Goal: Task Accomplishment & Management: Manage account settings

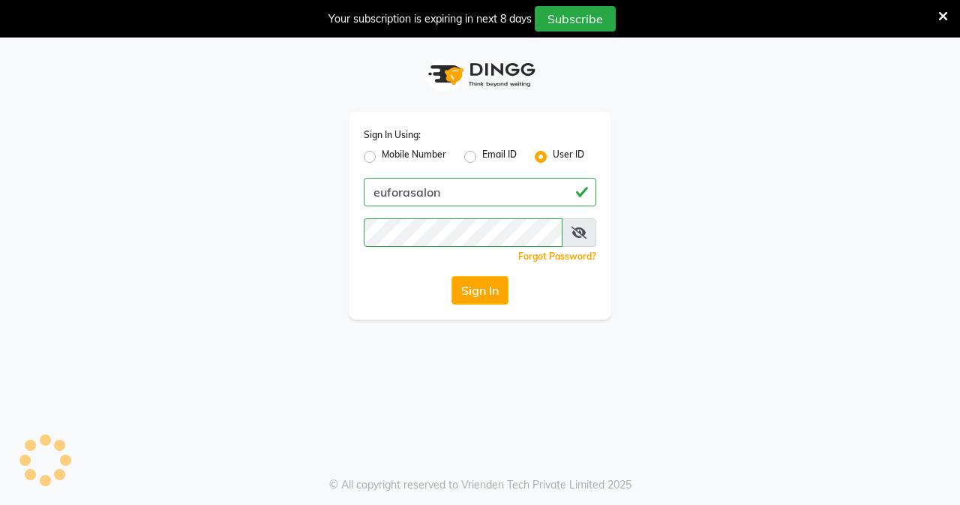
select select "service"
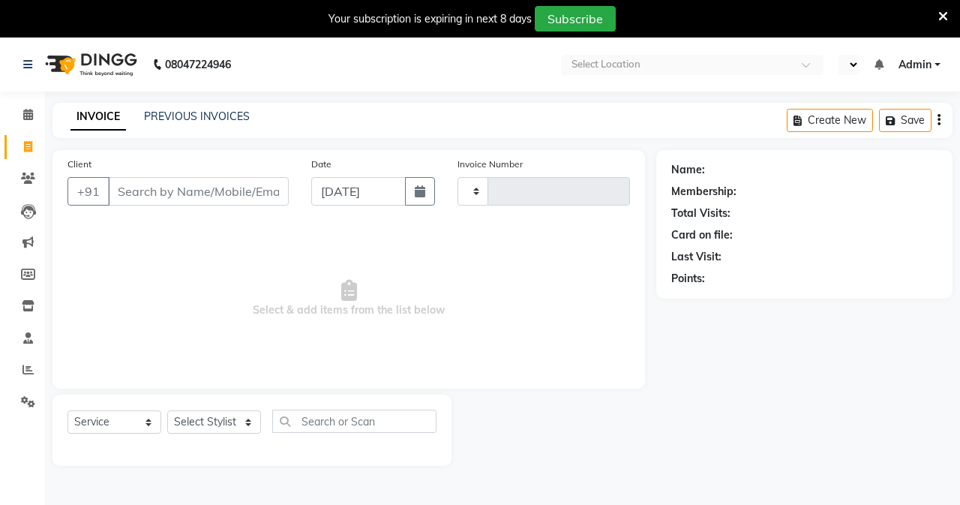
type input "0644"
select select "en"
select select "6684"
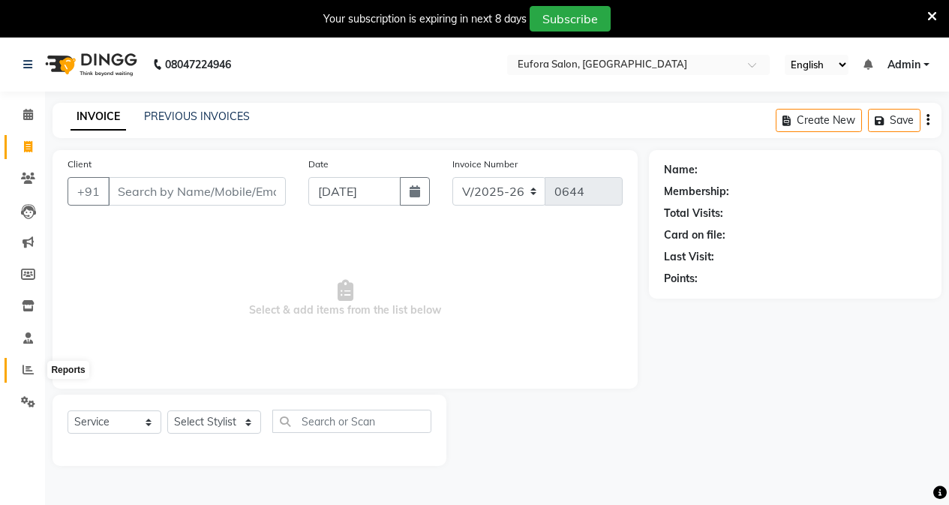
click at [27, 365] on icon at bounding box center [28, 369] width 11 height 11
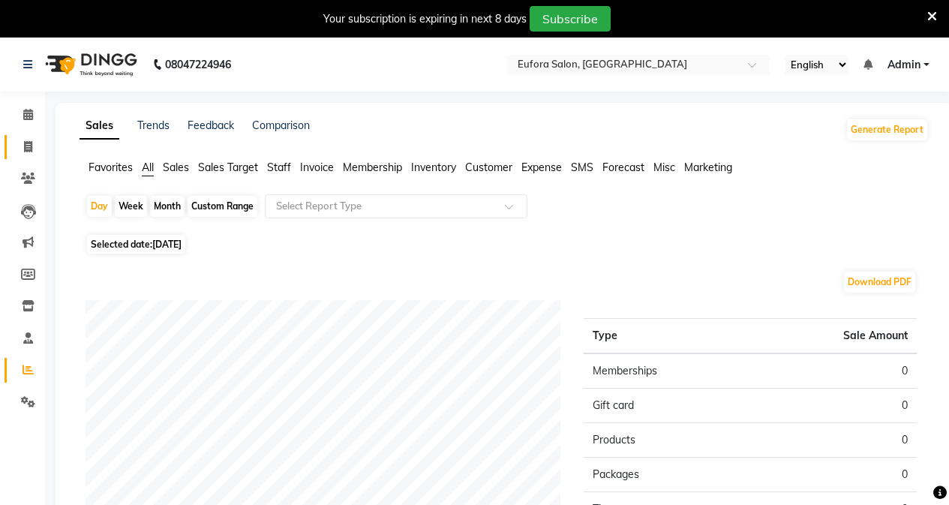
click at [24, 155] on link "Invoice" at bounding box center [23, 147] width 36 height 25
select select "service"
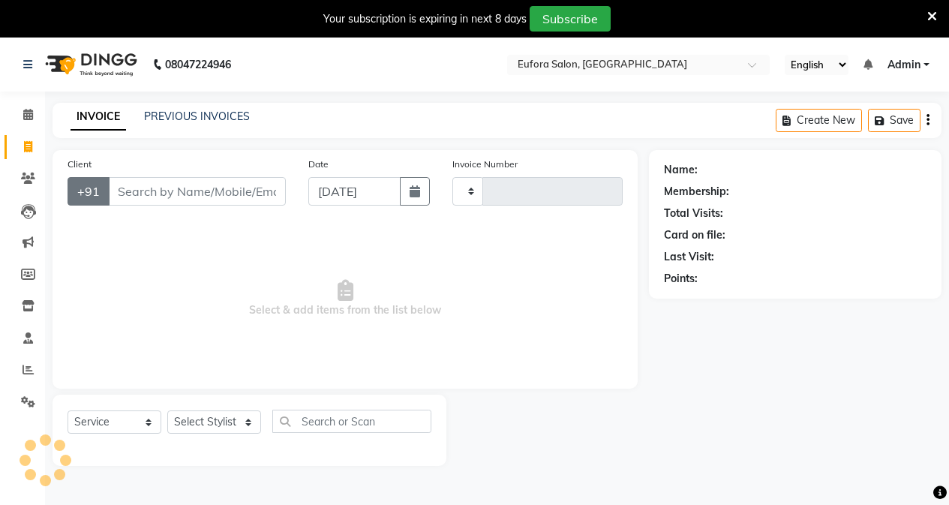
scroll to position [38, 0]
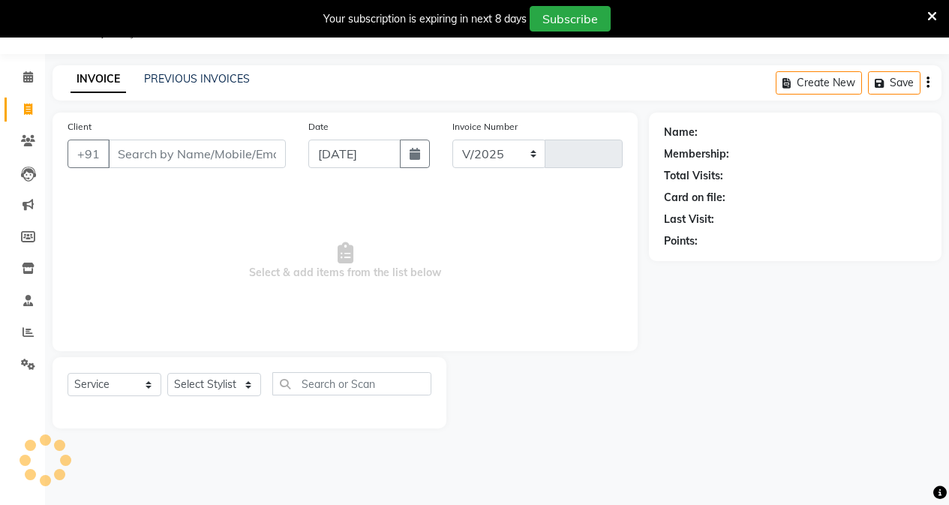
select select "6684"
type input "0644"
click at [179, 72] on link "PREVIOUS INVOICES" at bounding box center [197, 79] width 106 height 14
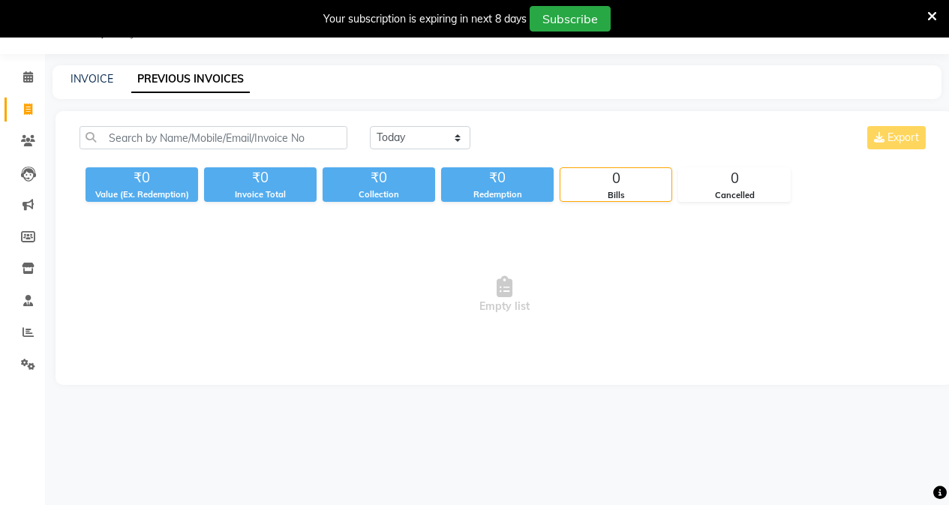
click at [394, 125] on div "Today Yesterday Custom Range Export ₹0 Value (Ex. Redemption) ₹0 Invoice Total …" at bounding box center [504, 248] width 897 height 274
drag, startPoint x: 395, startPoint y: 137, endPoint x: 396, endPoint y: 145, distance: 8.3
click at [395, 137] on select "Today Yesterday Custom Range" at bounding box center [420, 137] width 101 height 23
select select "range"
click at [370, 126] on select "Today Yesterday Custom Range" at bounding box center [420, 137] width 101 height 23
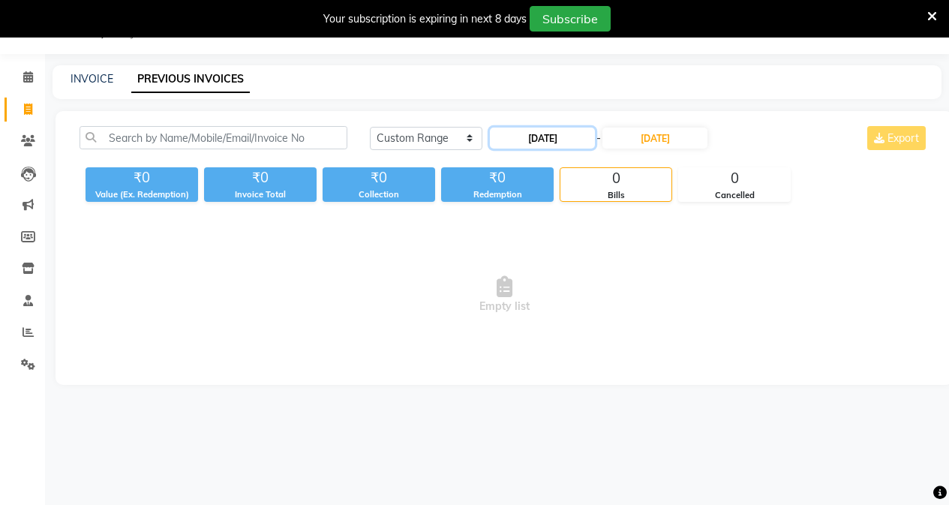
click at [567, 142] on input "[DATE]" at bounding box center [542, 138] width 105 height 21
select select "9"
select select "2025"
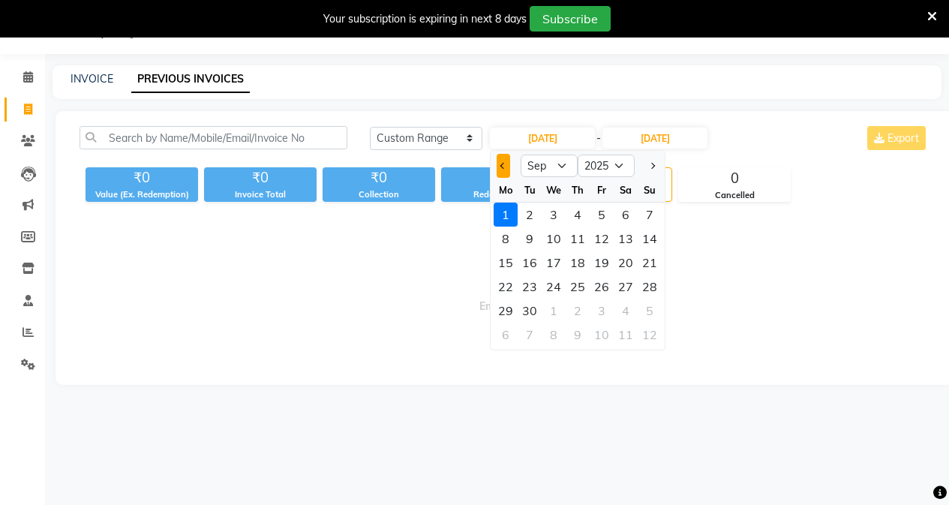
click at [498, 170] on button "Previous month" at bounding box center [503, 166] width 13 height 24
select select "8"
click at [623, 311] on div "30" at bounding box center [626, 311] width 24 height 24
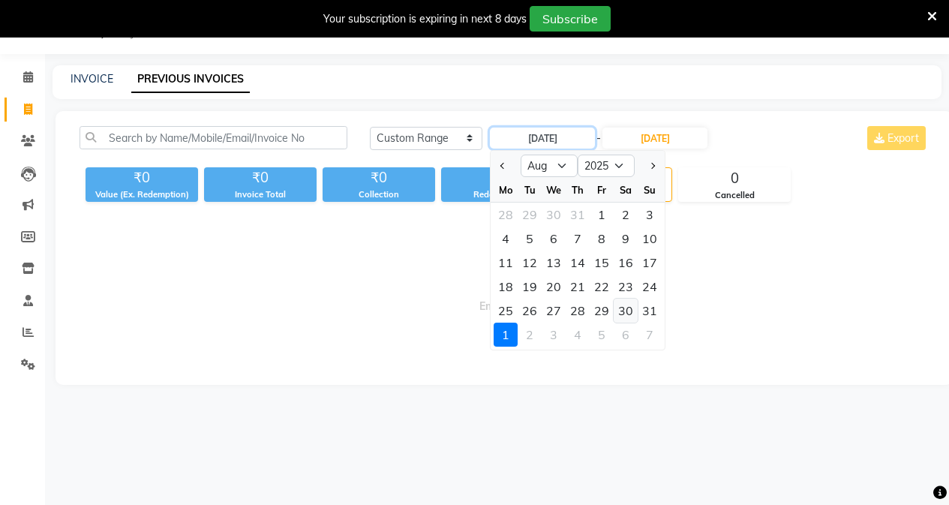
type input "30-08-2025"
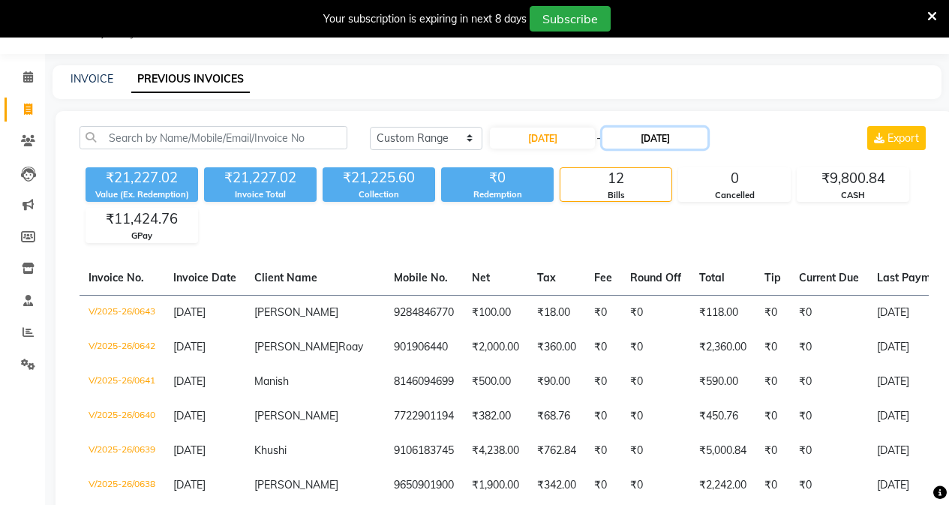
click at [631, 138] on input "[DATE]" at bounding box center [655, 138] width 105 height 21
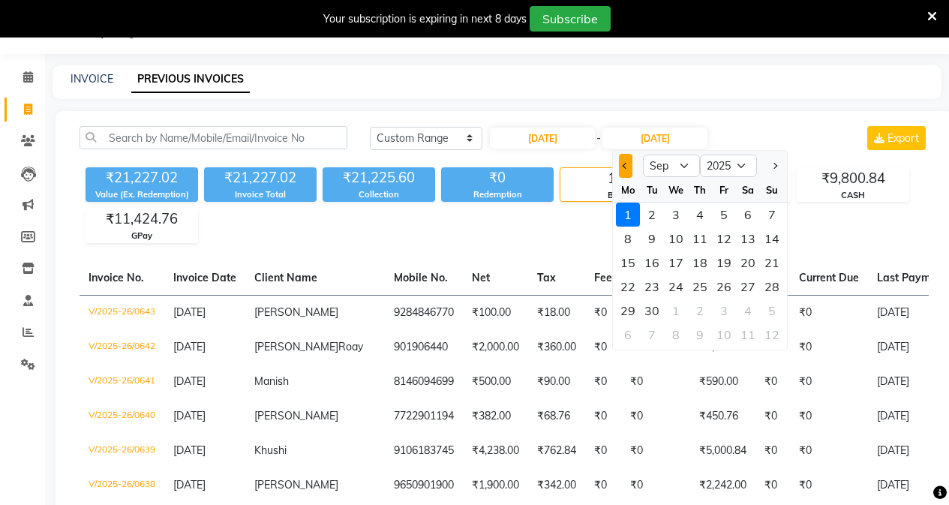
click at [619, 167] on button "Previous month" at bounding box center [625, 166] width 13 height 24
select select "8"
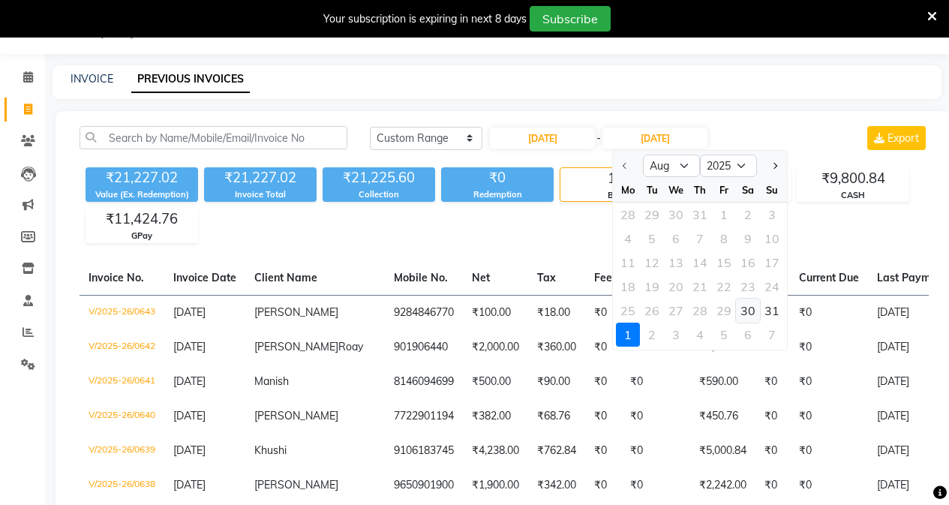
click at [747, 314] on div "30" at bounding box center [748, 311] width 24 height 24
type input "30-08-2025"
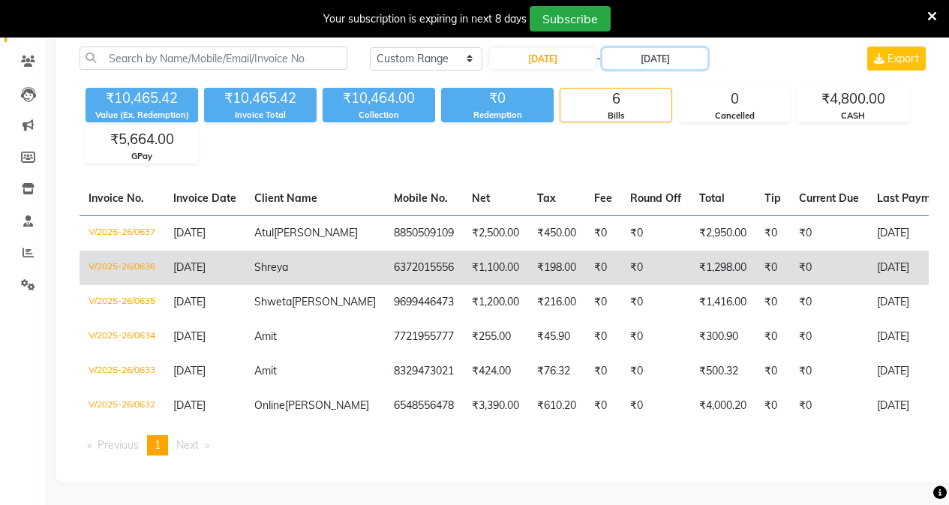
scroll to position [143, 0]
click at [385, 251] on td "6372015556" at bounding box center [424, 268] width 78 height 35
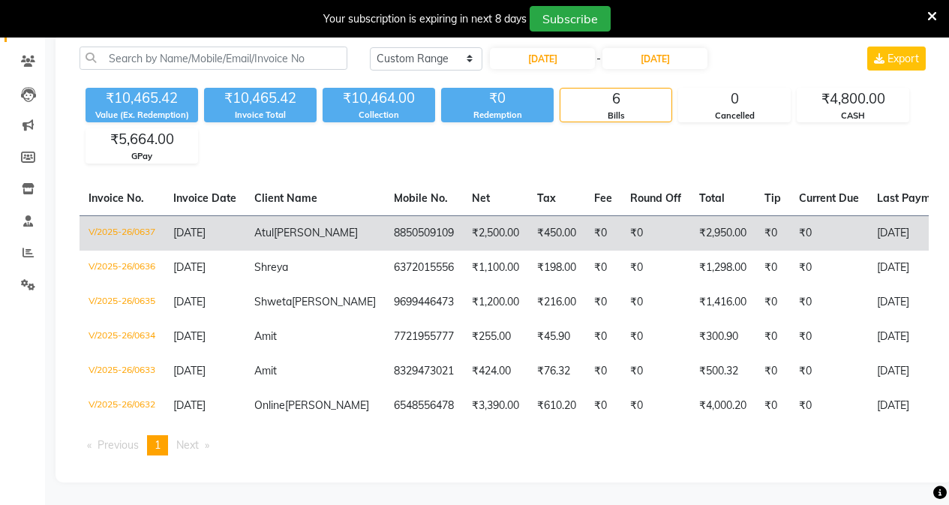
click at [288, 226] on span "Kamle" at bounding box center [316, 233] width 84 height 14
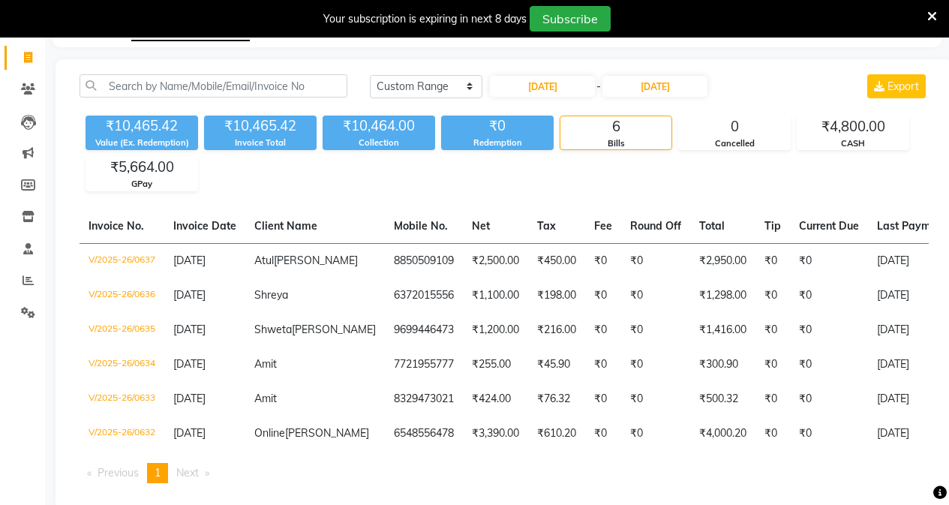
scroll to position [0, 0]
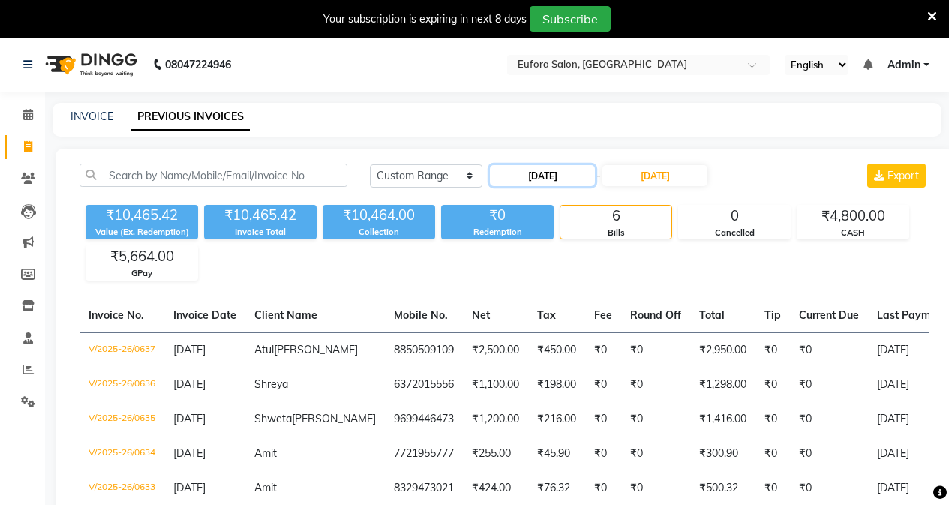
click at [525, 177] on input "30-08-2025" at bounding box center [542, 175] width 105 height 21
select select "8"
select select "2025"
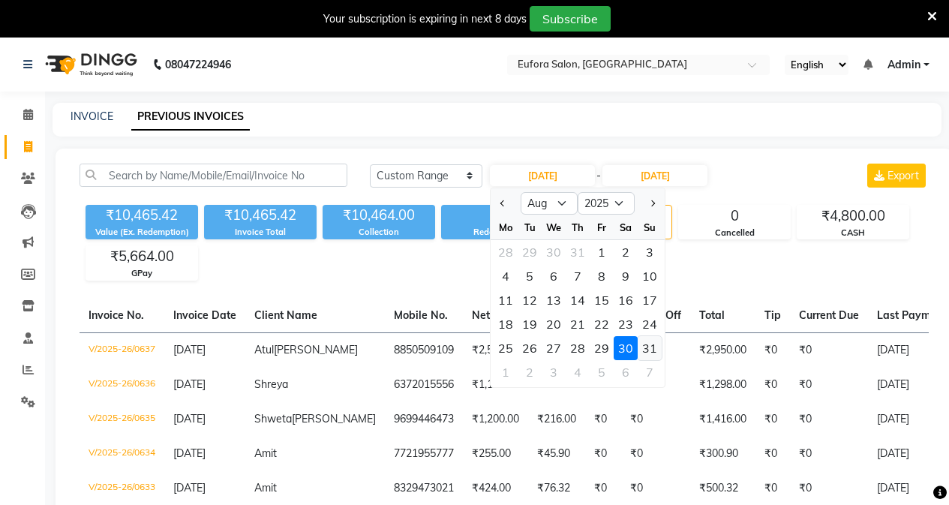
click at [649, 347] on div "31" at bounding box center [650, 348] width 24 height 24
type input "[DATE]"
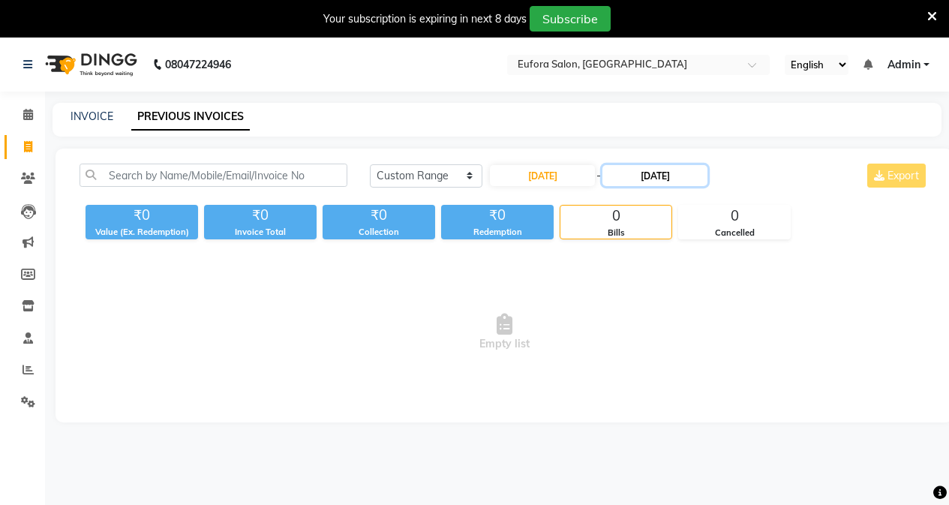
click at [648, 174] on input "30-08-2025" at bounding box center [655, 175] width 105 height 21
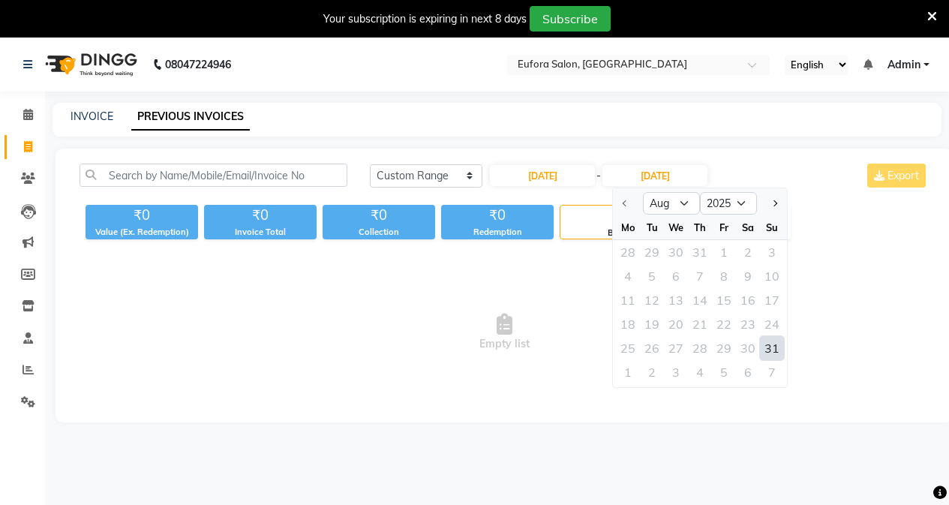
click at [769, 344] on div "31" at bounding box center [772, 348] width 24 height 24
type input "[DATE]"
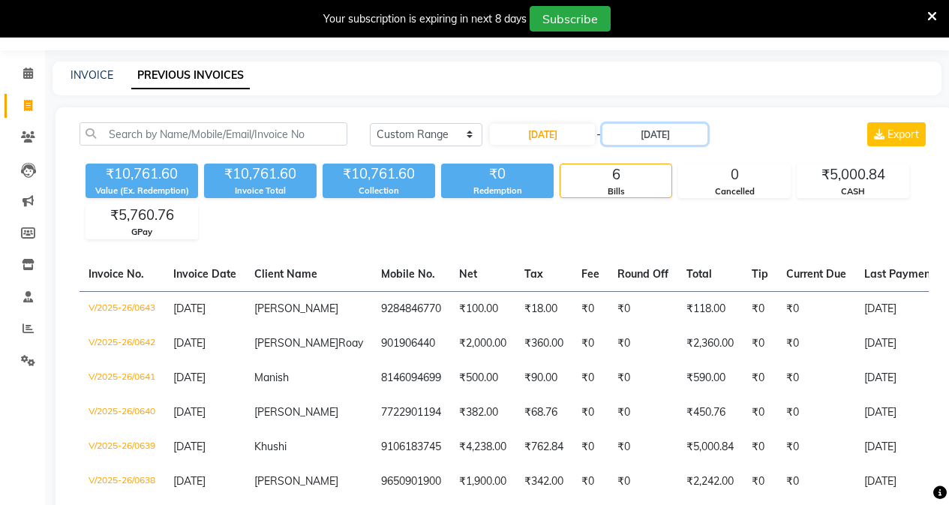
scroll to position [75, 0]
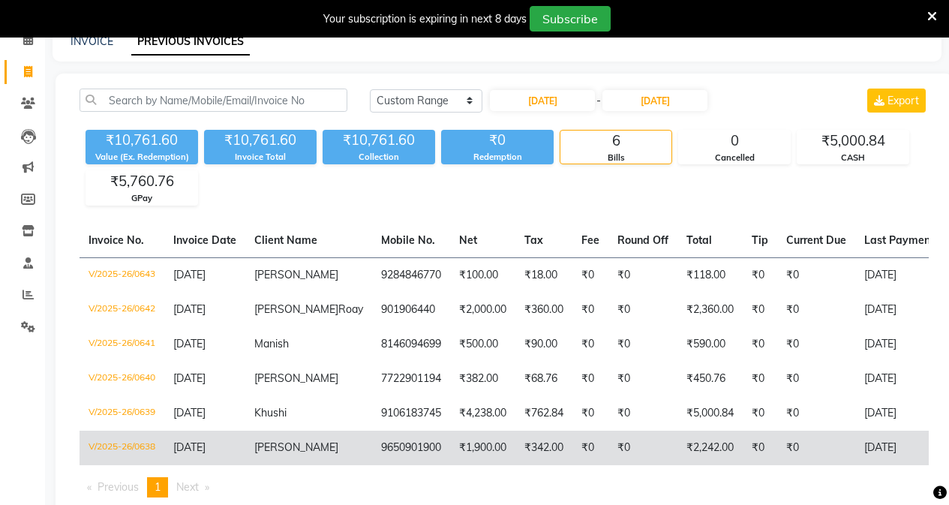
click at [311, 440] on td "Parth" at bounding box center [308, 448] width 127 height 35
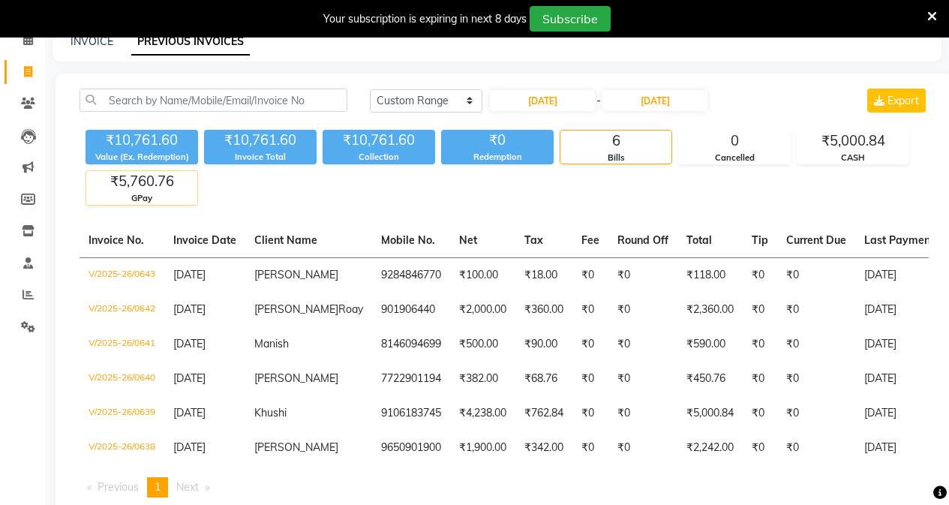
click at [258, 415] on span "Khushi" at bounding box center [270, 413] width 32 height 14
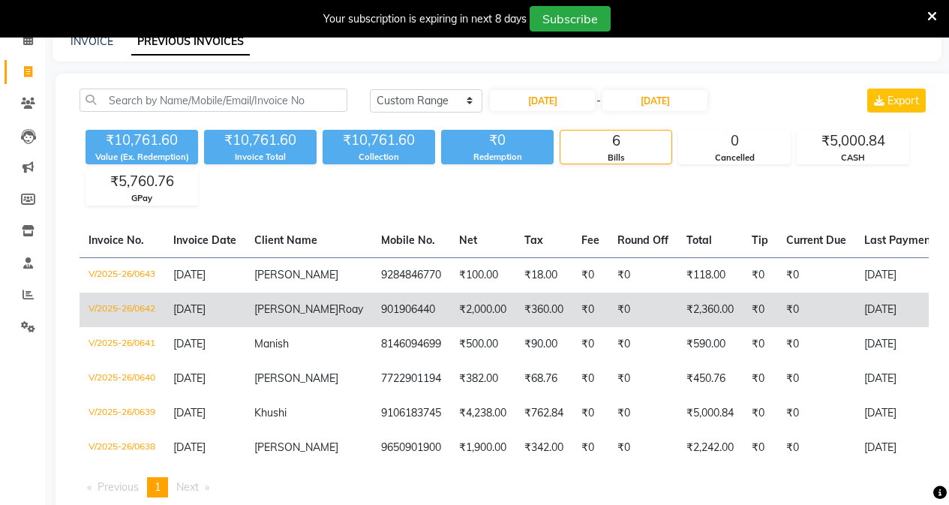
click at [291, 382] on td "Monika" at bounding box center [308, 379] width 127 height 35
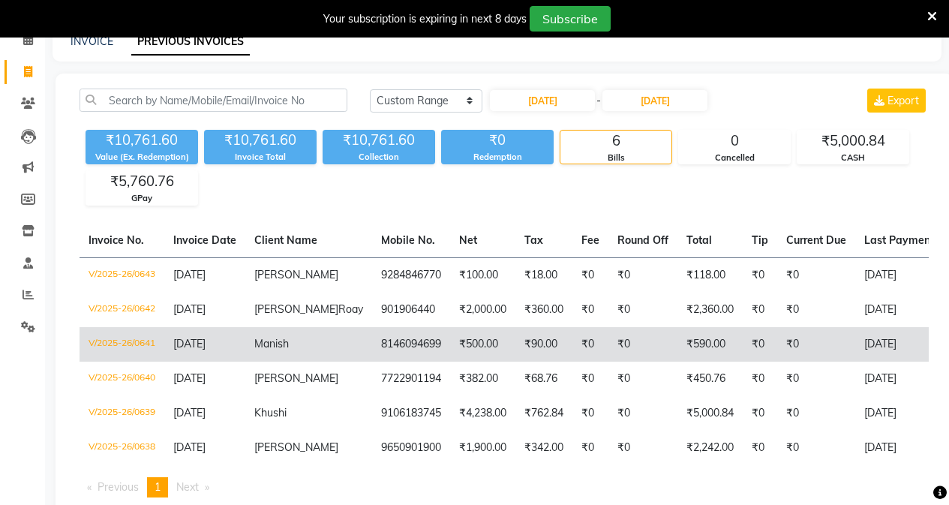
click at [289, 353] on td "Manish" at bounding box center [308, 344] width 127 height 35
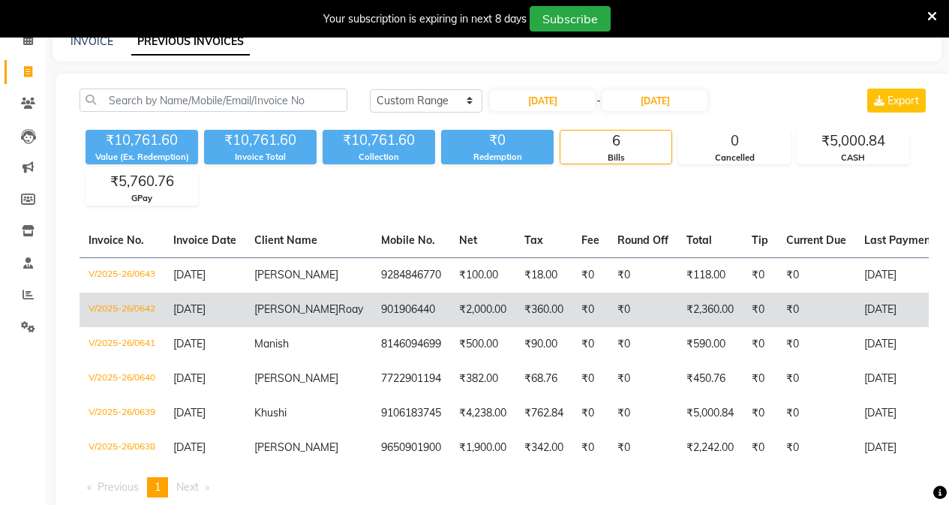
click at [281, 316] on td "Sarun Roay" at bounding box center [308, 310] width 127 height 35
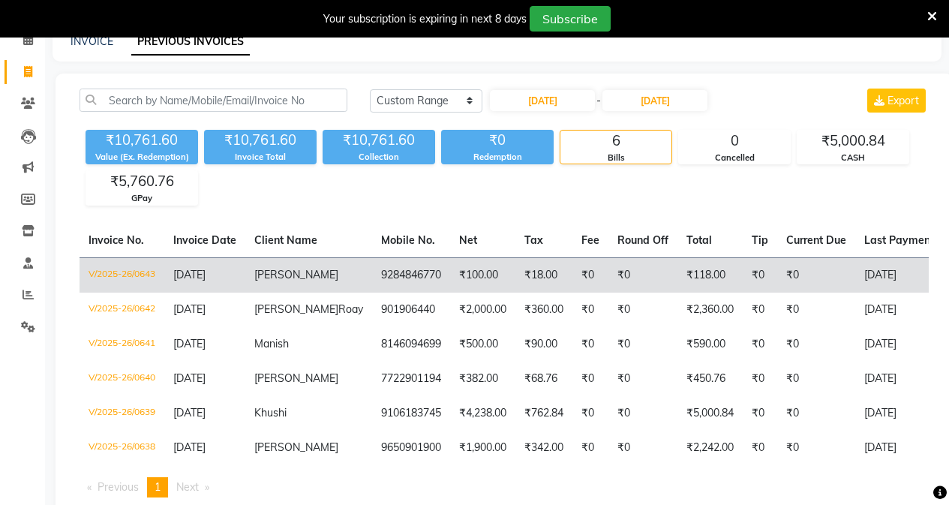
click at [263, 272] on span "[PERSON_NAME]" at bounding box center [296, 275] width 84 height 14
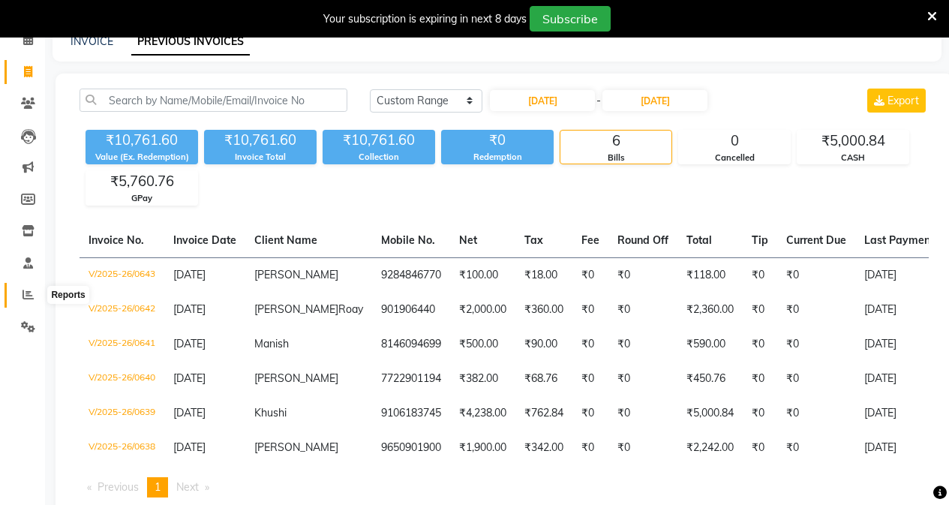
click at [35, 299] on span at bounding box center [28, 295] width 26 height 17
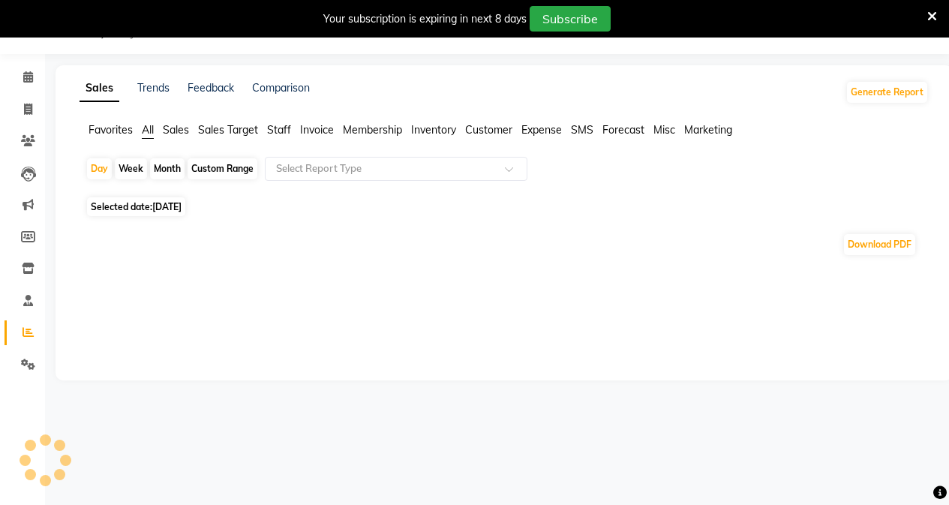
scroll to position [75, 0]
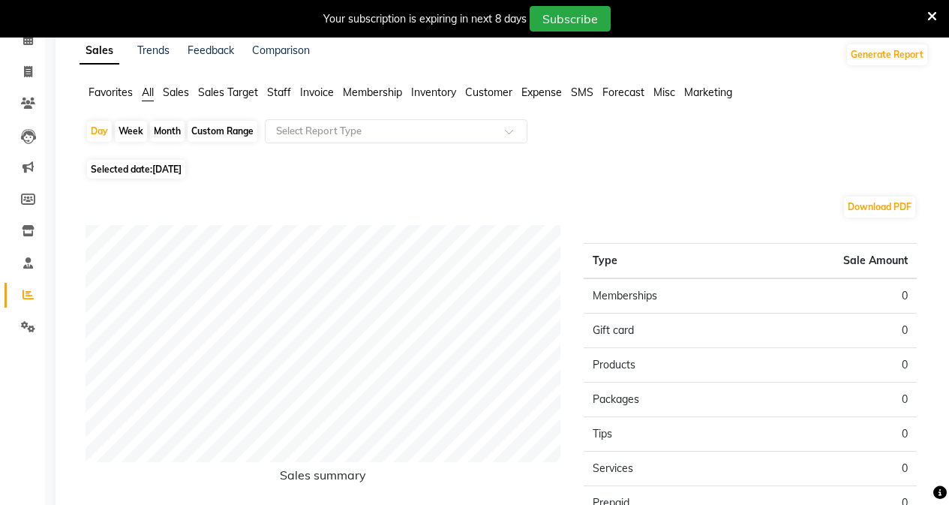
click at [174, 90] on span "Sales" at bounding box center [176, 93] width 26 height 14
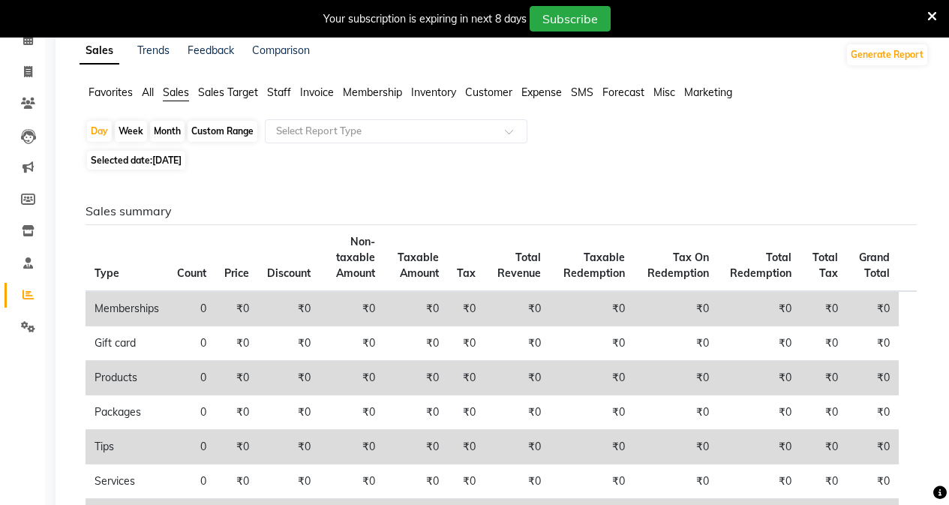
click at [208, 127] on div "Custom Range" at bounding box center [223, 131] width 70 height 21
select select "9"
select select "2025"
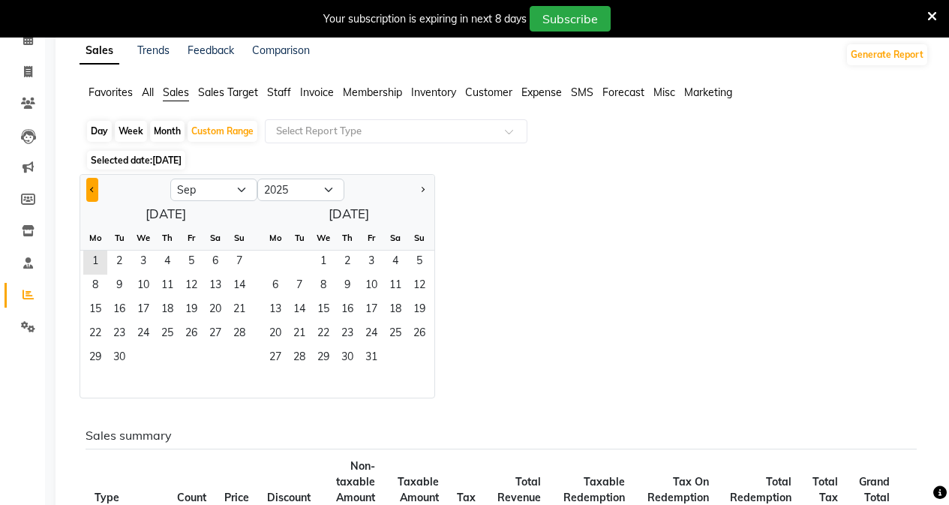
click at [91, 194] on button "Previous month" at bounding box center [92, 190] width 12 height 24
select select "8"
click at [196, 272] on span "1" at bounding box center [191, 263] width 24 height 24
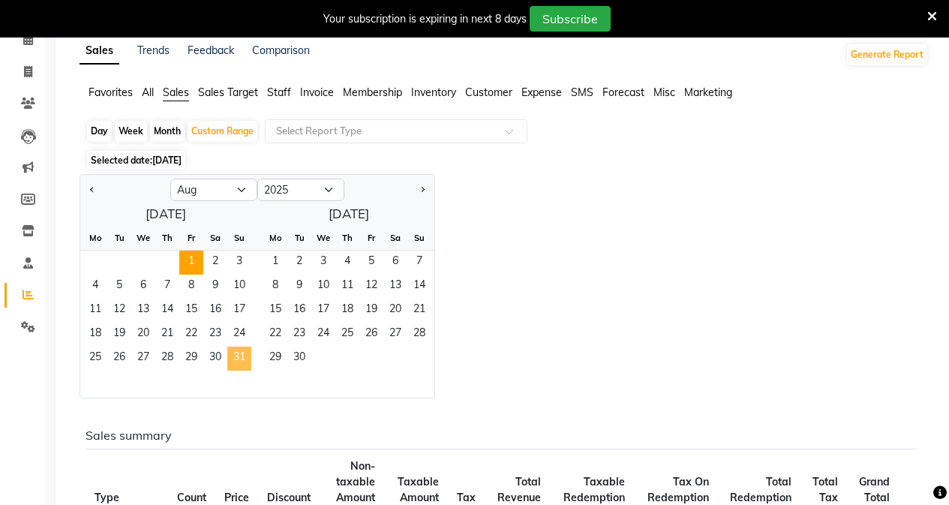
click at [242, 359] on span "31" at bounding box center [239, 359] width 24 height 24
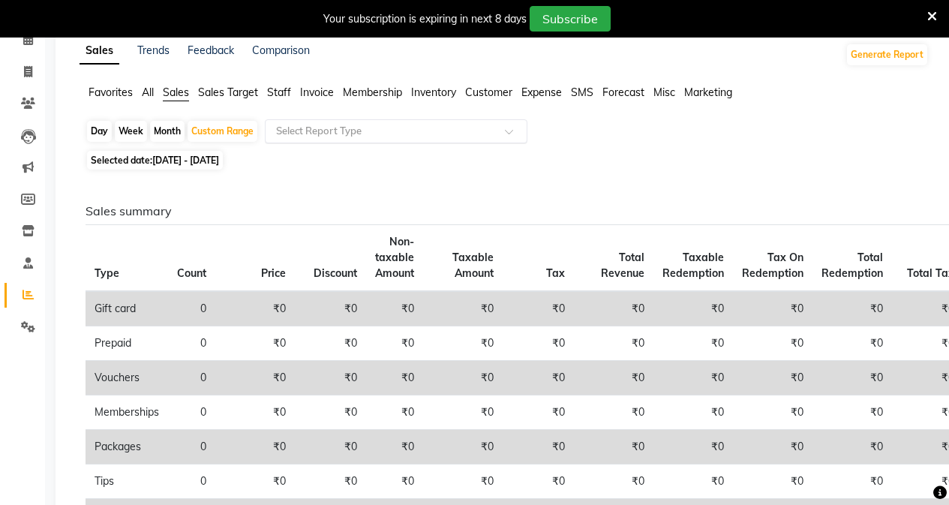
click at [398, 126] on input "text" at bounding box center [381, 131] width 216 height 15
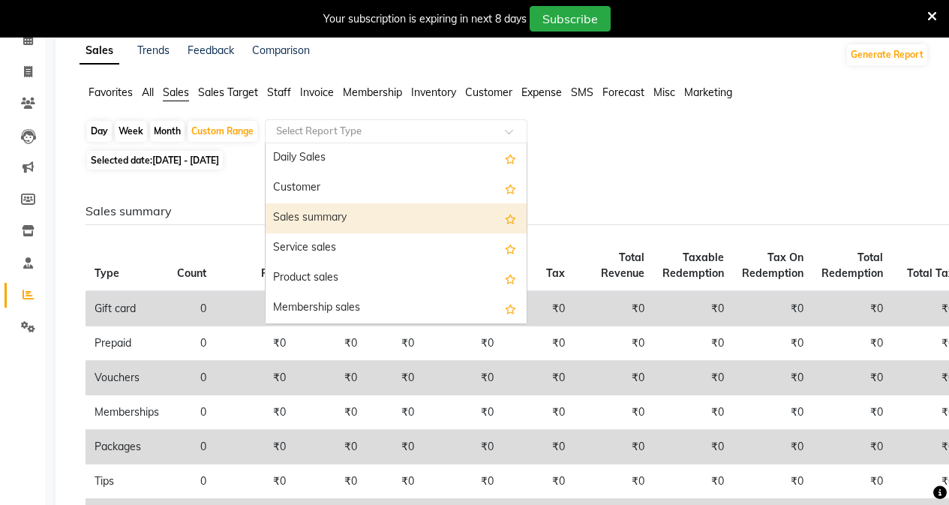
click at [395, 231] on div "Sales summary" at bounding box center [396, 218] width 261 height 30
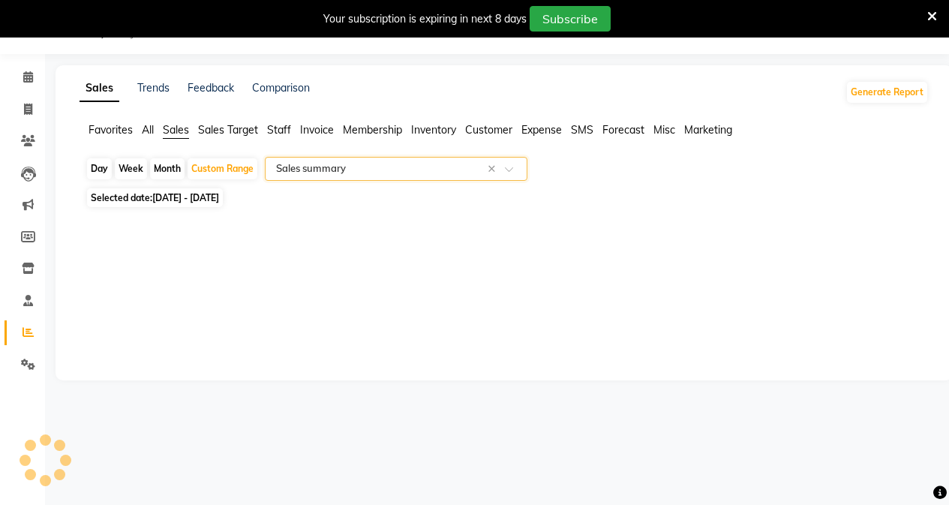
select select "filtered_report"
select select "pdf"
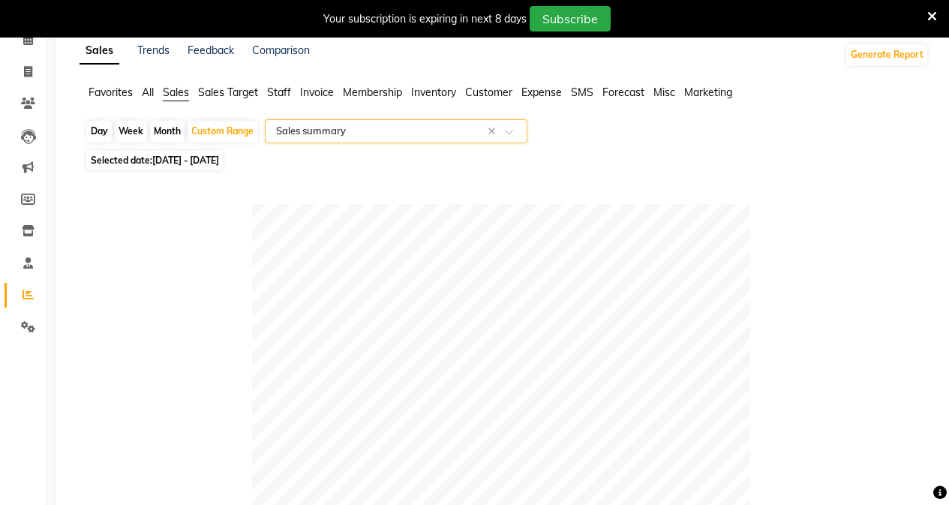
click at [465, 133] on input "text" at bounding box center [381, 131] width 216 height 15
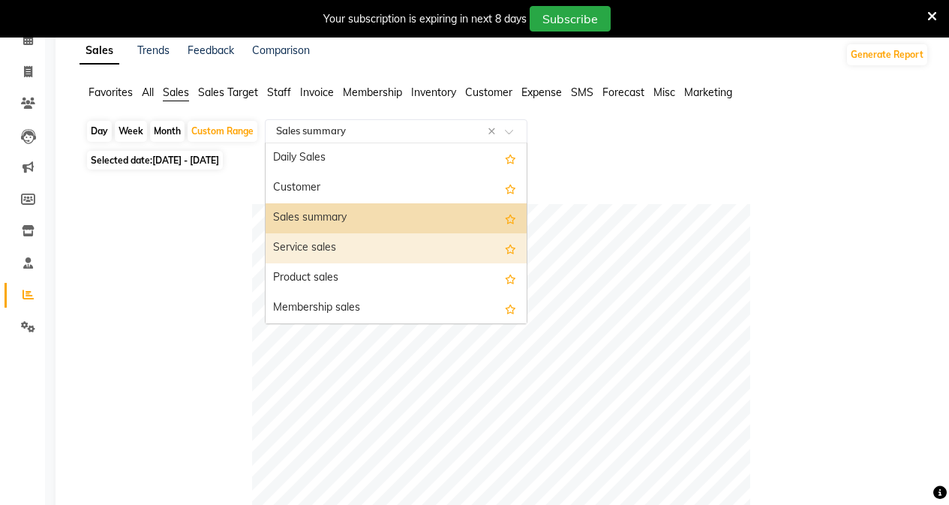
click at [380, 256] on div "Service sales" at bounding box center [396, 248] width 261 height 30
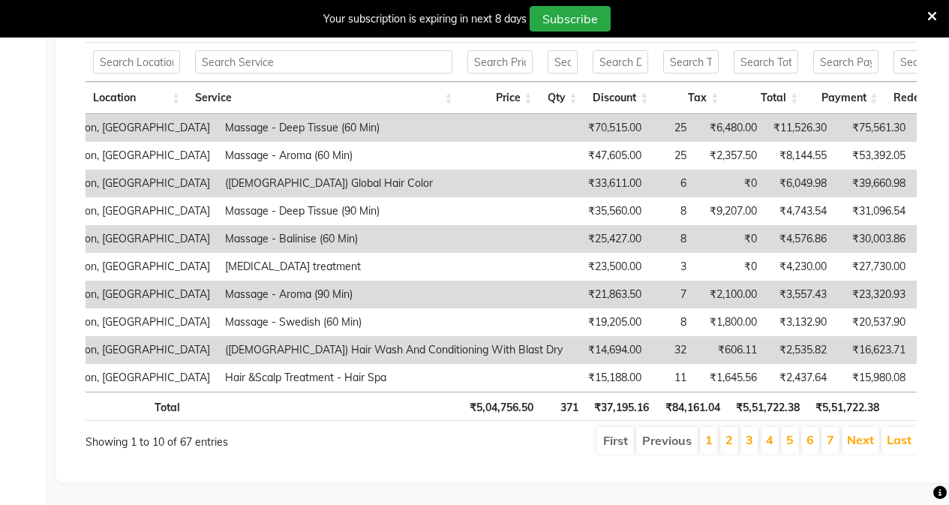
scroll to position [0, 58]
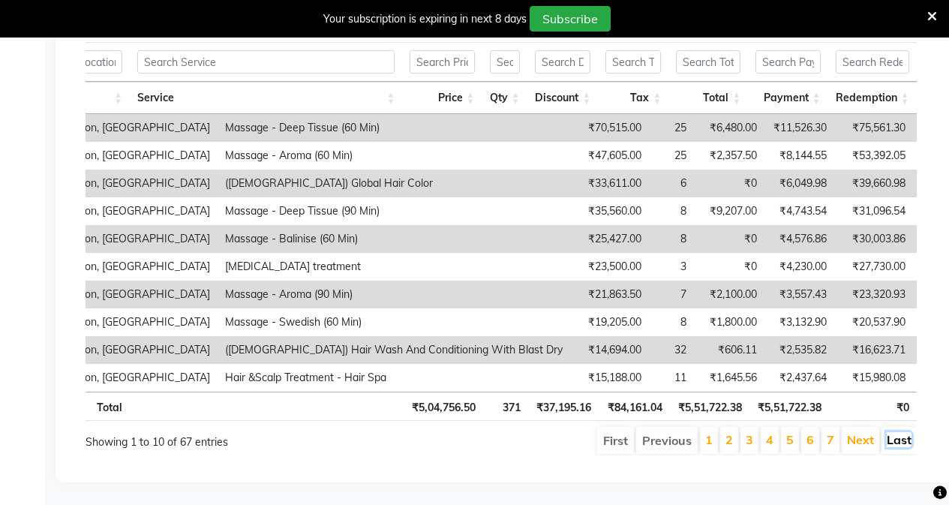
click at [894, 432] on link "Last" at bounding box center [899, 439] width 25 height 15
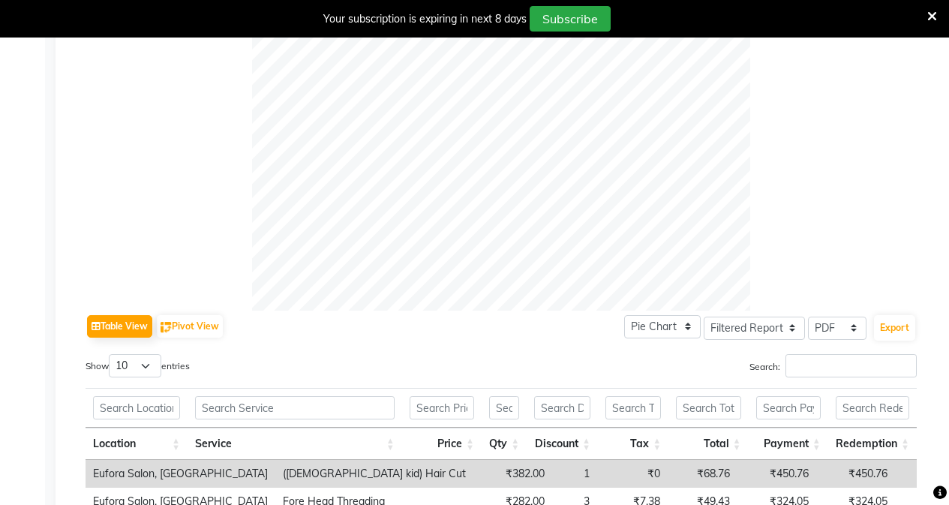
scroll to position [440, 0]
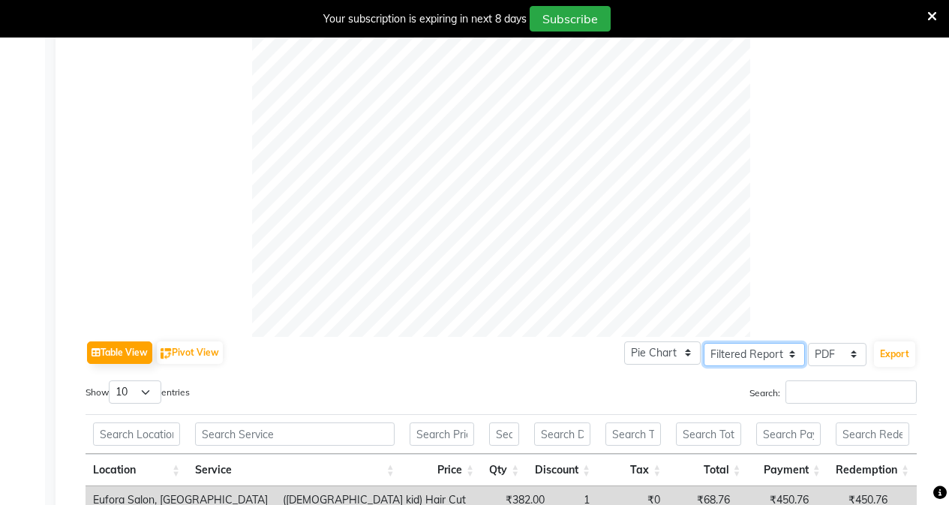
click at [758, 357] on select "Select Full Report Filtered Report" at bounding box center [754, 354] width 101 height 23
select select "full_report"
click at [705, 343] on select "Select Full Report Filtered Report" at bounding box center [754, 354] width 101 height 23
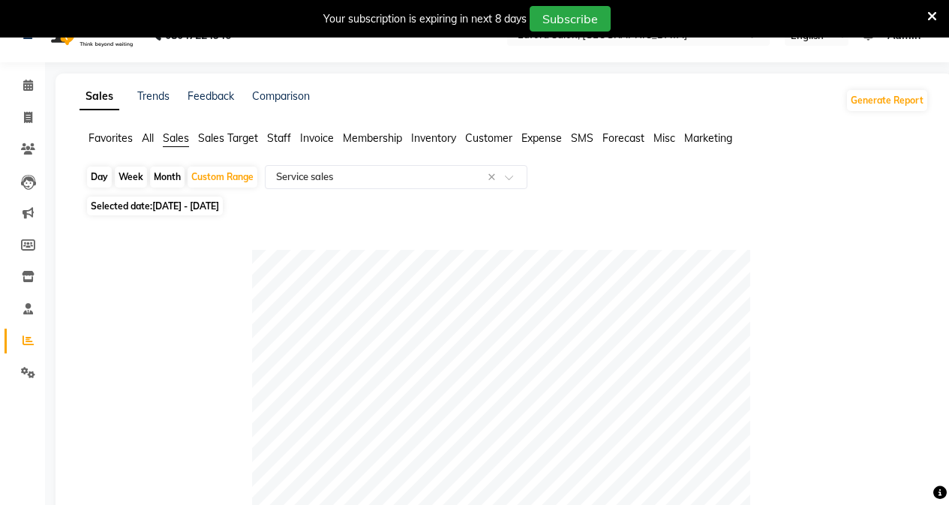
scroll to position [0, 0]
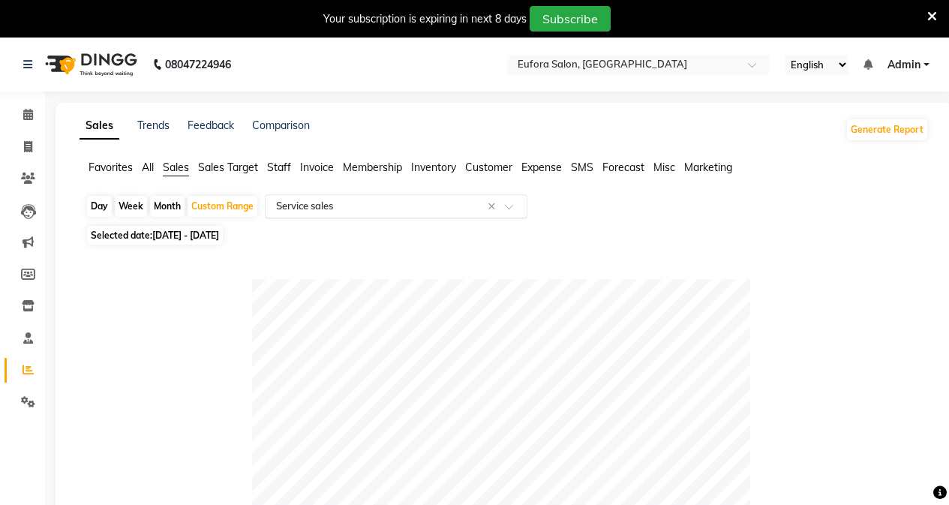
click at [329, 213] on input "text" at bounding box center [381, 206] width 216 height 15
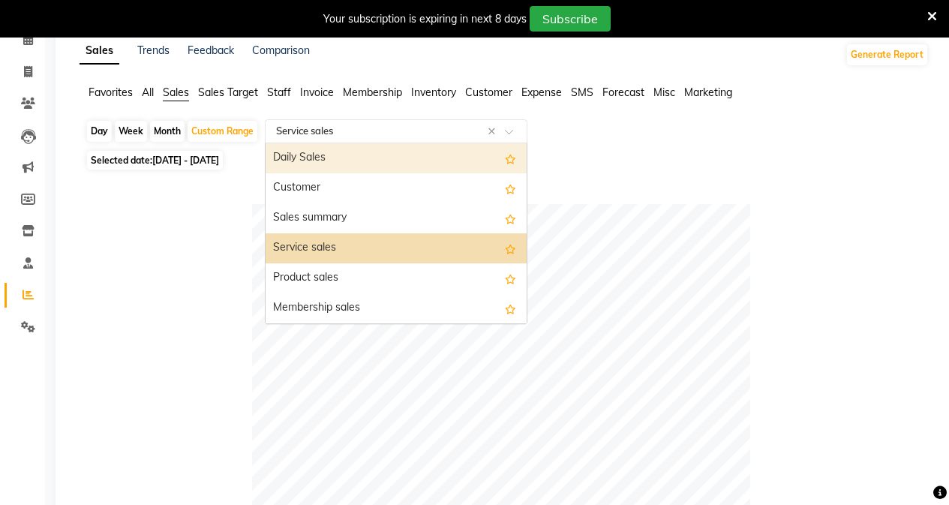
click at [152, 89] on span "All" at bounding box center [148, 93] width 12 height 14
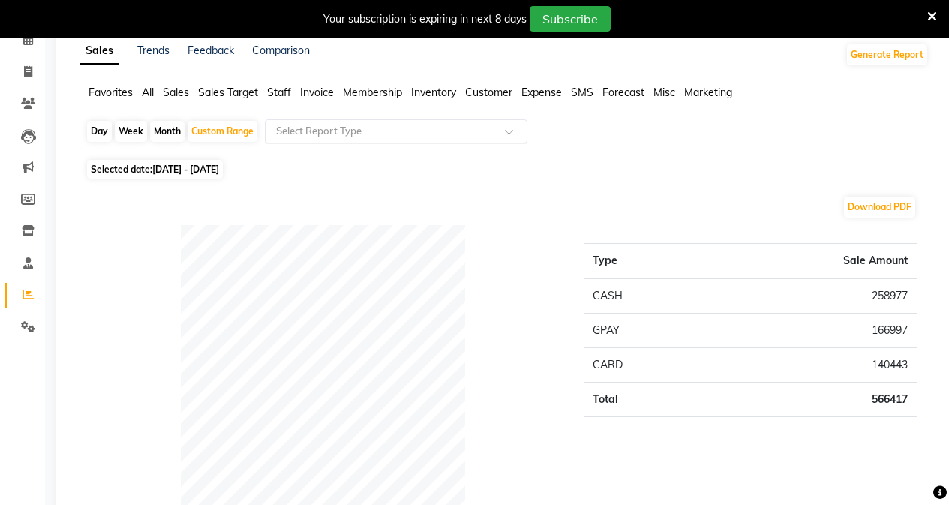
click at [357, 130] on input "text" at bounding box center [381, 131] width 216 height 15
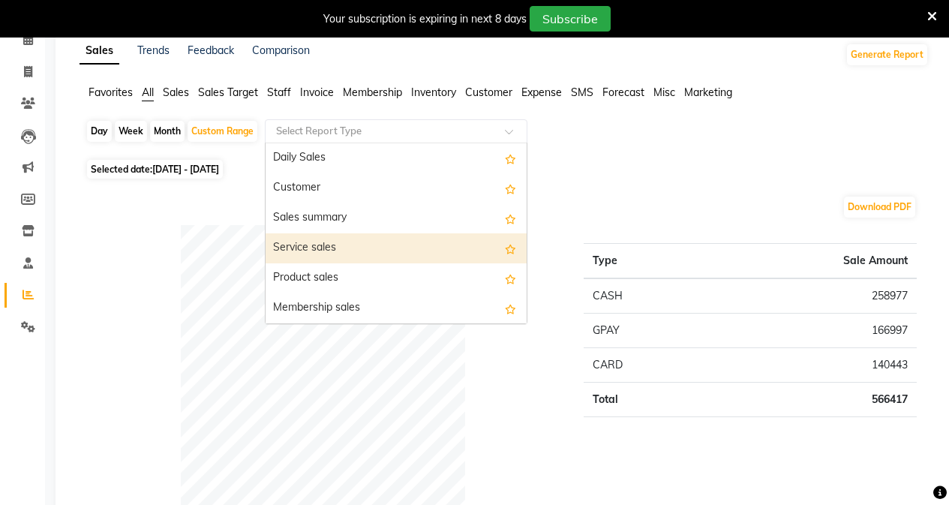
click at [362, 256] on div "Service sales" at bounding box center [396, 248] width 261 height 30
select select "full_report"
select select "pdf"
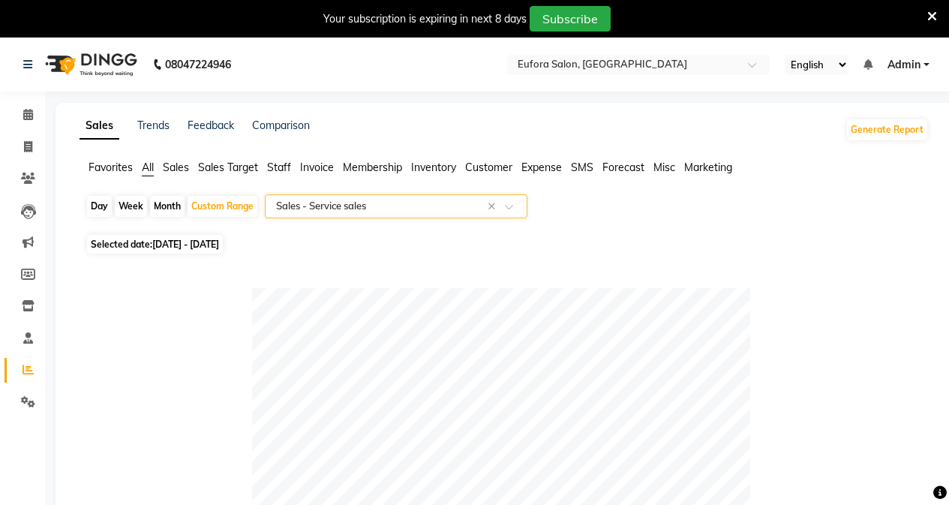
click at [429, 211] on input "text" at bounding box center [381, 206] width 216 height 15
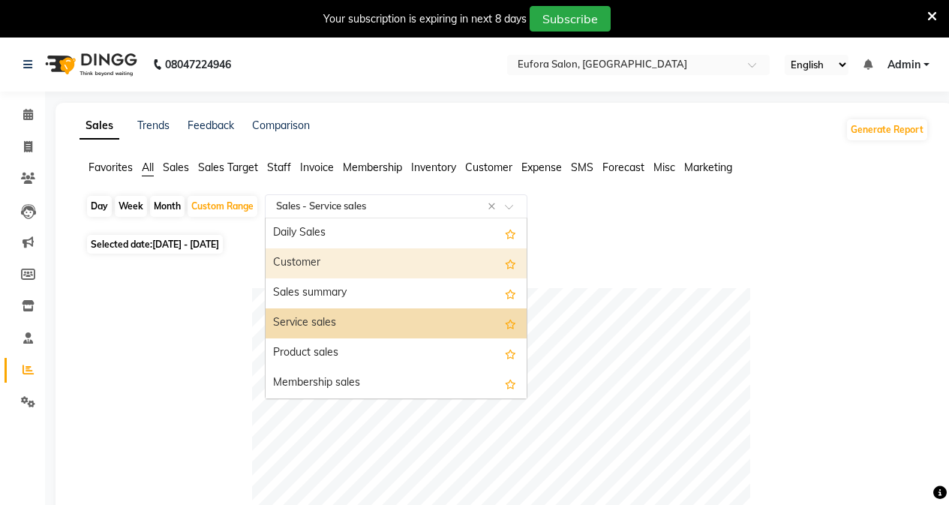
click at [422, 263] on div "Customer" at bounding box center [396, 263] width 261 height 30
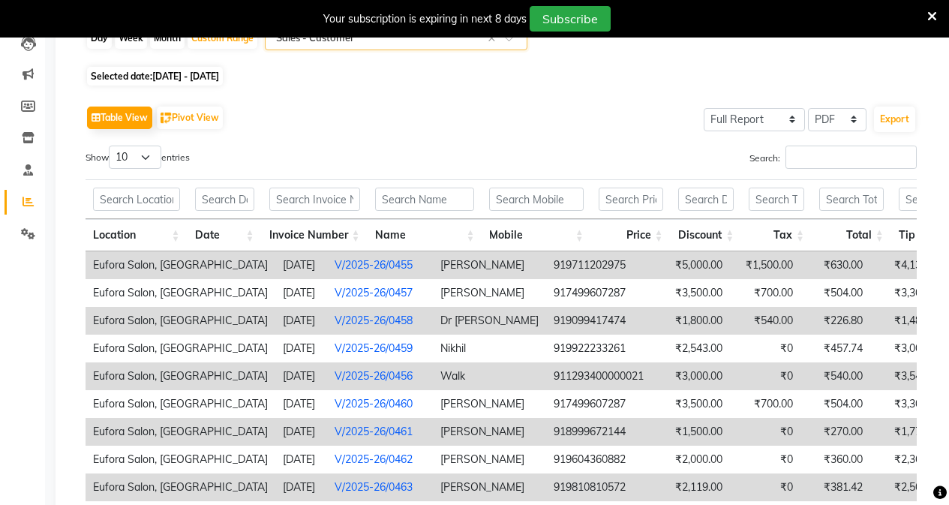
scroll to position [75, 0]
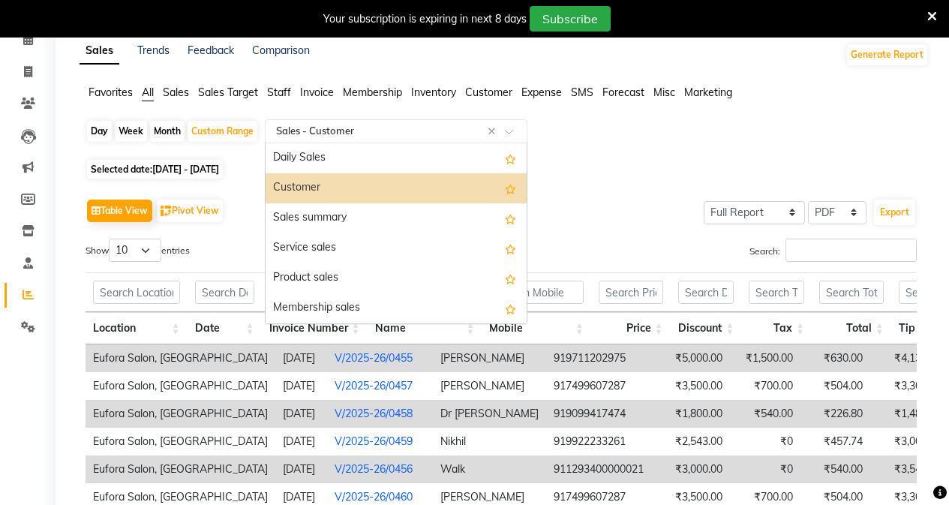
click at [362, 140] on div "Select Report Type × Sales - Customer ×" at bounding box center [396, 131] width 263 height 24
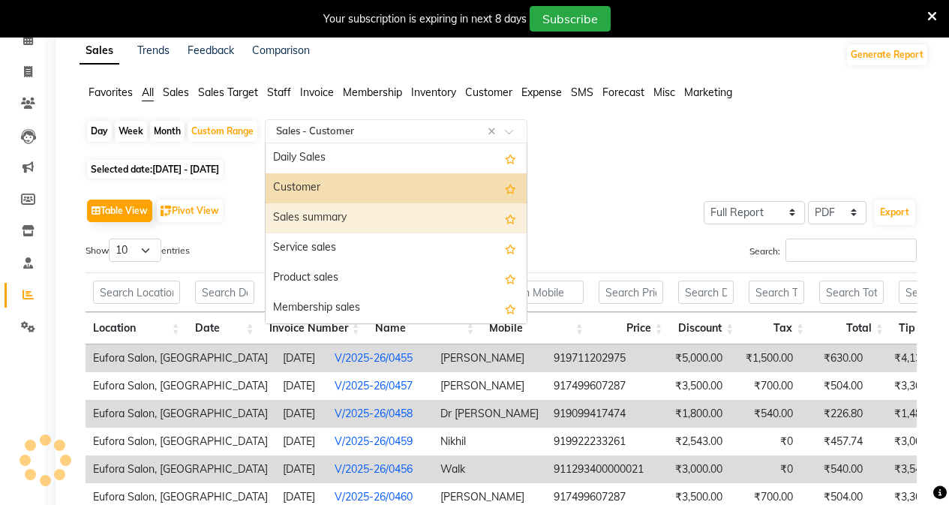
click at [378, 218] on div "Sales summary" at bounding box center [396, 218] width 261 height 30
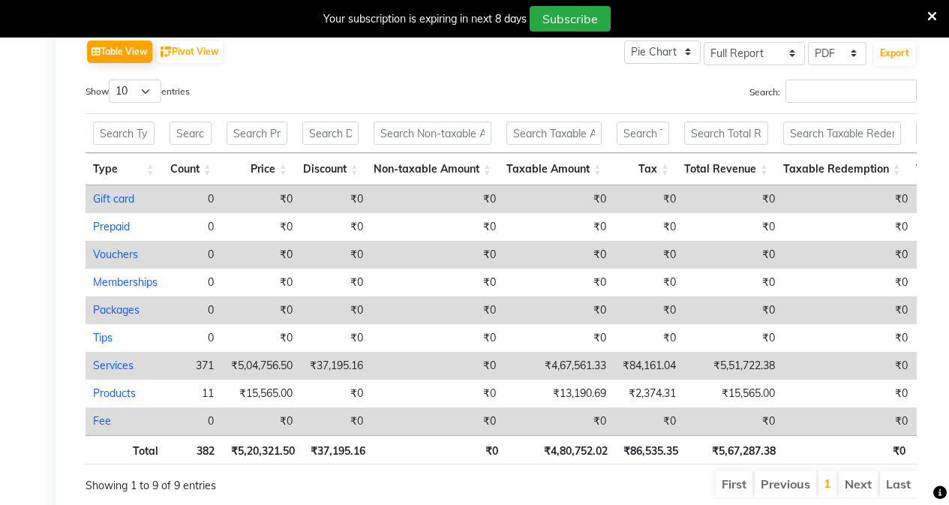
scroll to position [0, 87]
click at [815, 94] on input "Search:" at bounding box center [851, 91] width 131 height 23
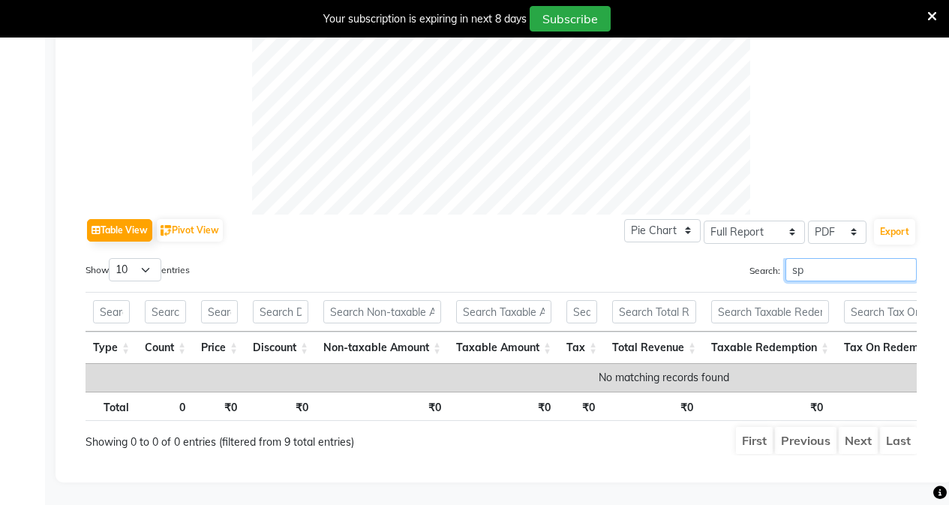
type input "s"
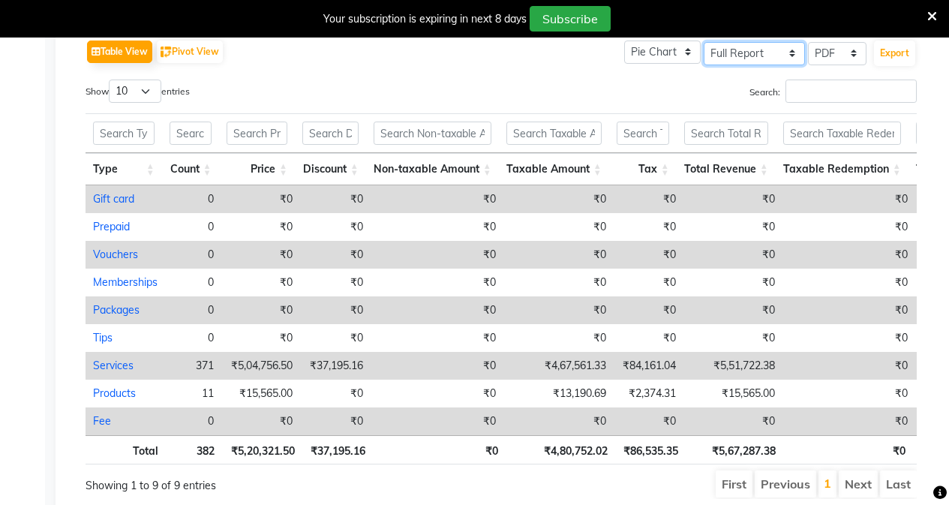
click at [743, 53] on select "Select Full Report Filtered Report" at bounding box center [754, 53] width 101 height 23
select select "filtered_report"
click at [705, 42] on select "Select Full Report Filtered Report" at bounding box center [754, 53] width 101 height 23
click at [663, 50] on select "Pie Chart Bar Chart" at bounding box center [662, 52] width 77 height 23
select select "bar"
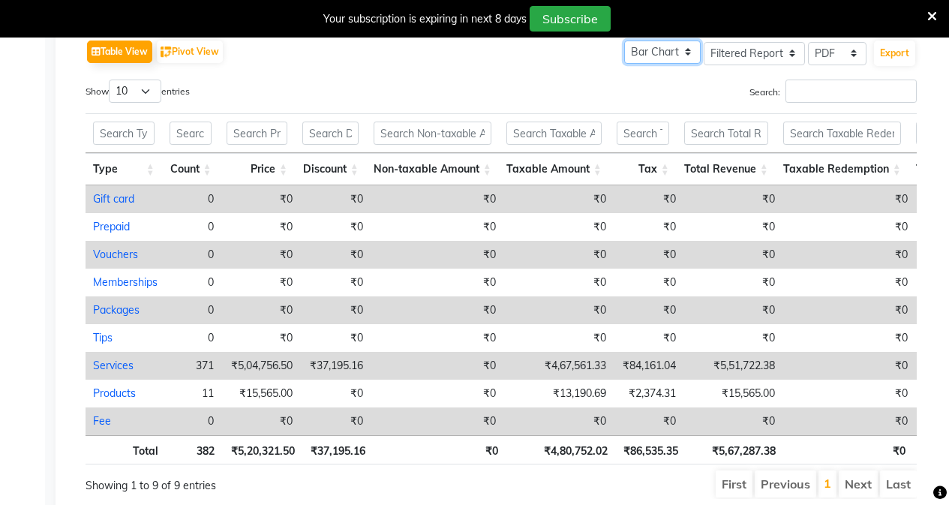
click at [625, 41] on select "Pie Chart Bar Chart" at bounding box center [662, 52] width 77 height 23
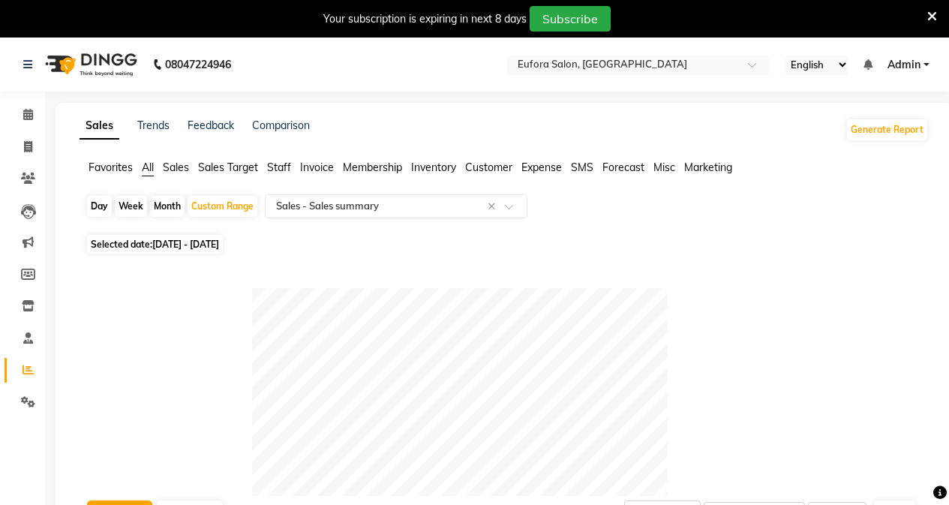
click at [180, 165] on span "Sales" at bounding box center [176, 168] width 26 height 14
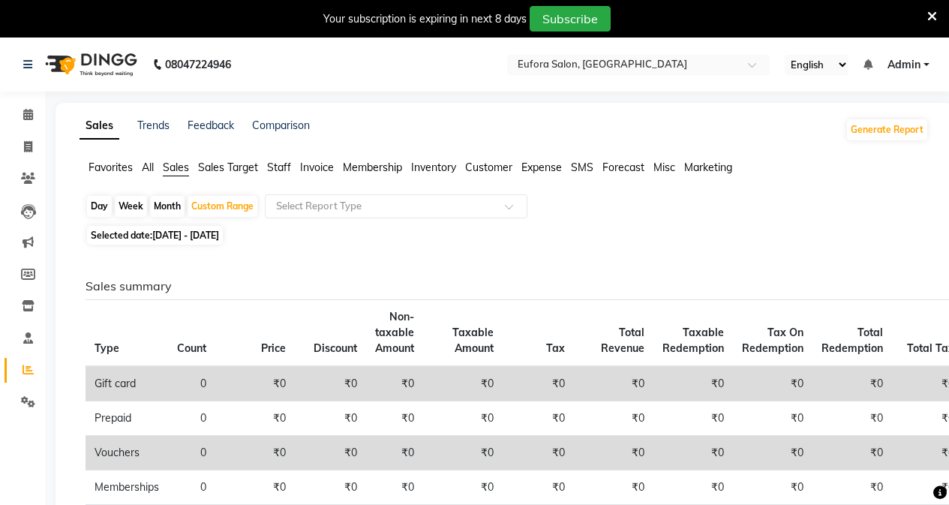
click at [145, 169] on span "All" at bounding box center [148, 168] width 12 height 14
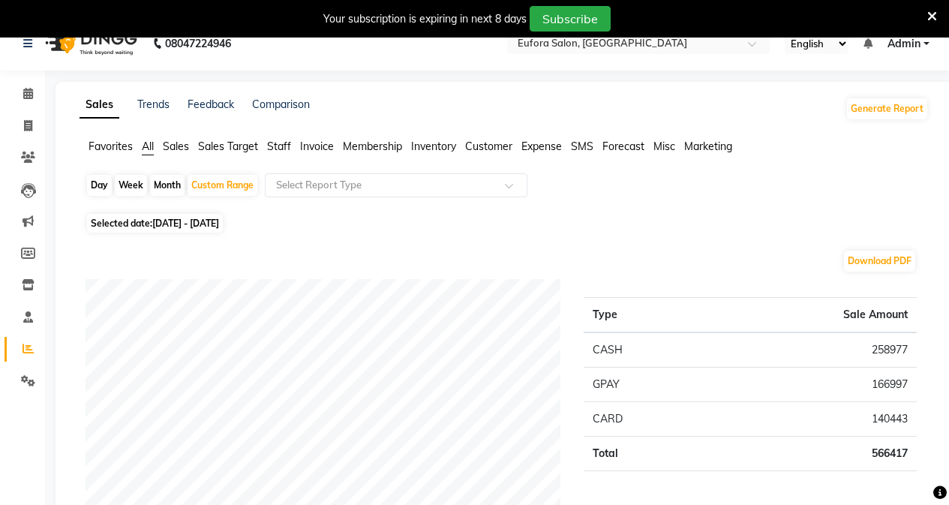
scroll to position [0, 0]
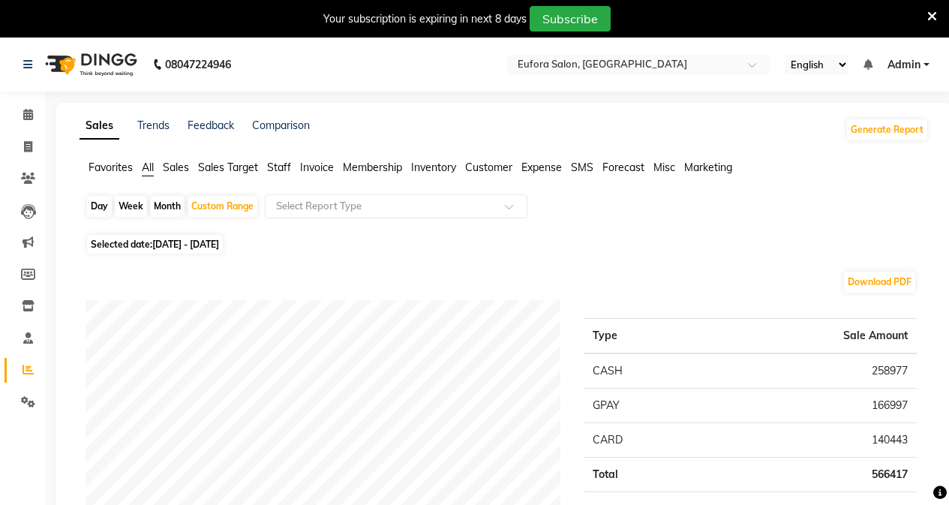
click at [347, 176] on ul "Favorites All Sales Sales Target Staff Invoice Membership Inventory Customer Ex…" at bounding box center [504, 168] width 849 height 17
click at [347, 209] on input "text" at bounding box center [381, 206] width 216 height 15
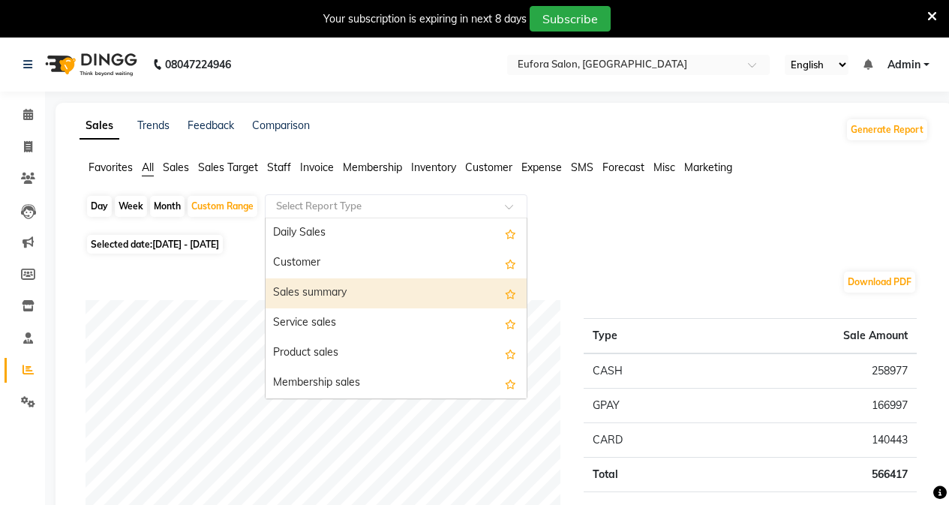
click at [362, 290] on div "Sales summary" at bounding box center [396, 293] width 261 height 30
select select "bar"
select select "filtered_report"
select select "pdf"
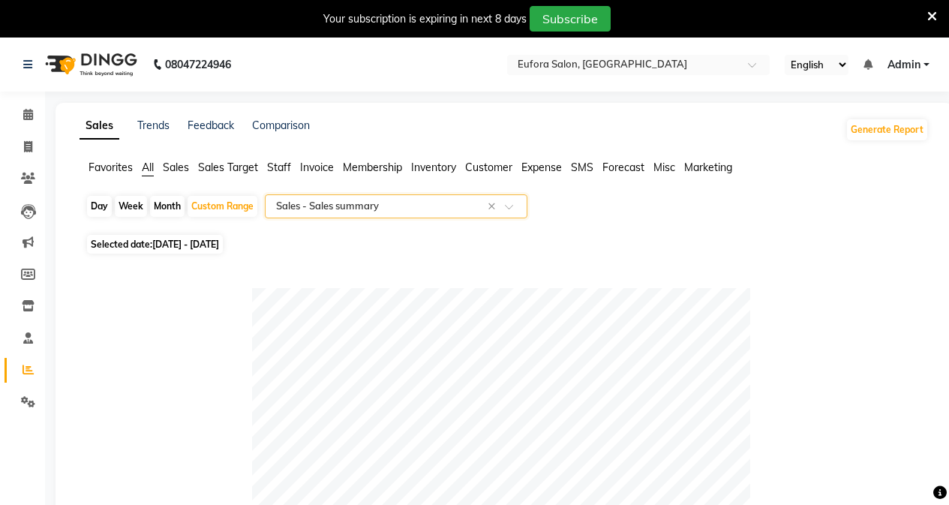
click at [453, 211] on input "text" at bounding box center [381, 206] width 216 height 15
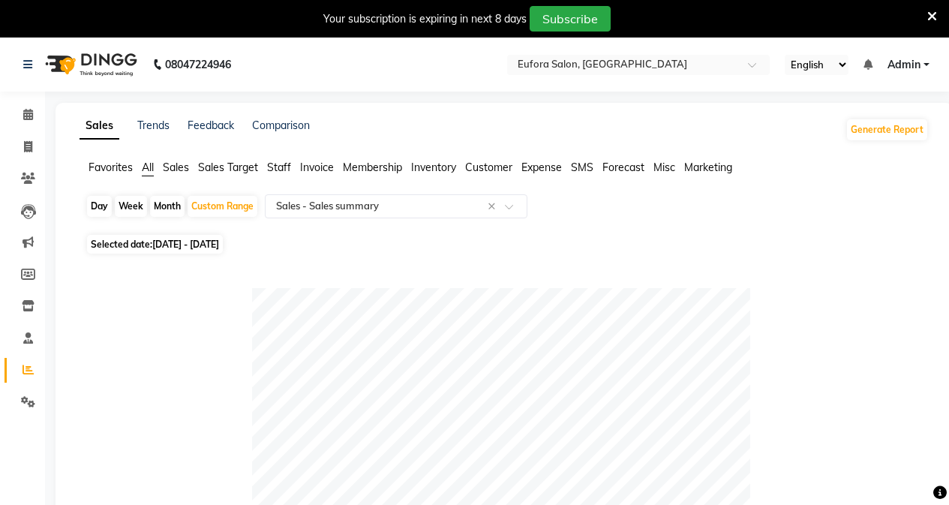
click at [154, 167] on span "All" at bounding box center [148, 168] width 12 height 14
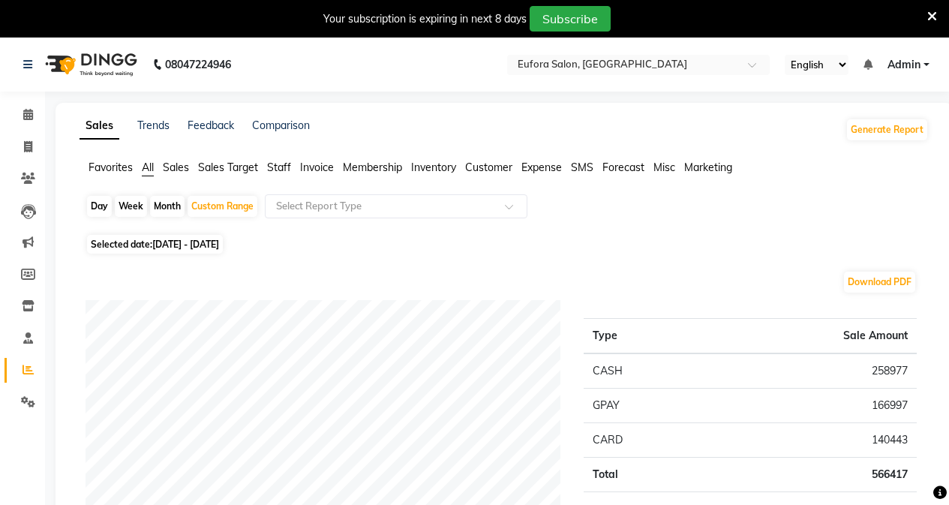
click at [177, 170] on span "Sales" at bounding box center [176, 168] width 26 height 14
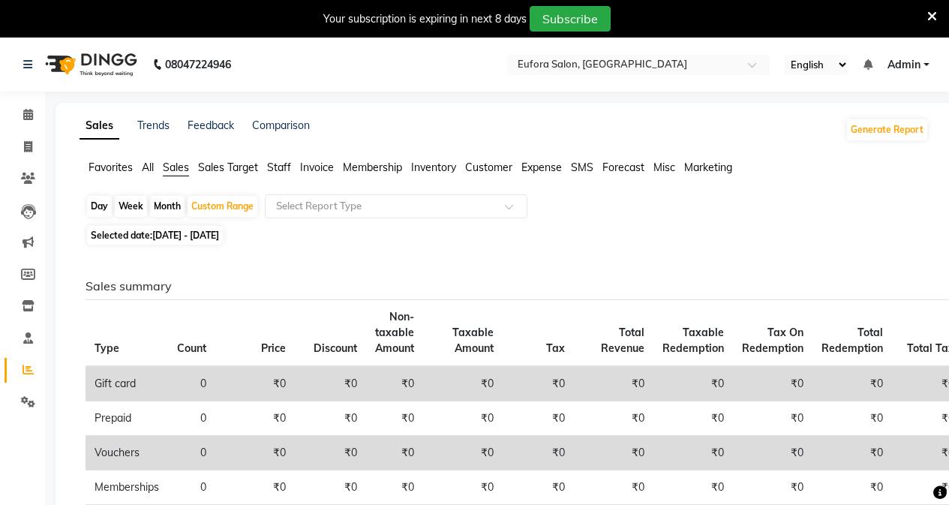
click at [151, 167] on span "All" at bounding box center [148, 168] width 12 height 14
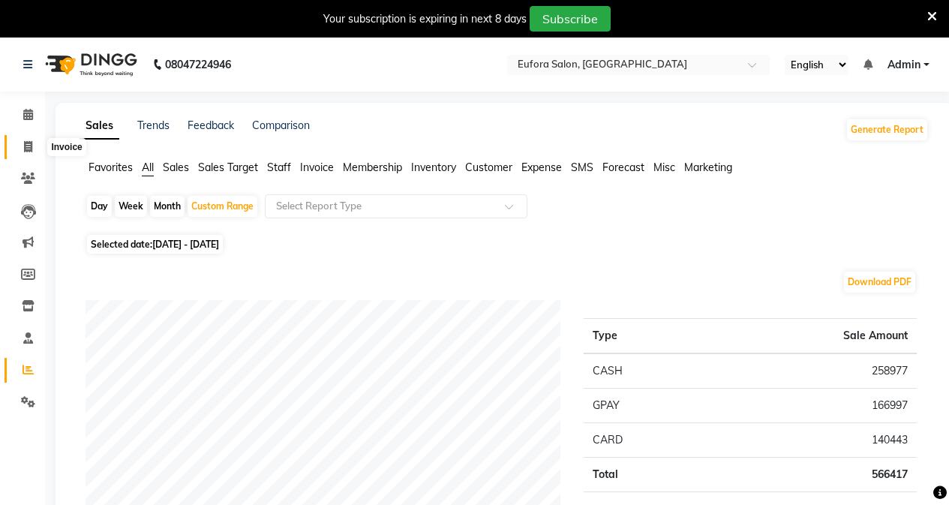
click at [27, 150] on icon at bounding box center [28, 146] width 8 height 11
select select "service"
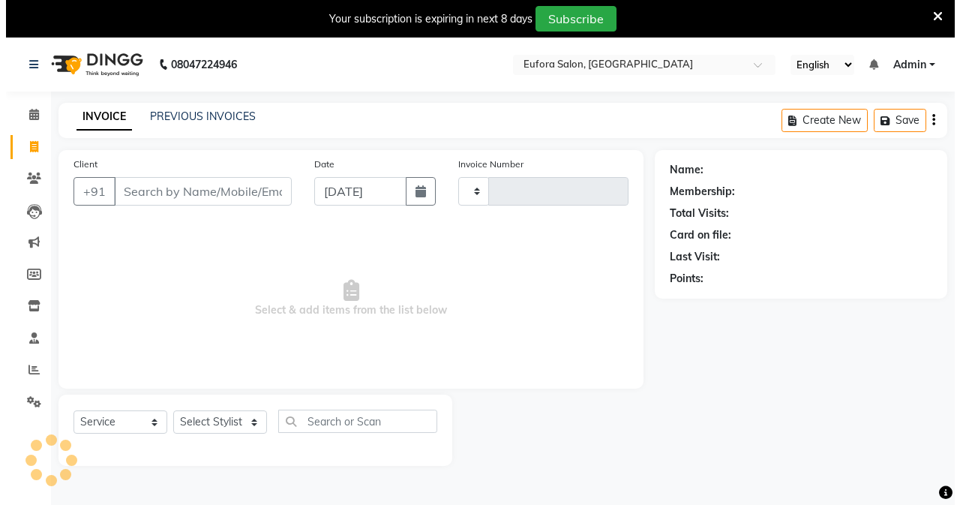
scroll to position [38, 0]
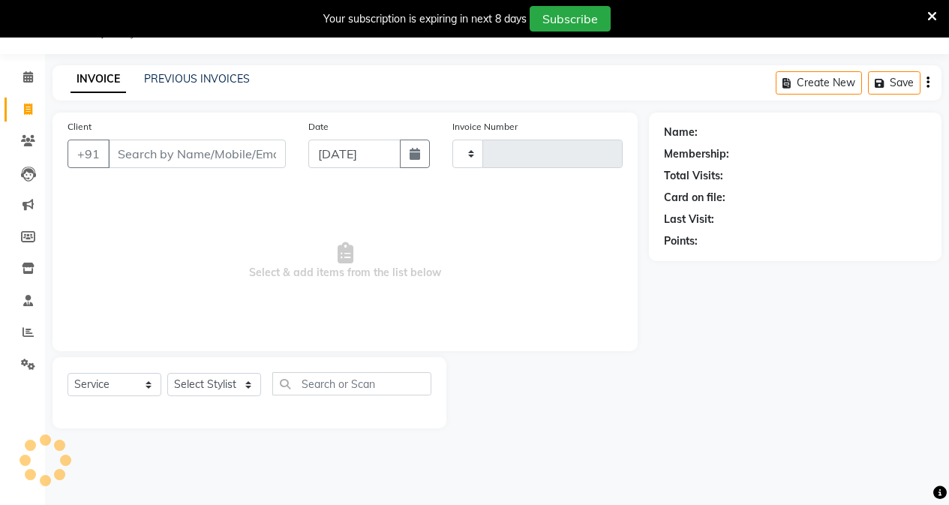
type input "0644"
select select "6684"
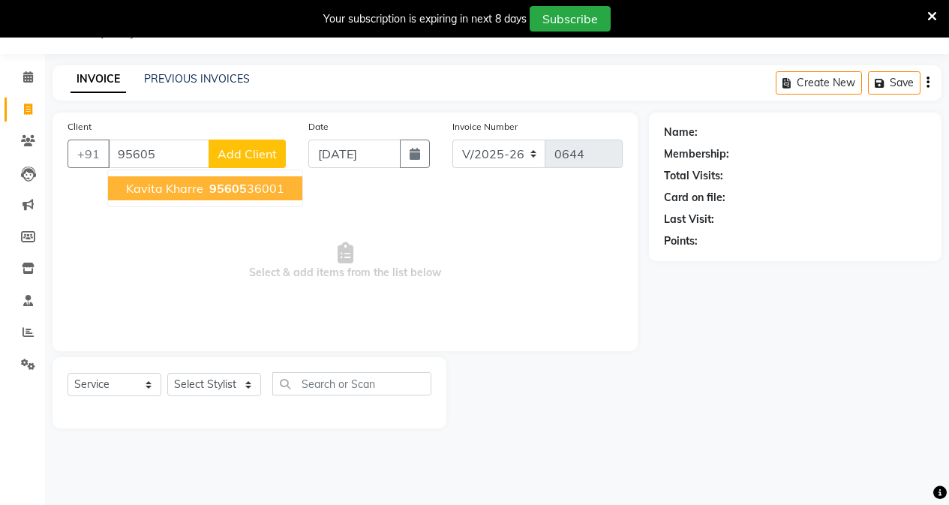
click at [185, 194] on span "Kavita Kharre" at bounding box center [164, 188] width 77 height 15
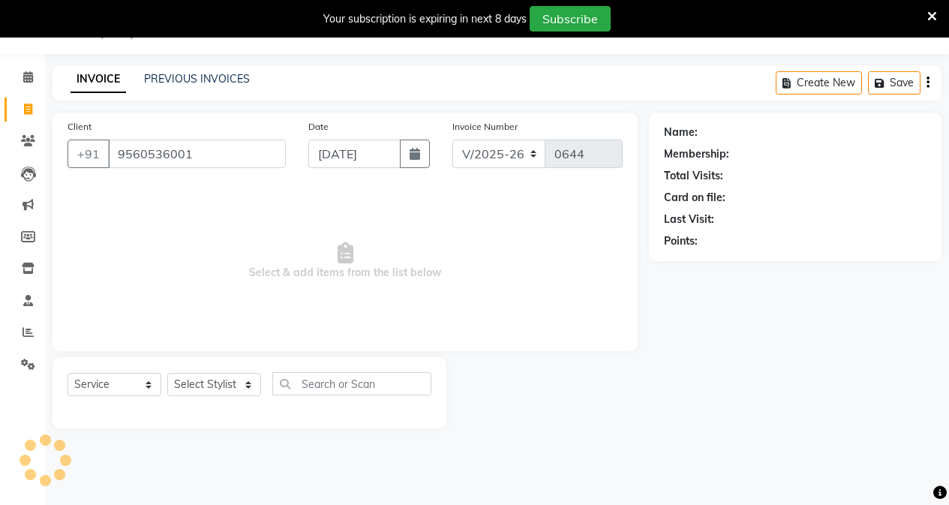
type input "9560536001"
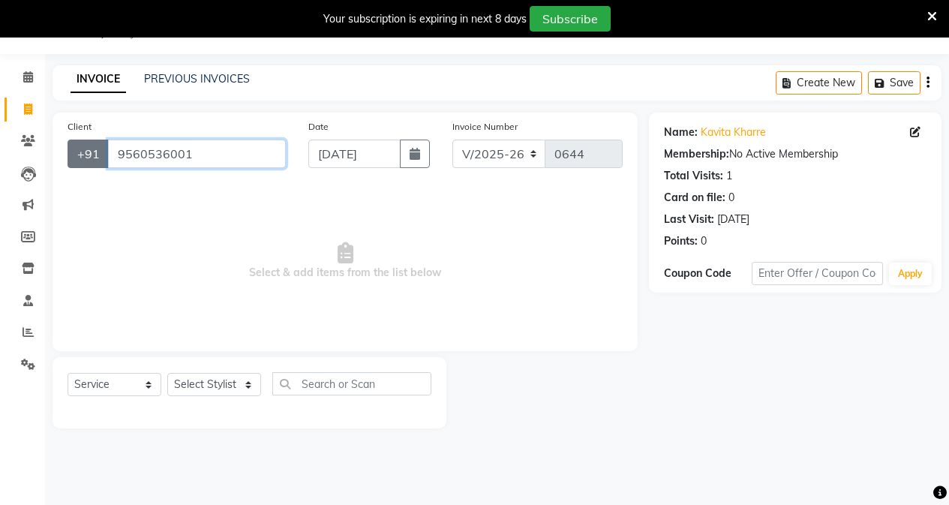
drag, startPoint x: 200, startPoint y: 161, endPoint x: 103, endPoint y: 151, distance: 98.0
click at [103, 151] on div "+91 9560536001" at bounding box center [177, 154] width 218 height 29
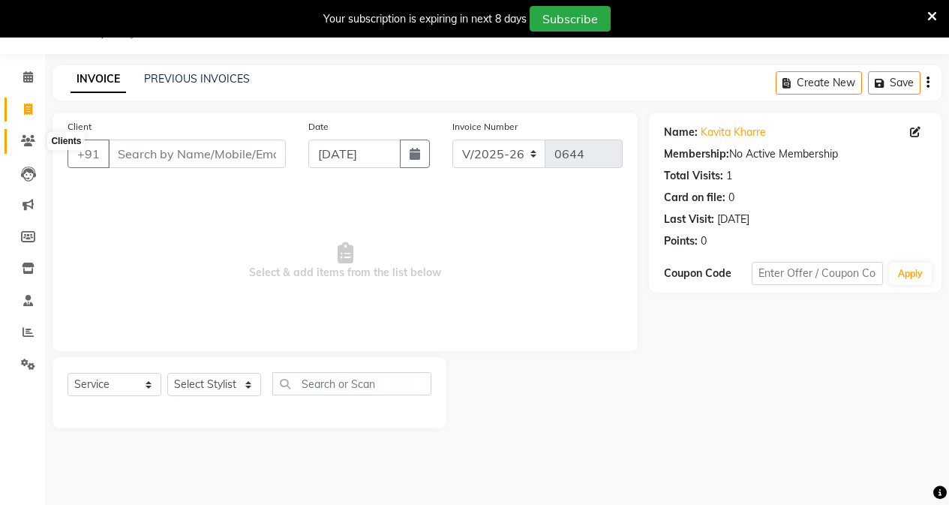
click at [32, 146] on span at bounding box center [28, 141] width 26 height 17
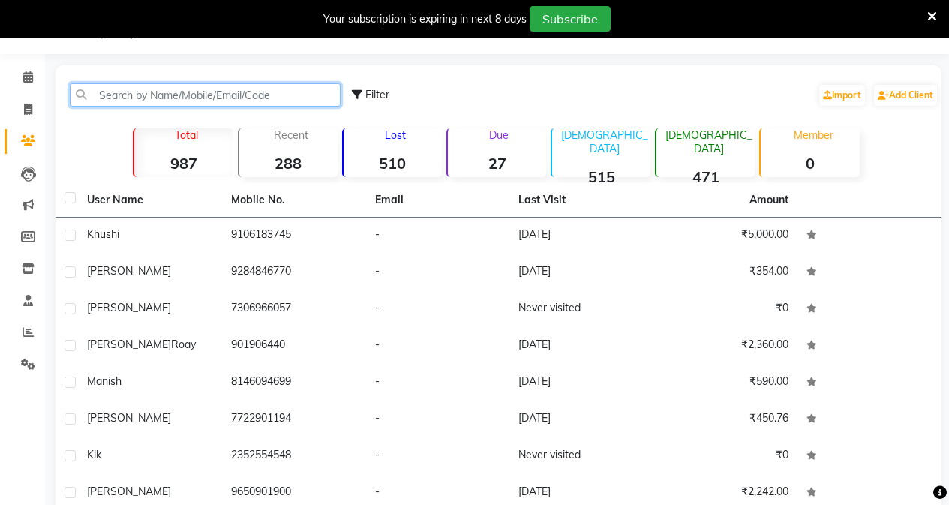
click at [164, 94] on input "text" at bounding box center [205, 94] width 271 height 23
paste input "9560536001"
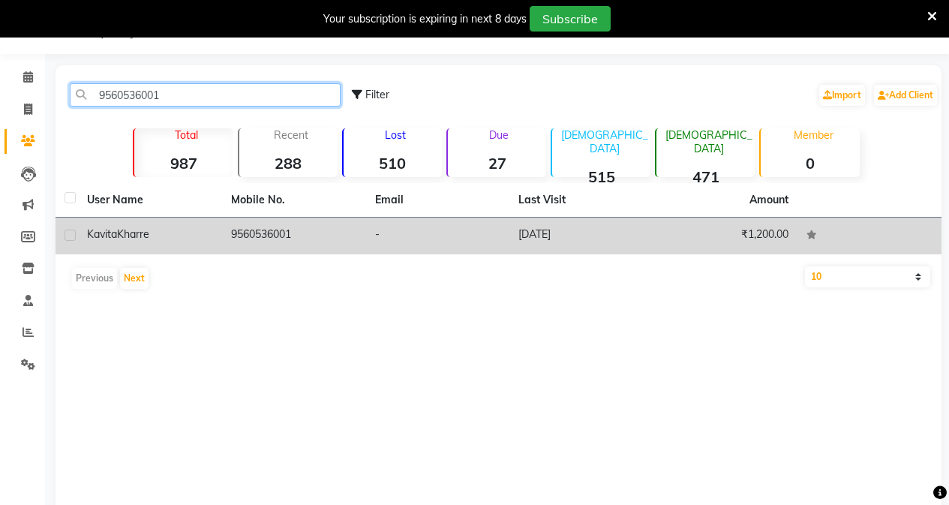
type input "9560536001"
click at [234, 241] on td "9560536001" at bounding box center [294, 236] width 144 height 37
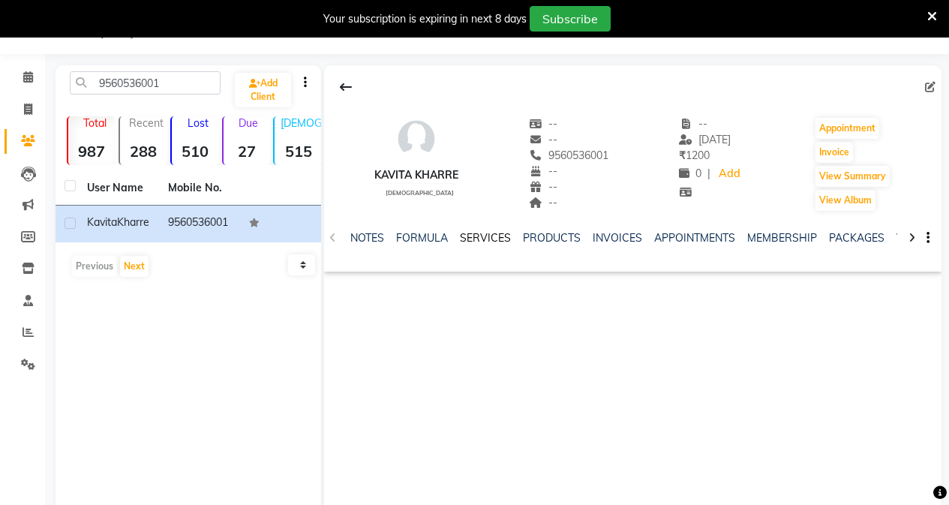
click at [479, 238] on link "SERVICES" at bounding box center [485, 238] width 51 height 14
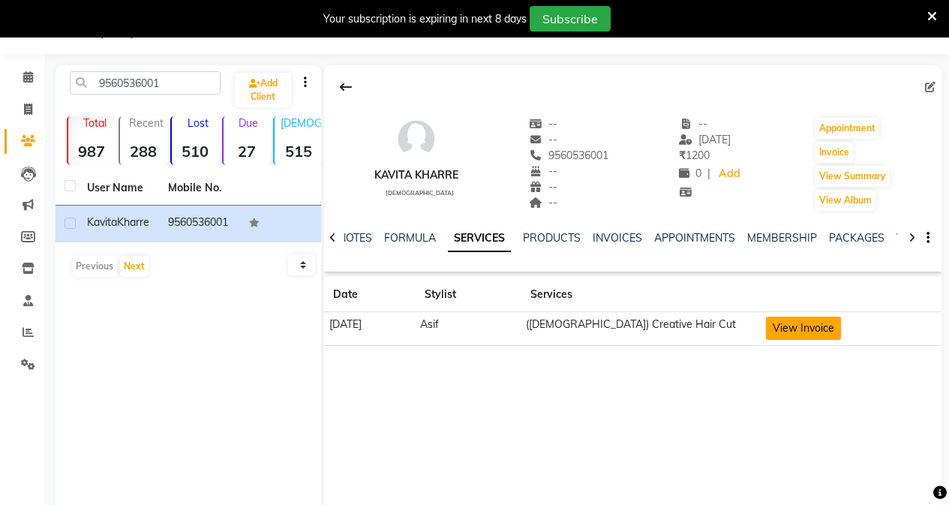
click at [814, 331] on button "View Invoice" at bounding box center [803, 328] width 75 height 23
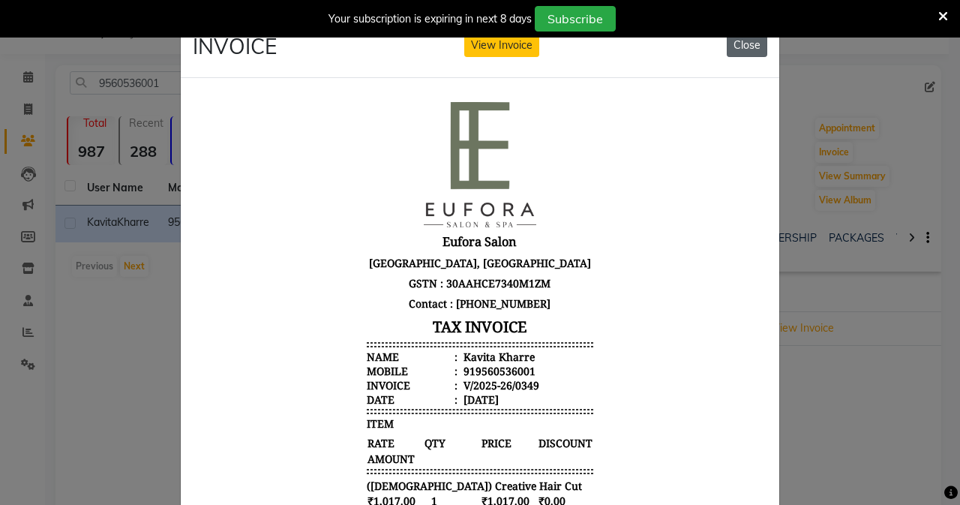
click at [739, 46] on button "Close" at bounding box center [747, 45] width 41 height 23
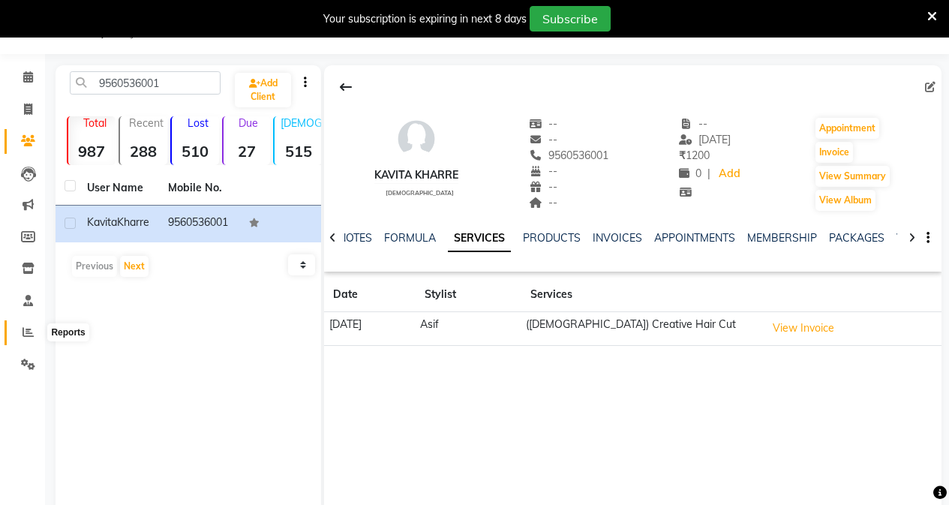
click at [23, 331] on icon at bounding box center [28, 331] width 11 height 11
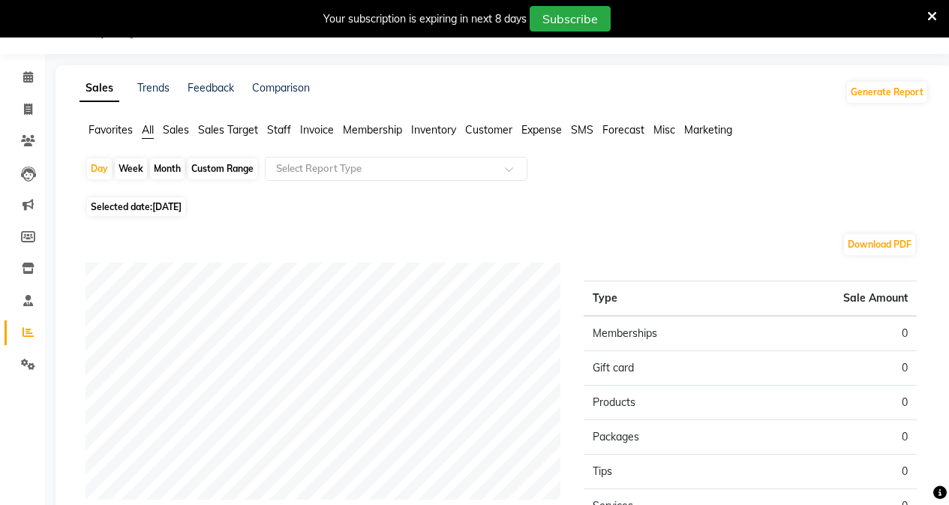
click at [208, 161] on div "Custom Range" at bounding box center [223, 168] width 70 height 21
select select "9"
select select "2025"
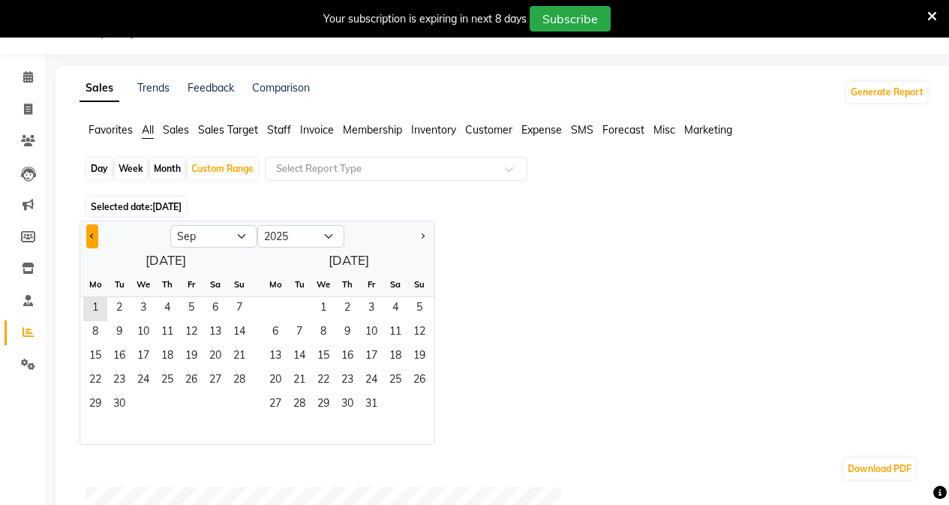
click at [87, 227] on button "Previous month" at bounding box center [92, 236] width 12 height 24
select select "8"
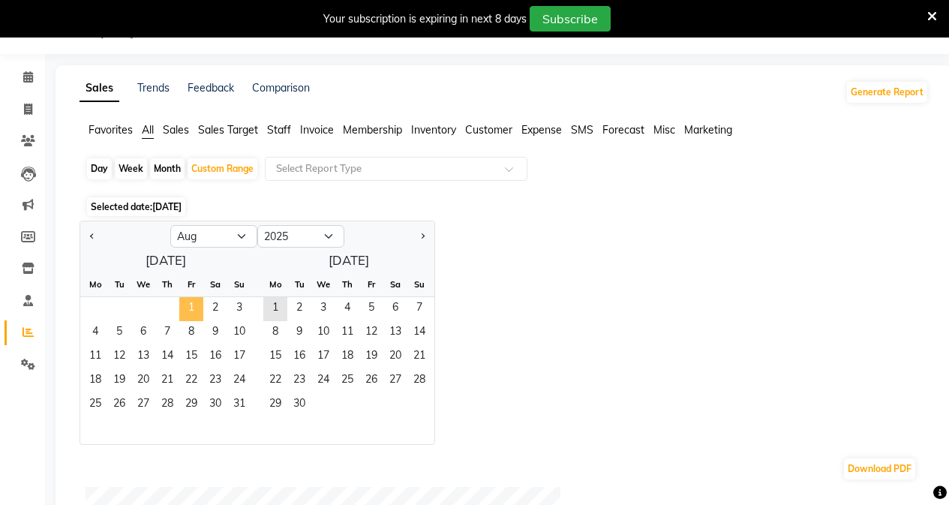
click at [198, 310] on span "1" at bounding box center [191, 309] width 24 height 24
click at [233, 403] on span "31" at bounding box center [239, 405] width 24 height 24
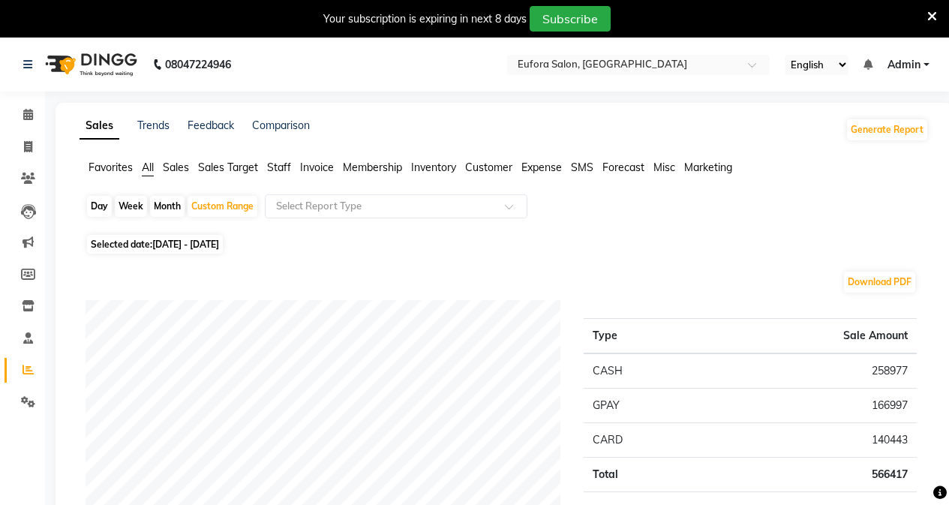
click at [170, 170] on span "Sales" at bounding box center [176, 168] width 26 height 14
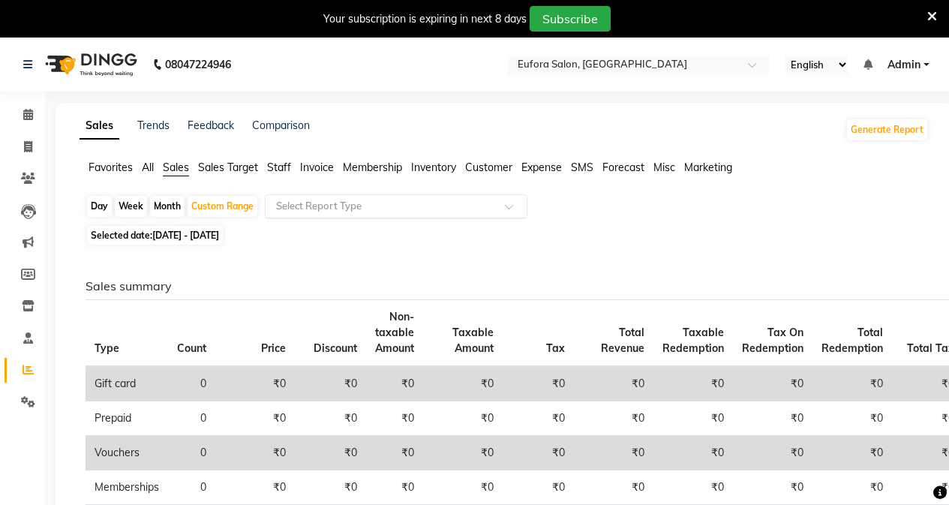
click at [353, 195] on div "Select Report Type" at bounding box center [396, 206] width 263 height 24
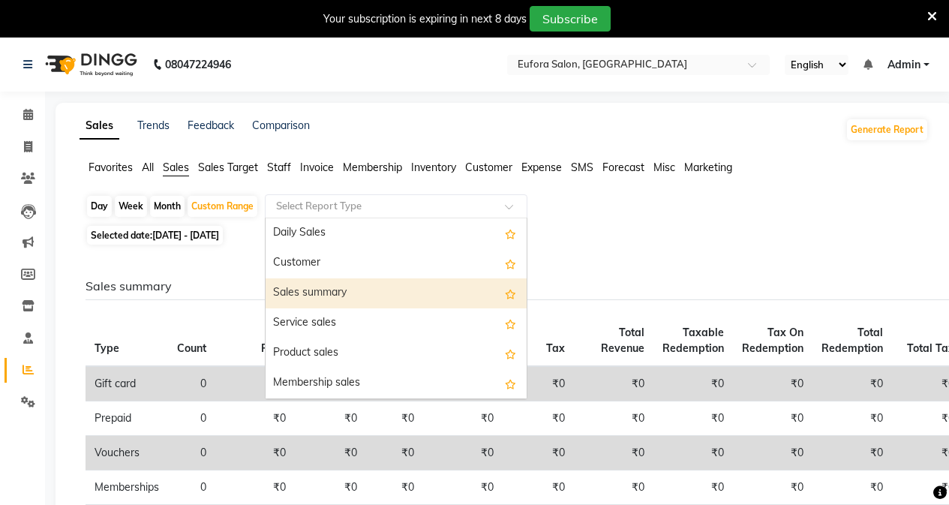
click at [371, 288] on div "Sales summary" at bounding box center [396, 293] width 261 height 30
select select "filtered_report"
select select "pdf"
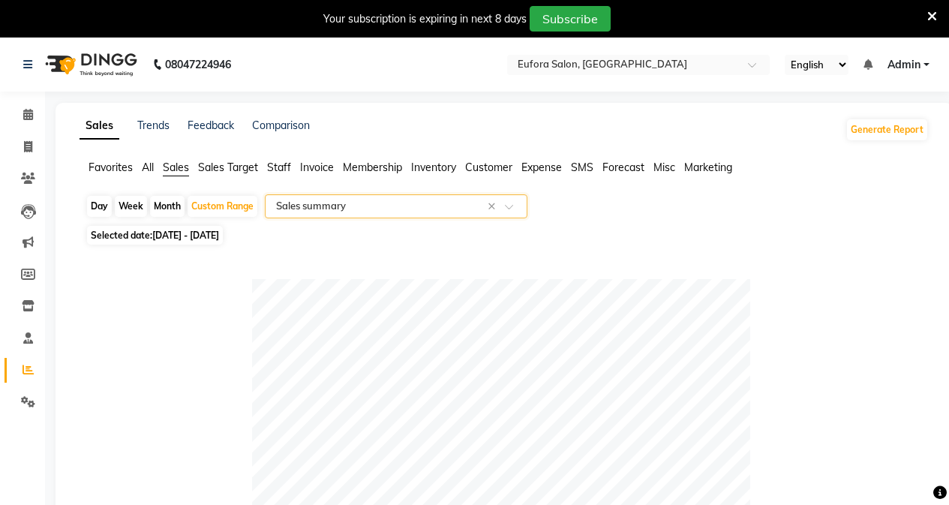
click at [284, 167] on span "Staff" at bounding box center [279, 168] width 24 height 14
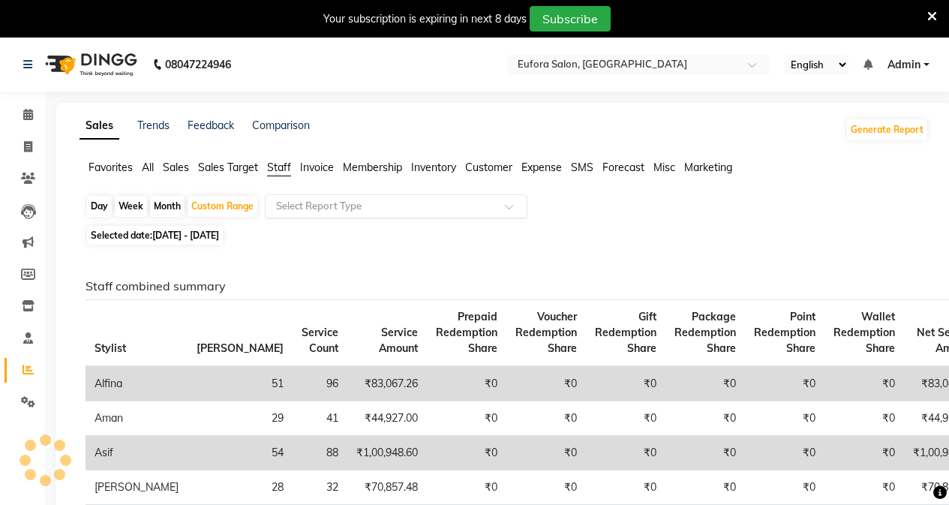
click at [327, 205] on input "text" at bounding box center [381, 206] width 216 height 15
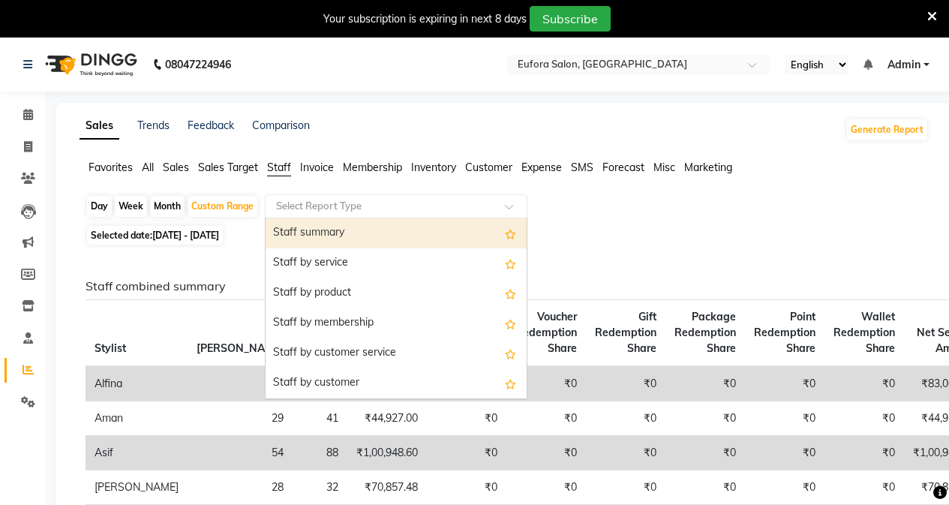
click at [327, 205] on input "text" at bounding box center [381, 206] width 216 height 15
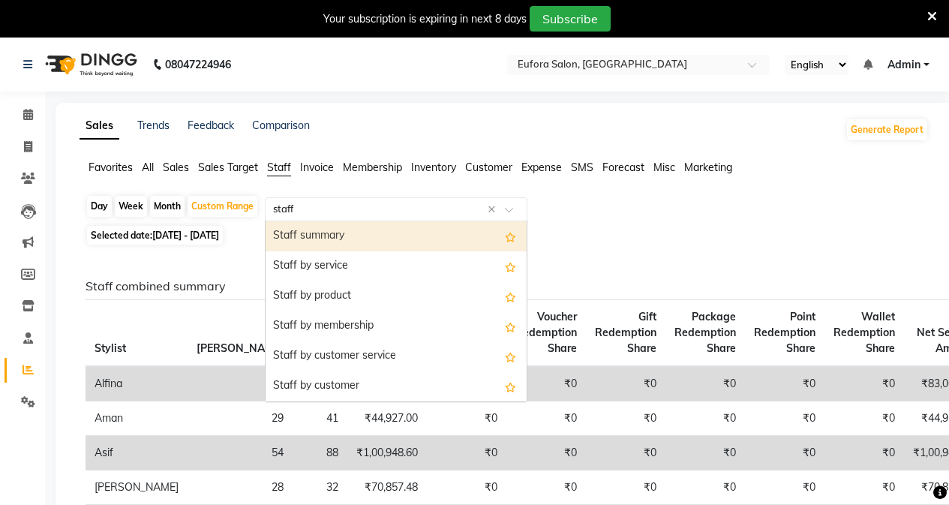
drag, startPoint x: 327, startPoint y: 205, endPoint x: 258, endPoint y: 203, distance: 69.1
click at [258, 203] on div "Day Week Month Custom Range Select Report Type staff × Staff summary Staff by s…" at bounding box center [504, 207] width 837 height 27
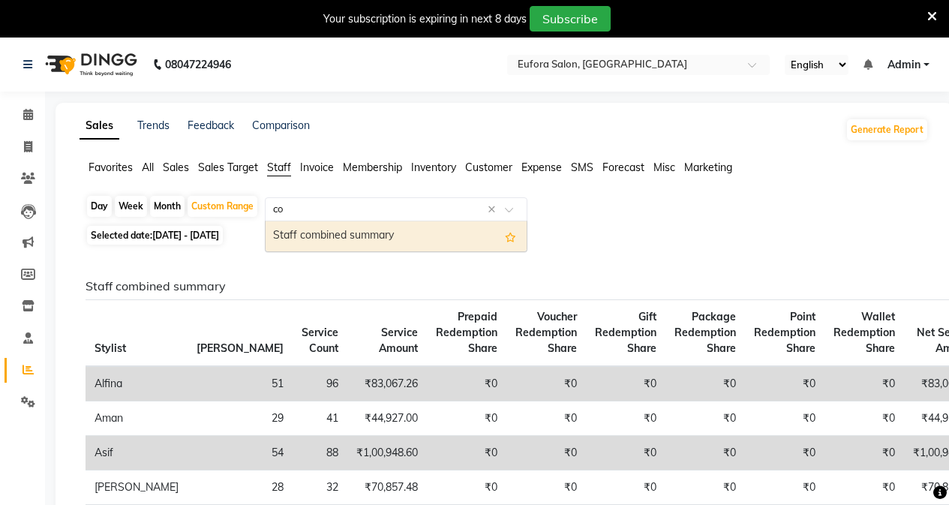
type input "com"
click at [307, 232] on div "Staff combined summary" at bounding box center [396, 236] width 261 height 30
select select "filtered_report"
select select "pdf"
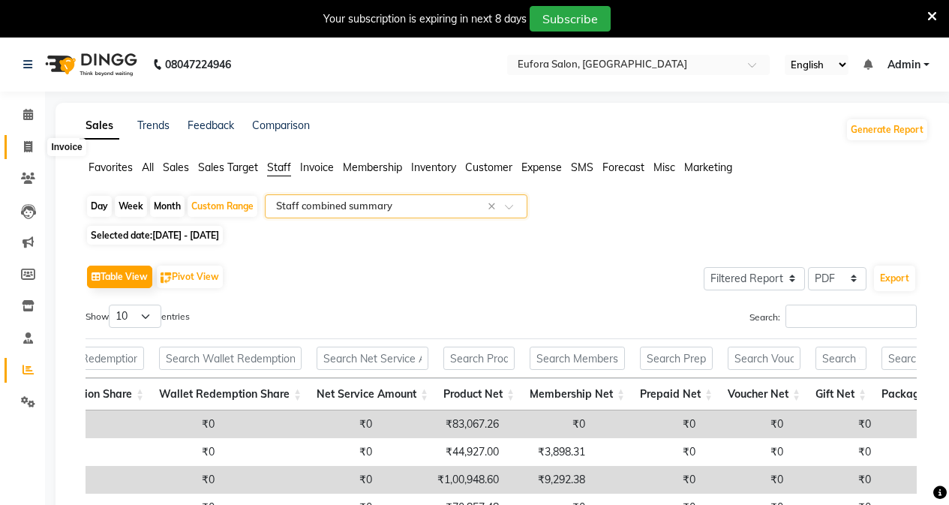
click at [27, 142] on icon at bounding box center [28, 146] width 8 height 11
select select "service"
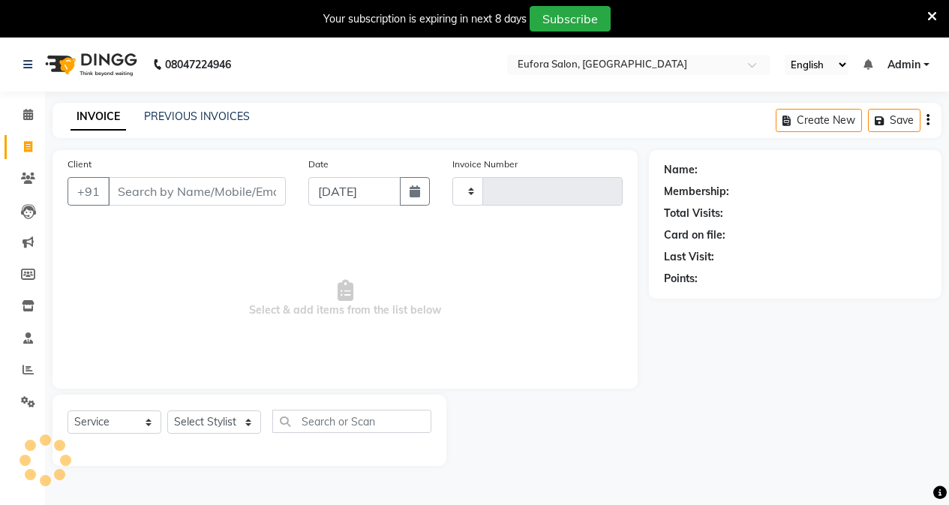
scroll to position [38, 0]
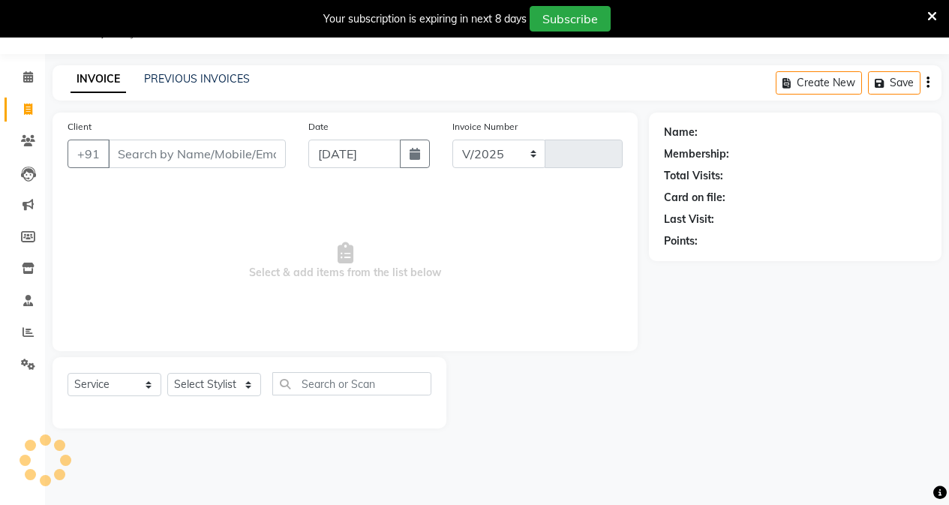
select select "6684"
type input "0644"
click at [931, 18] on icon at bounding box center [932, 17] width 10 height 14
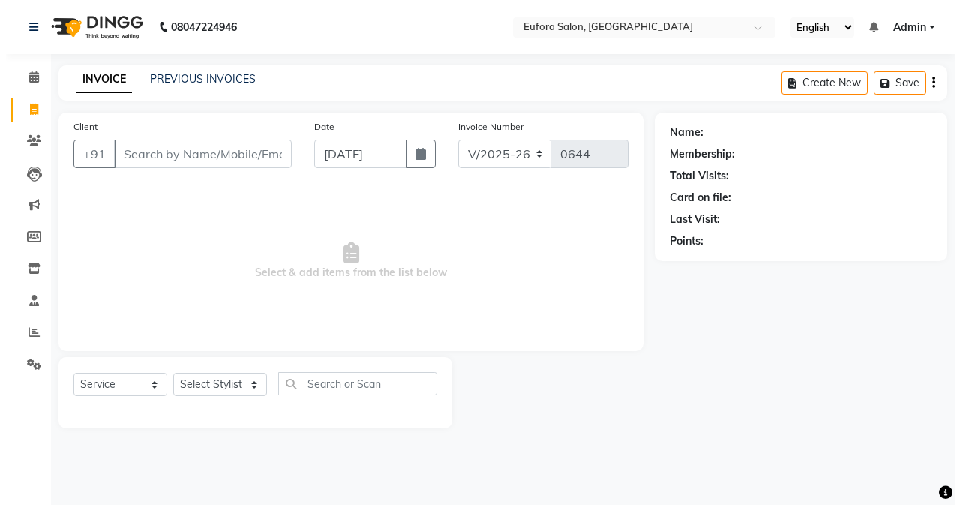
scroll to position [0, 0]
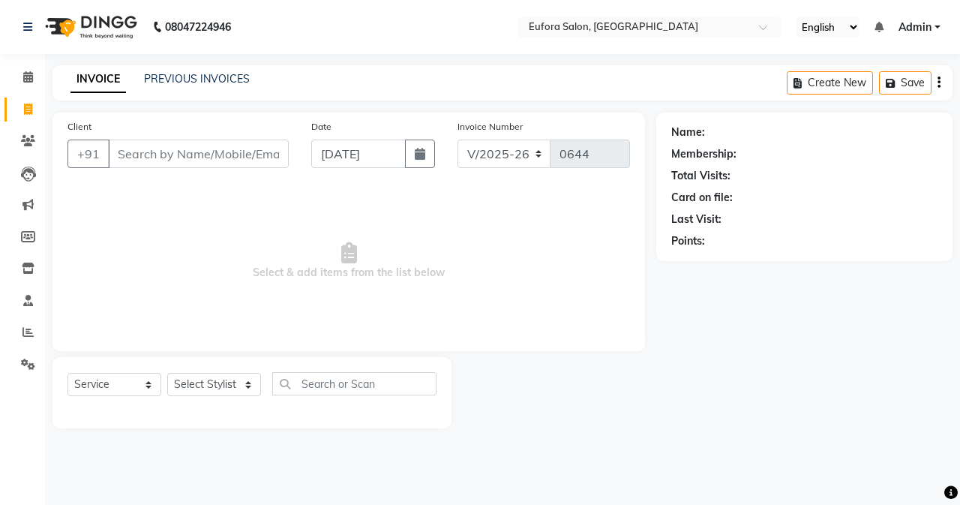
click at [906, 30] on span "Admin" at bounding box center [915, 28] width 33 height 16
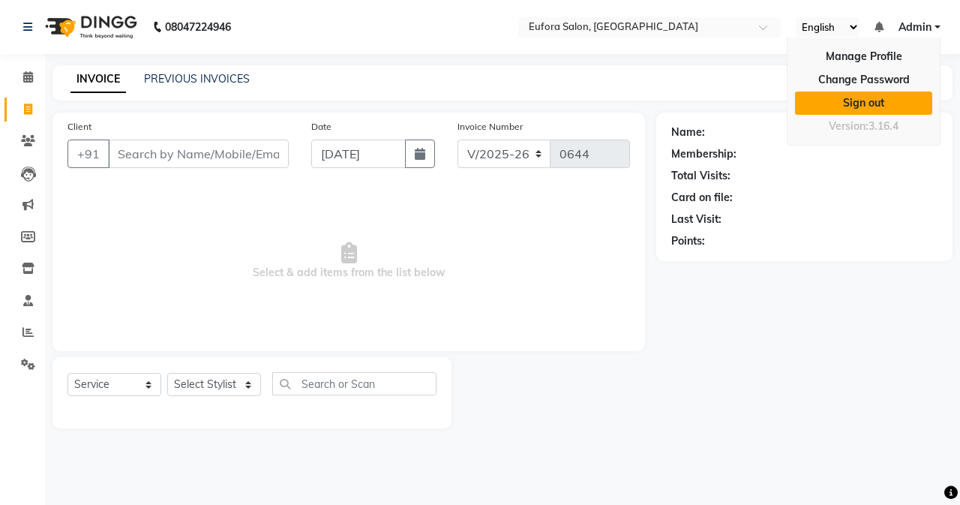
click at [884, 104] on link "Sign out" at bounding box center [863, 103] width 137 height 23
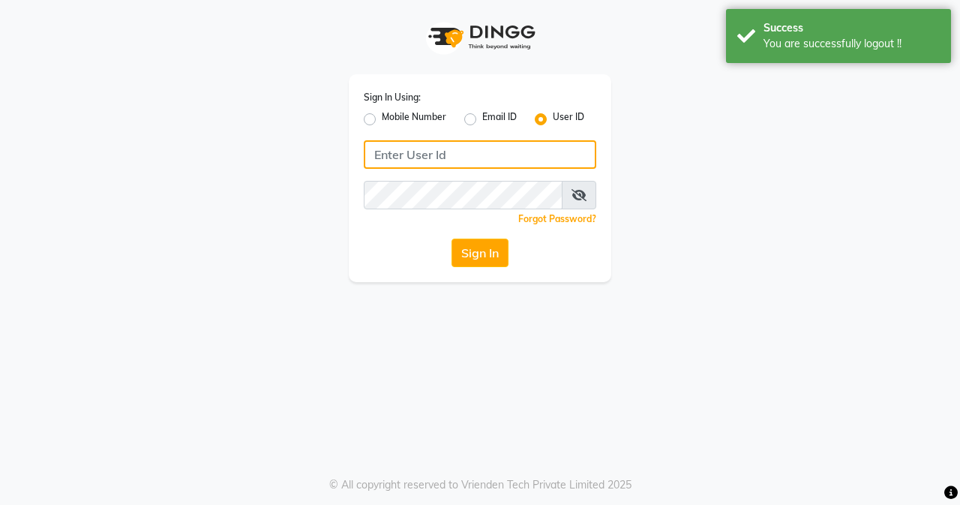
type input "9810318377"
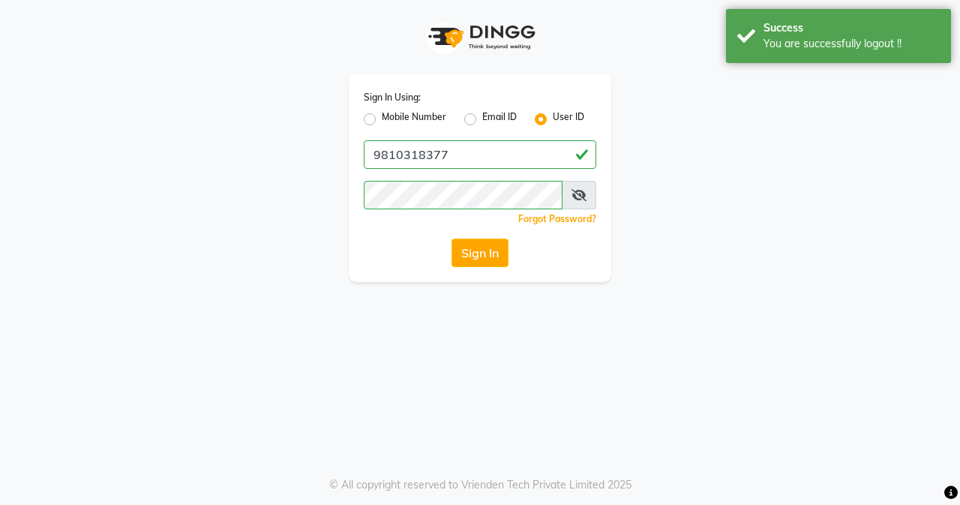
click at [377, 118] on div "Mobile Number" at bounding box center [405, 119] width 83 height 18
click at [382, 116] on label "Mobile Number" at bounding box center [414, 119] width 65 height 18
click at [382, 116] on input "Mobile Number" at bounding box center [387, 115] width 10 height 10
radio input "true"
radio input "false"
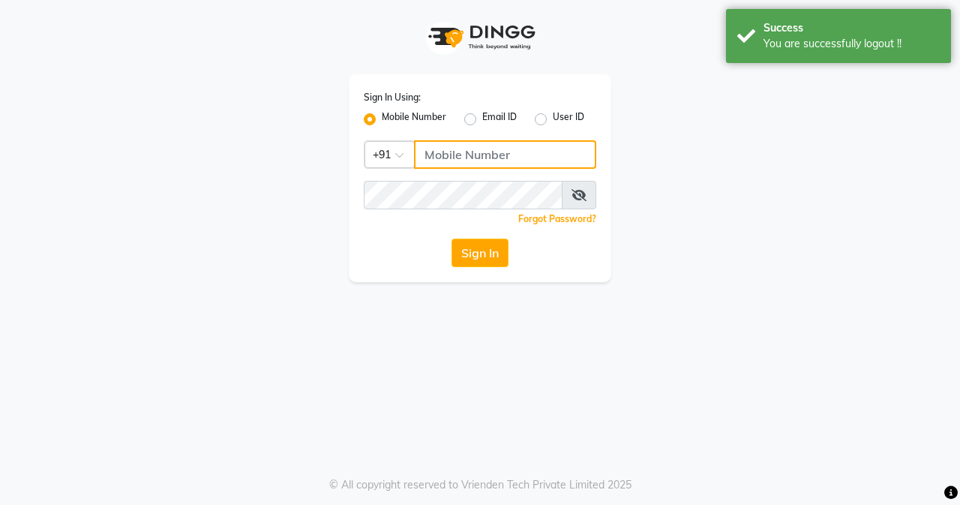
click at [443, 152] on input "Username" at bounding box center [505, 154] width 182 height 29
type input "9810318377"
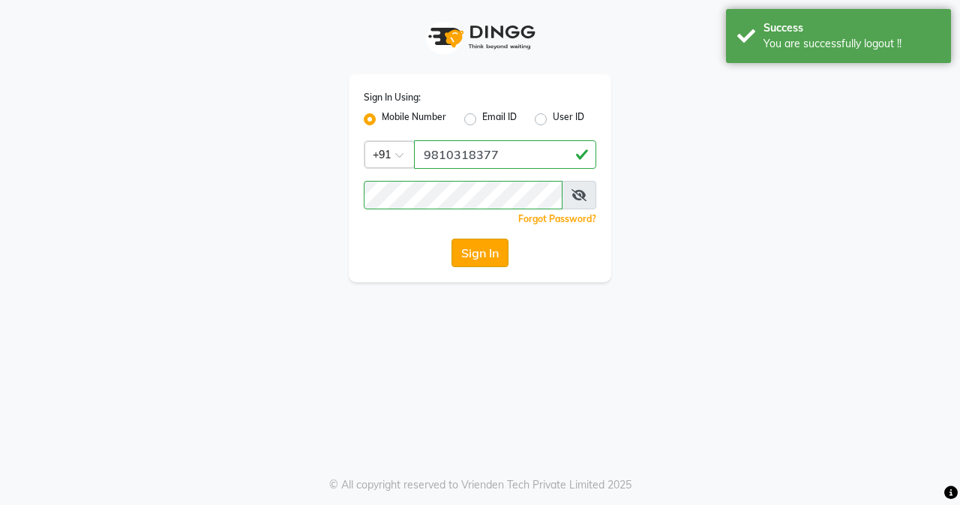
click at [489, 244] on button "Sign In" at bounding box center [480, 253] width 57 height 29
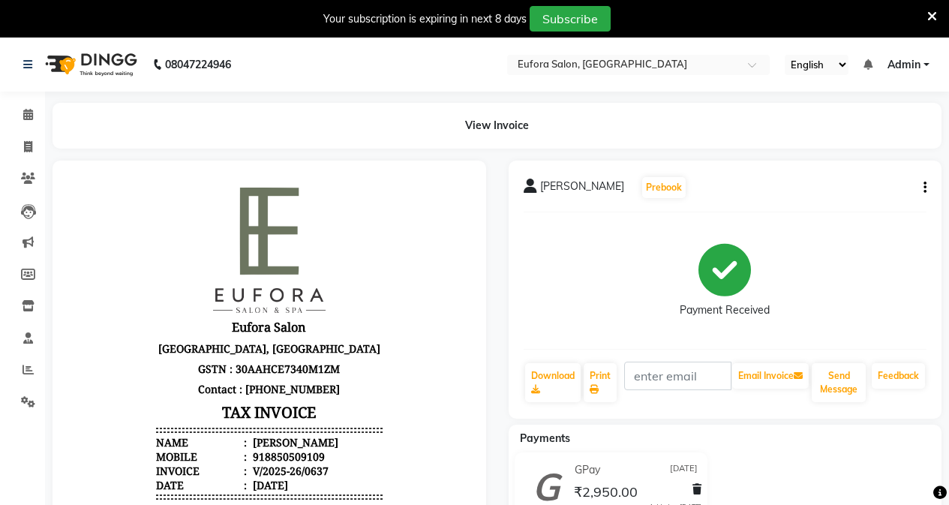
click at [928, 19] on icon at bounding box center [932, 17] width 10 height 14
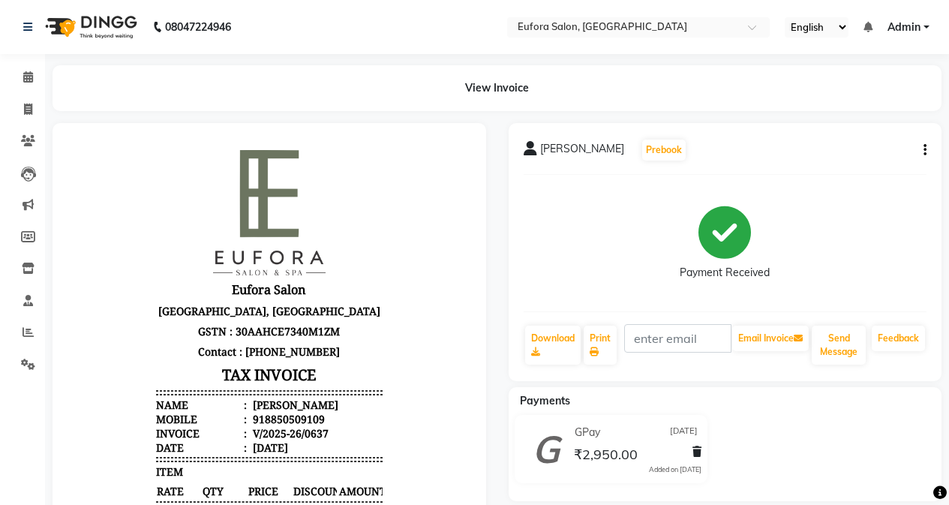
click at [924, 150] on icon "button" at bounding box center [925, 150] width 3 height 1
click at [831, 176] on div "Edit Invoice" at bounding box center [850, 169] width 103 height 19
select select "service"
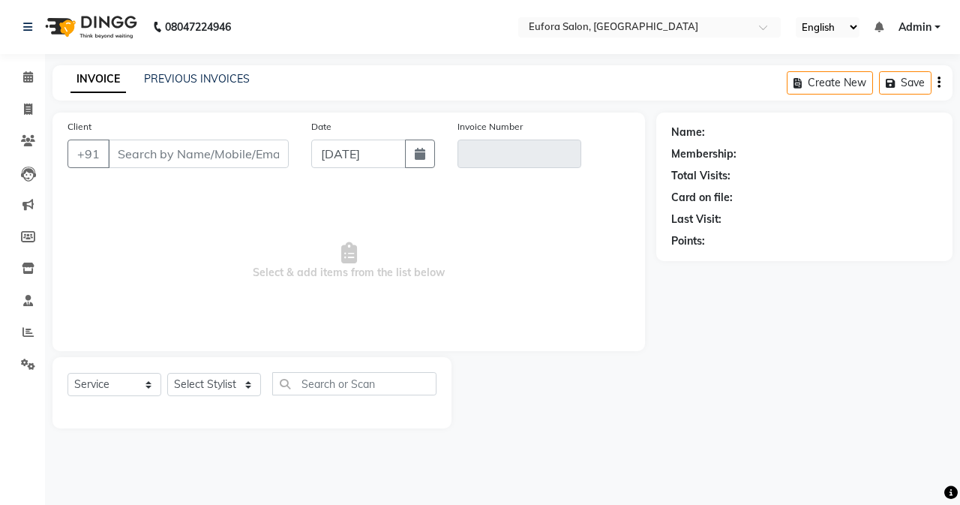
type input "8850509109"
type input "V/2025-26/0637"
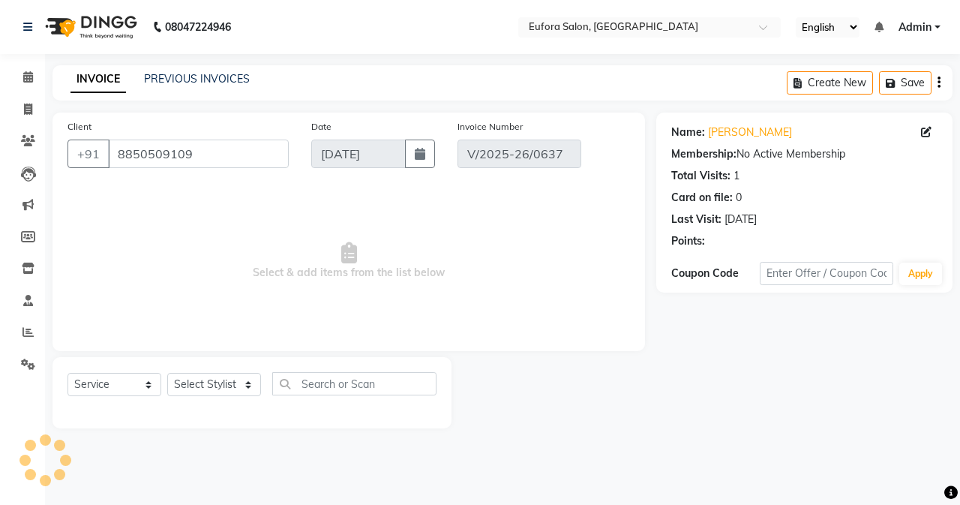
type input "30-08-2025"
select select "select"
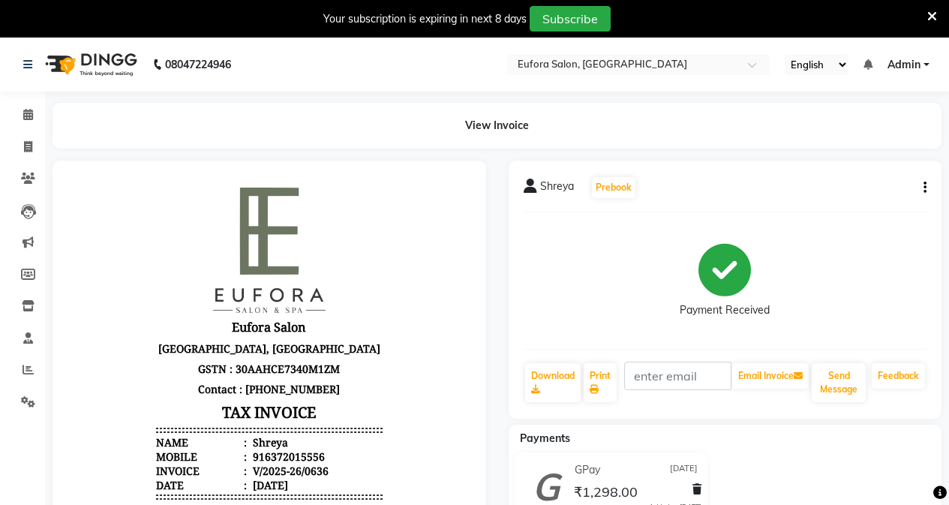
click at [921, 191] on button "button" at bounding box center [922, 188] width 9 height 16
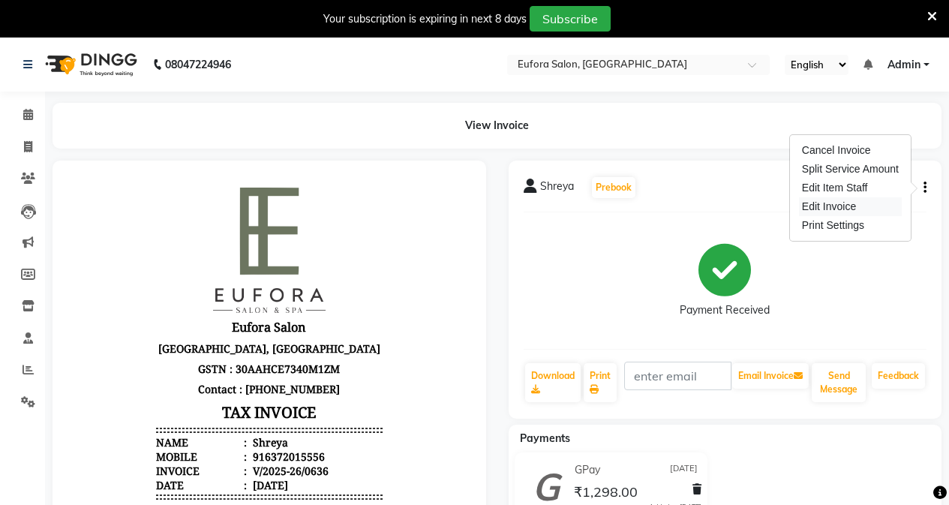
click at [852, 206] on div "Edit Invoice" at bounding box center [850, 206] width 103 height 19
select select "service"
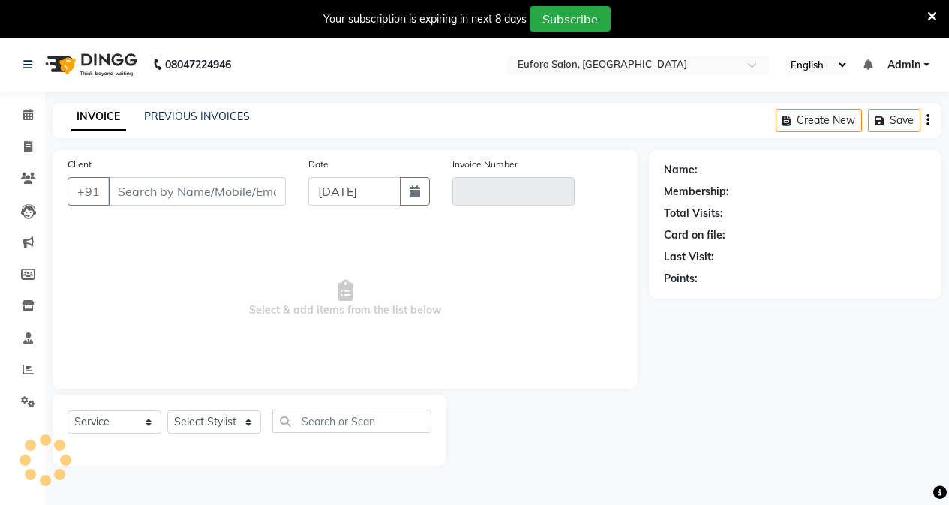
scroll to position [38, 0]
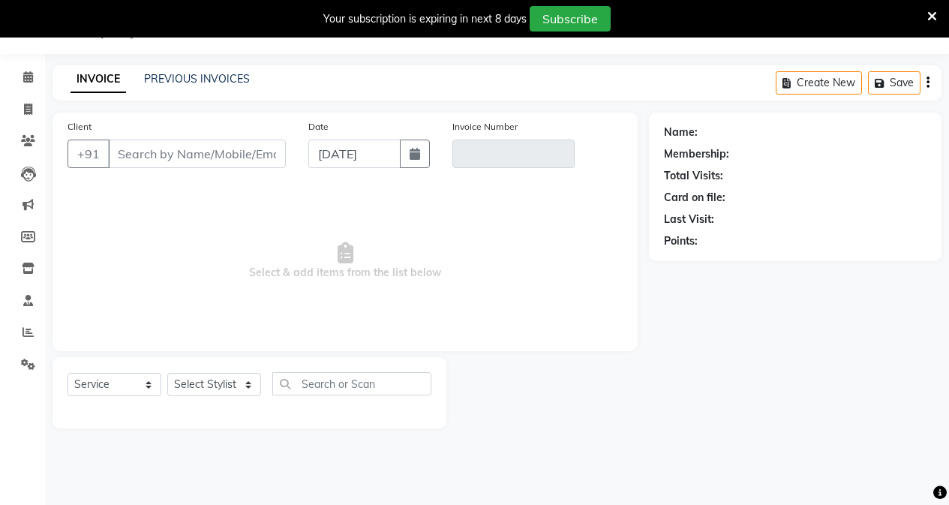
type input "6372015556"
type input "V/2025-26/0636"
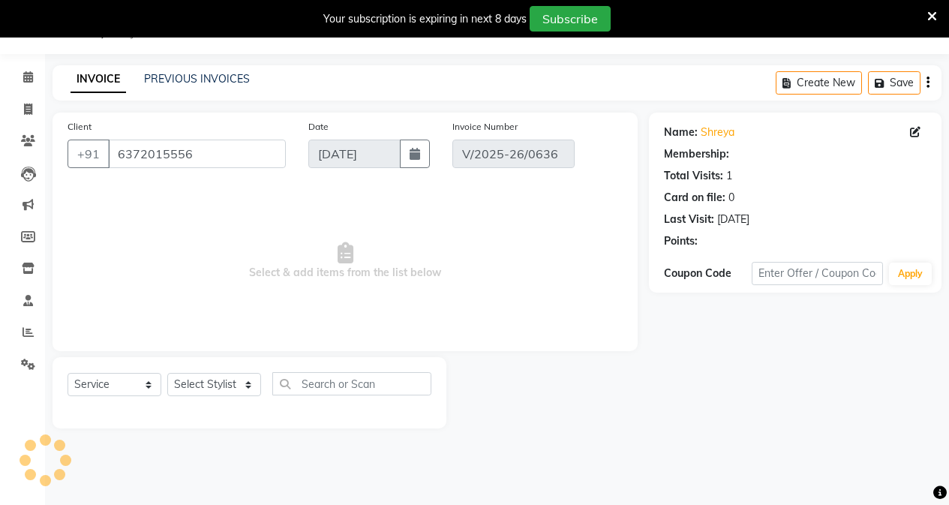
type input "[DATE]"
select select "select"
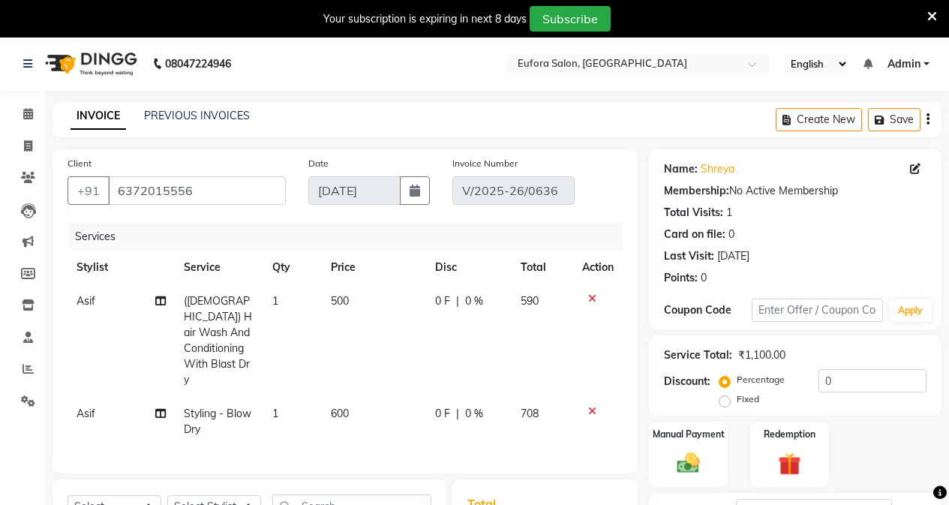
scroll to position [0, 0]
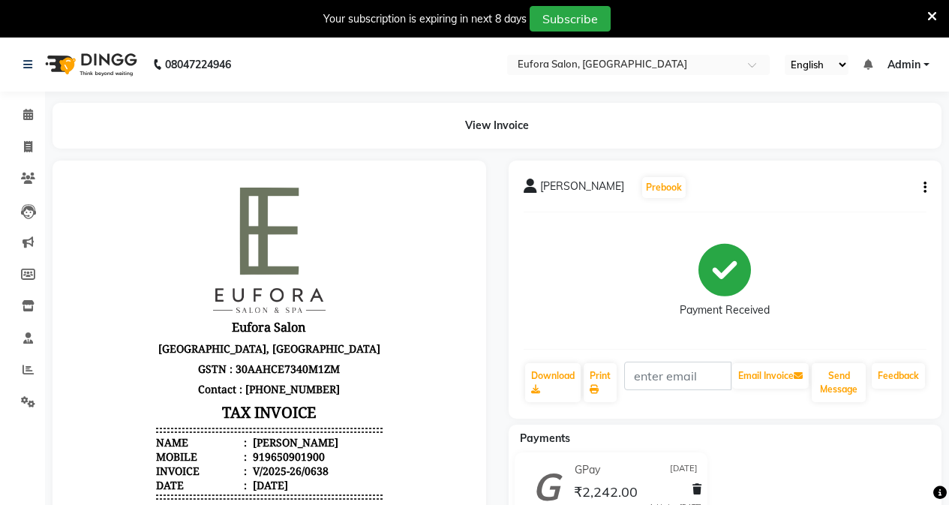
click at [924, 188] on icon "button" at bounding box center [925, 188] width 3 height 1
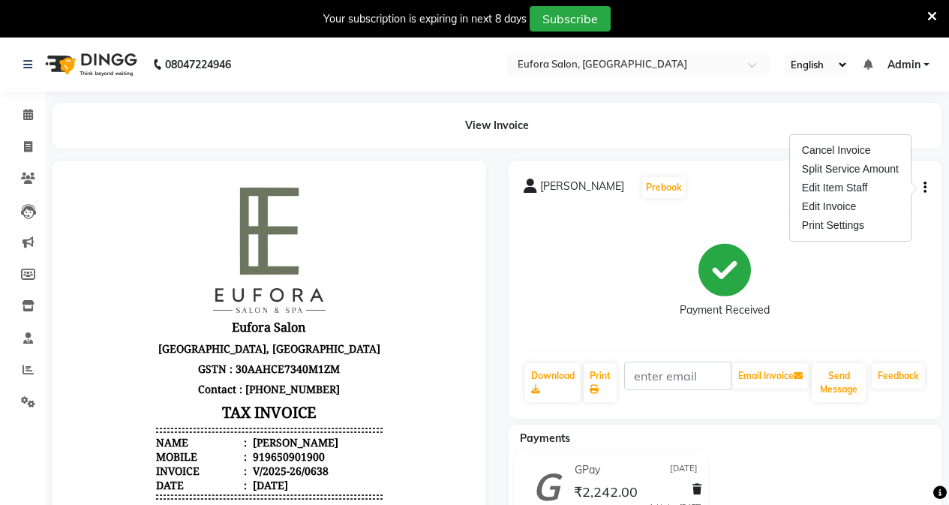
click at [826, 210] on div "Edit Invoice" at bounding box center [850, 206] width 103 height 19
select select "service"
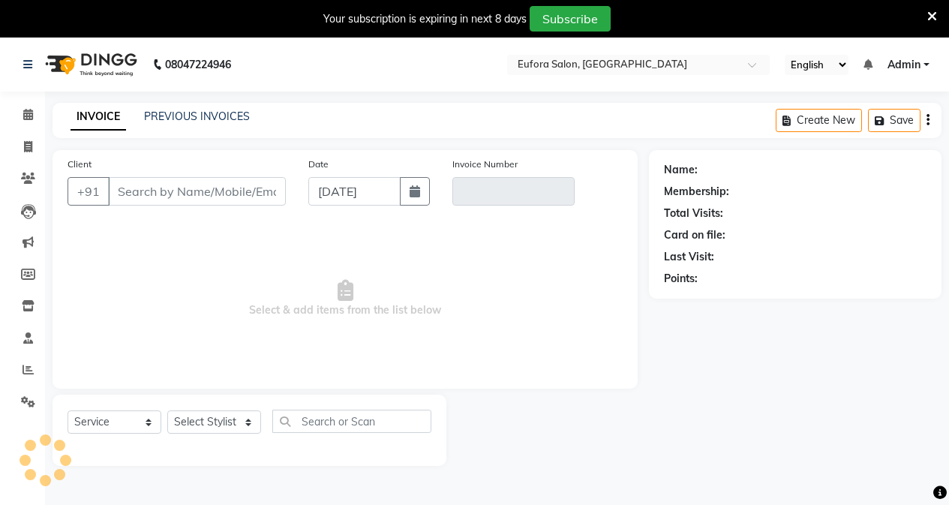
scroll to position [38, 0]
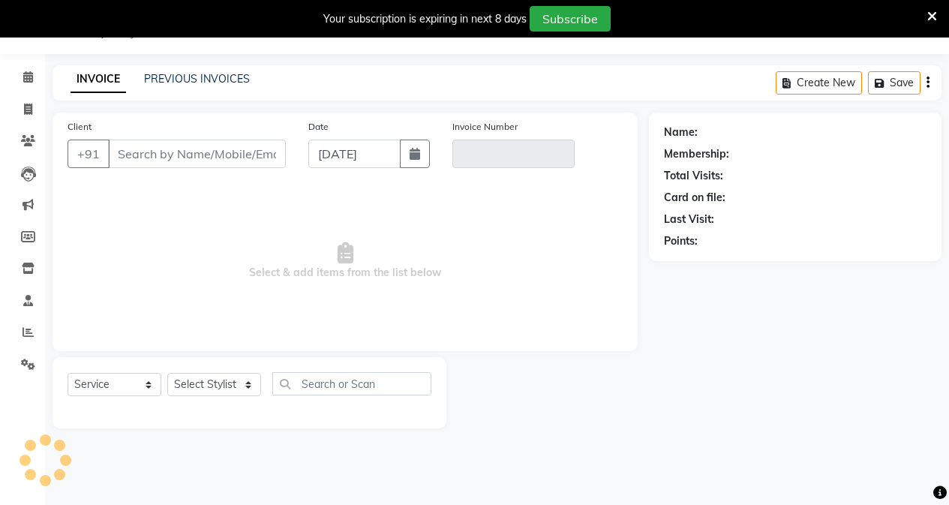
type input "9650901900"
type input "V/2025-26/0638"
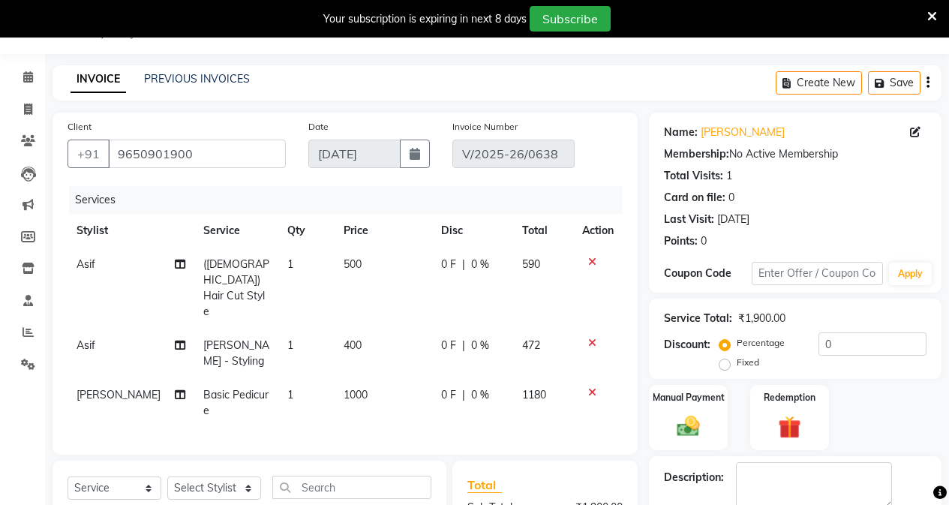
type input "[DATE]"
select select "select"
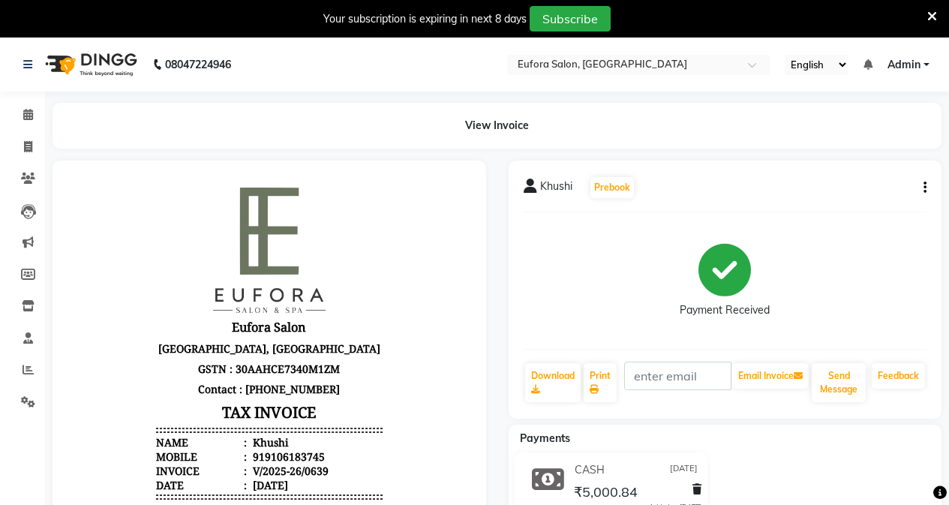
click at [921, 190] on button "button" at bounding box center [922, 188] width 9 height 16
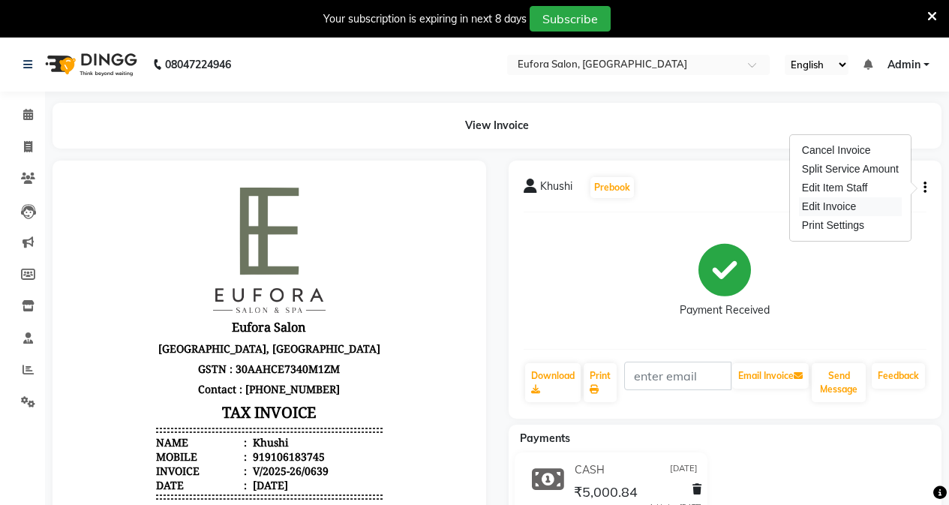
click at [845, 212] on div "Edit Invoice" at bounding box center [850, 206] width 103 height 19
select select "service"
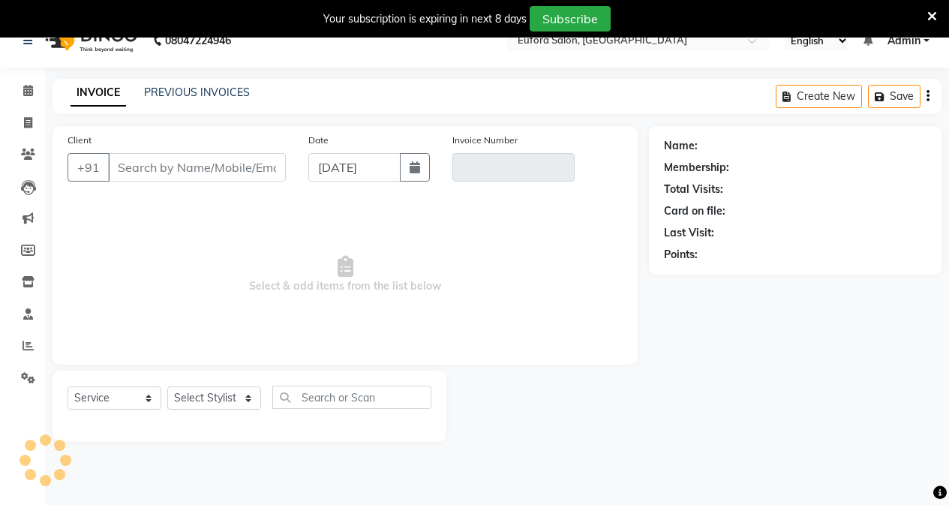
scroll to position [38, 0]
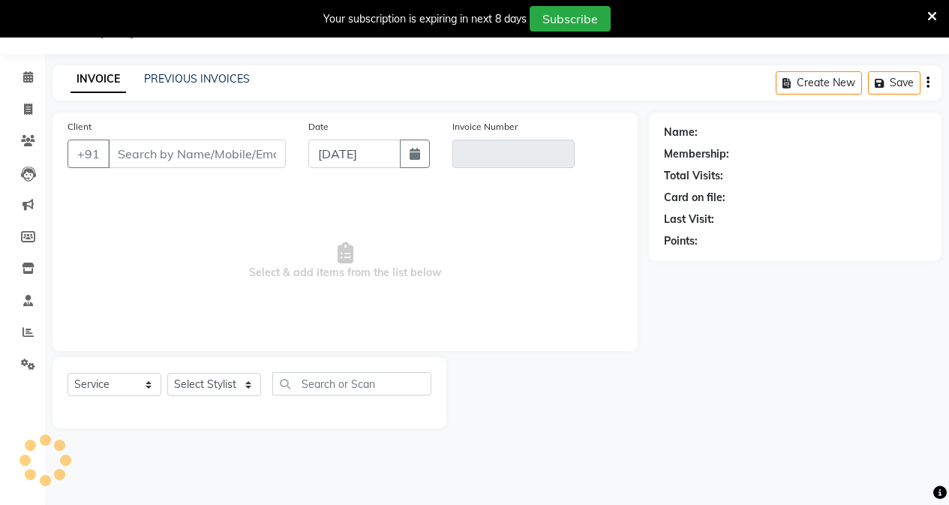
type input "9106183745"
type input "V/2025-26/0639"
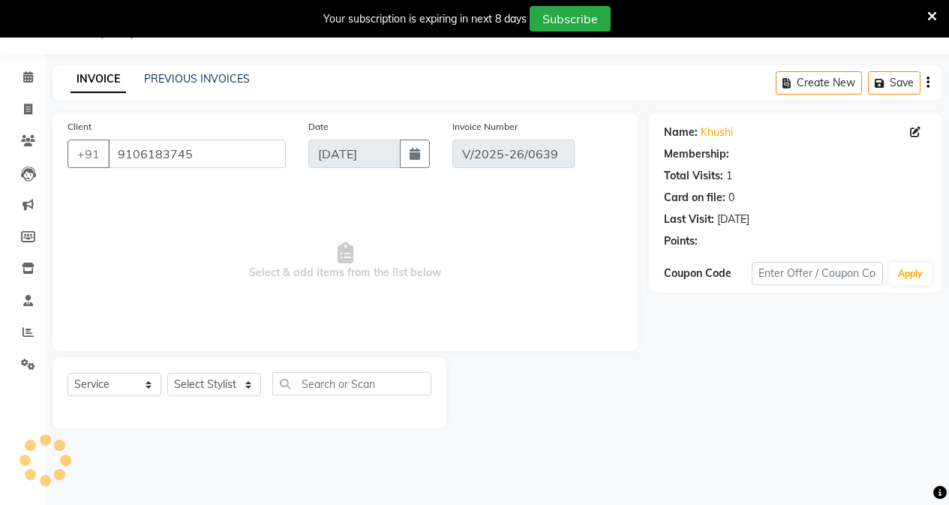
type input "[DATE]"
select select "select"
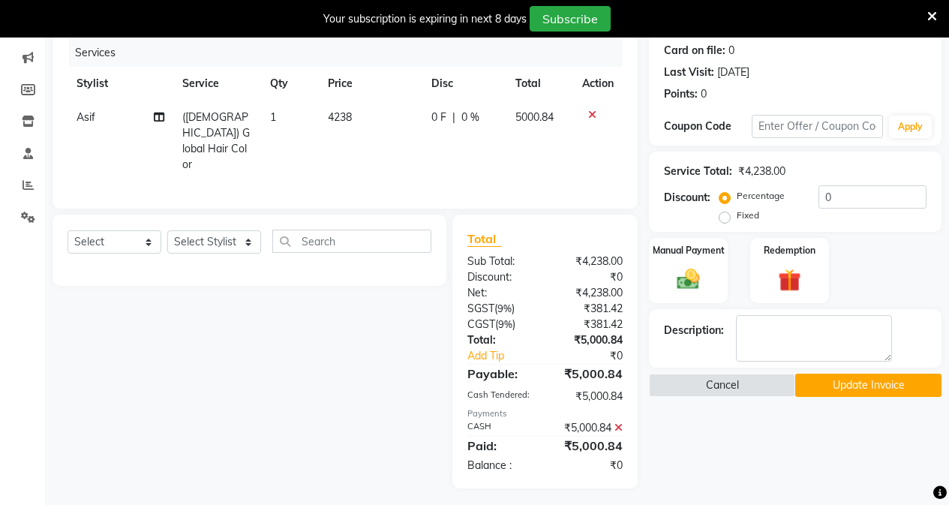
scroll to position [186, 0]
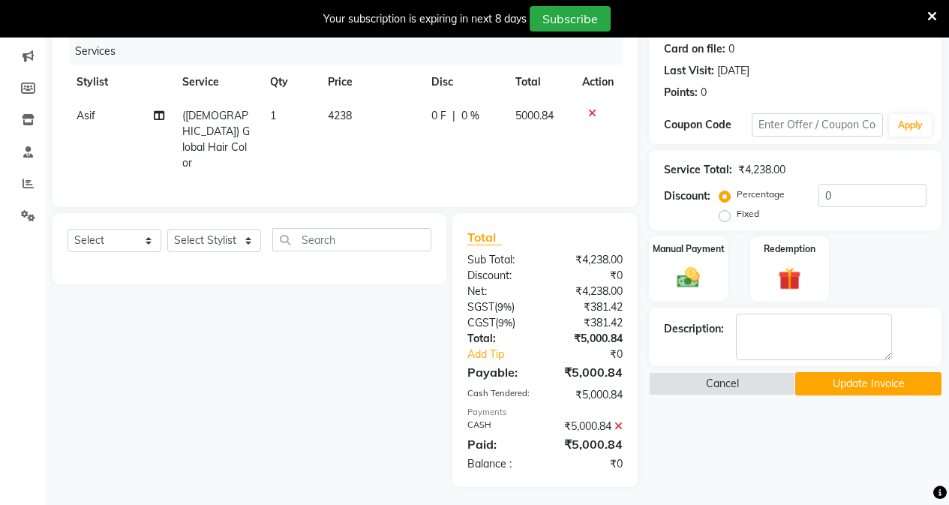
click at [620, 421] on icon at bounding box center [619, 426] width 8 height 11
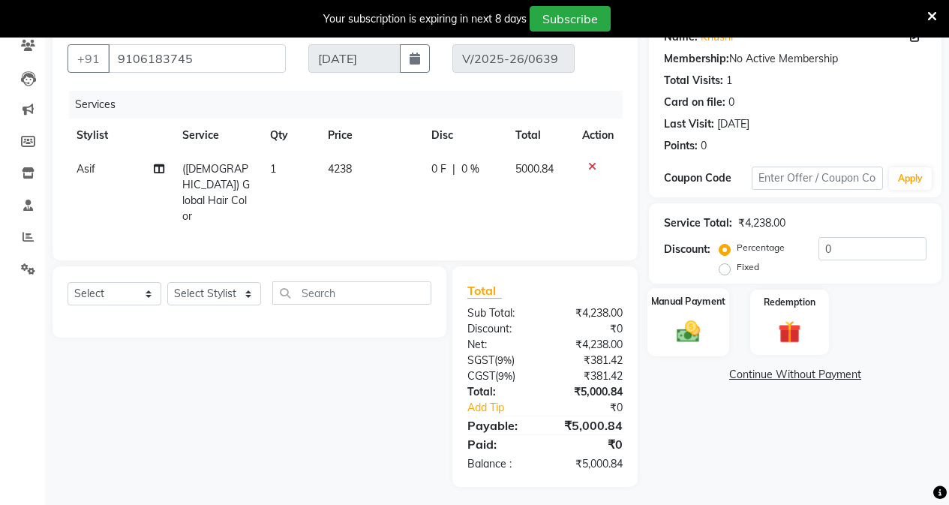
click at [699, 332] on img at bounding box center [688, 330] width 38 height 27
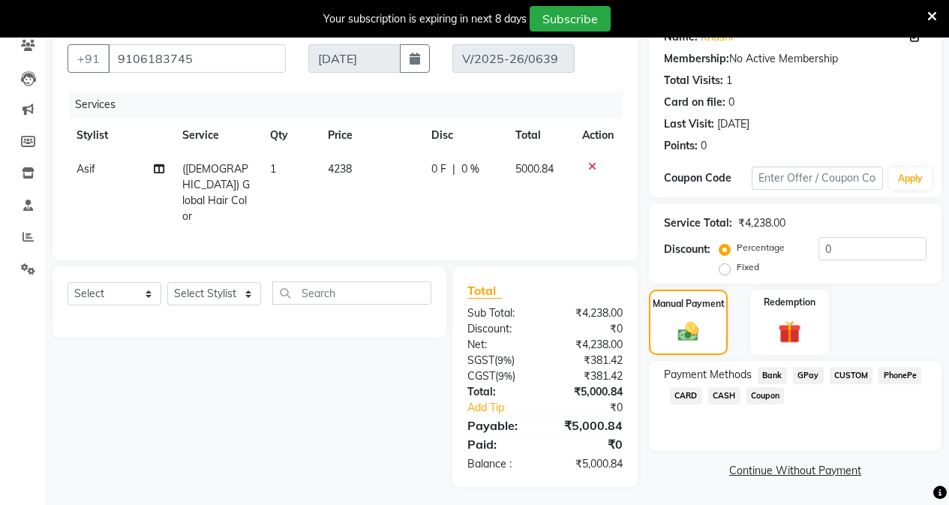
click at [728, 395] on span "CASH" at bounding box center [724, 395] width 32 height 17
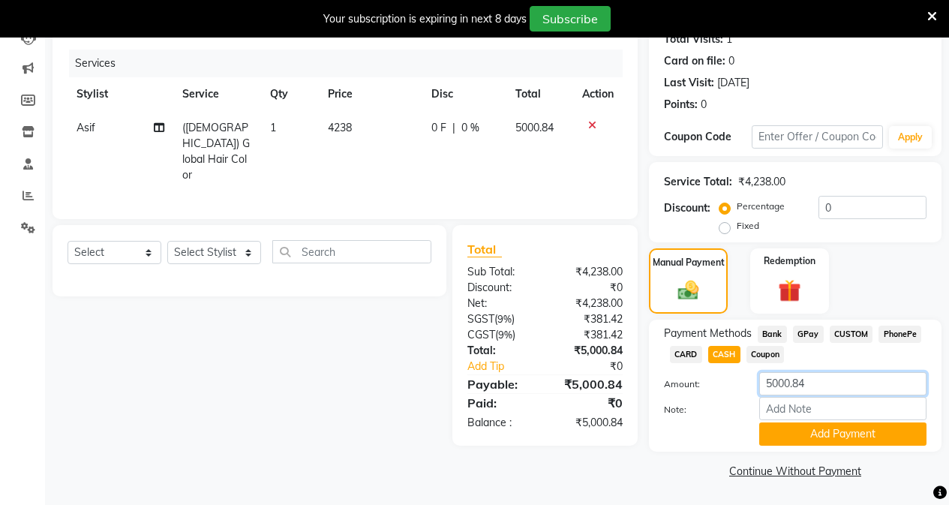
drag, startPoint x: 806, startPoint y: 389, endPoint x: 735, endPoint y: 397, distance: 71.8
click at [735, 397] on div "Amount: 5000.84 Note: Add Payment" at bounding box center [795, 409] width 263 height 74
type input "5000"
click at [792, 433] on button "Add Payment" at bounding box center [842, 433] width 167 height 23
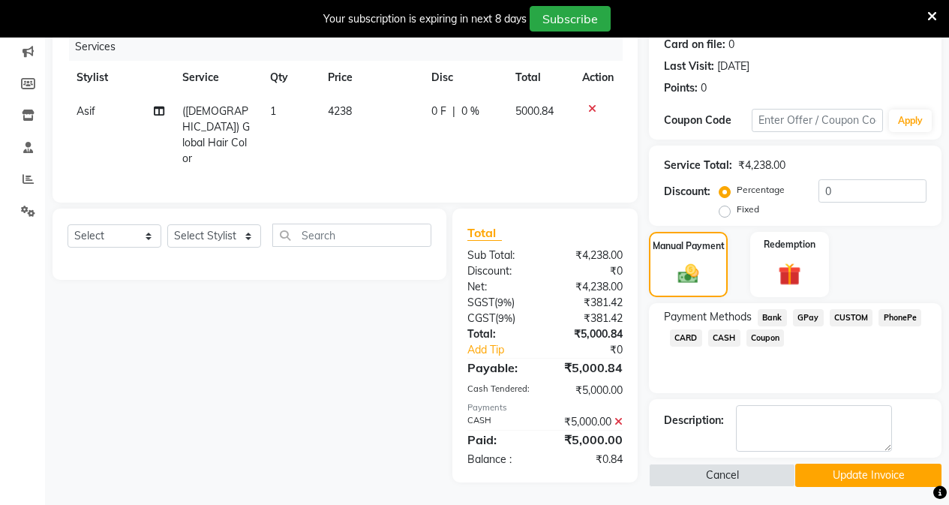
scroll to position [195, 0]
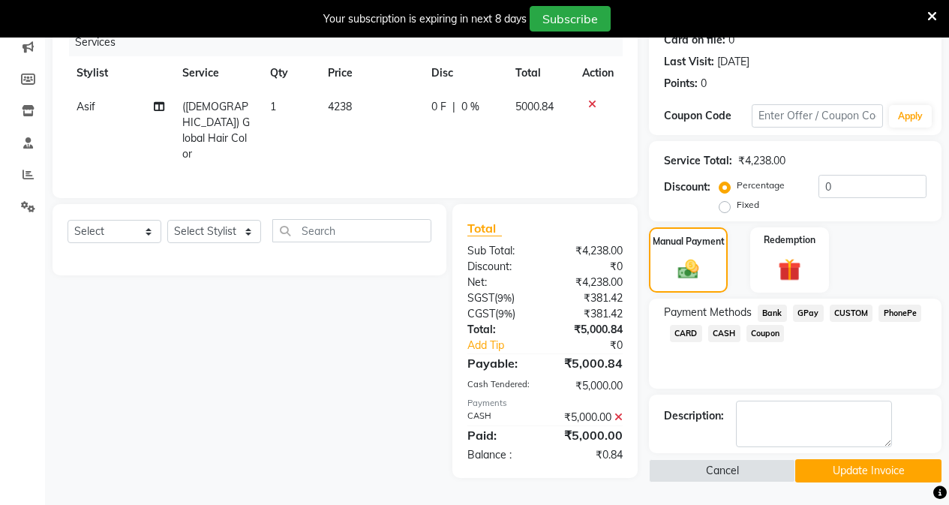
click at [846, 470] on button "Update Invoice" at bounding box center [868, 470] width 146 height 23
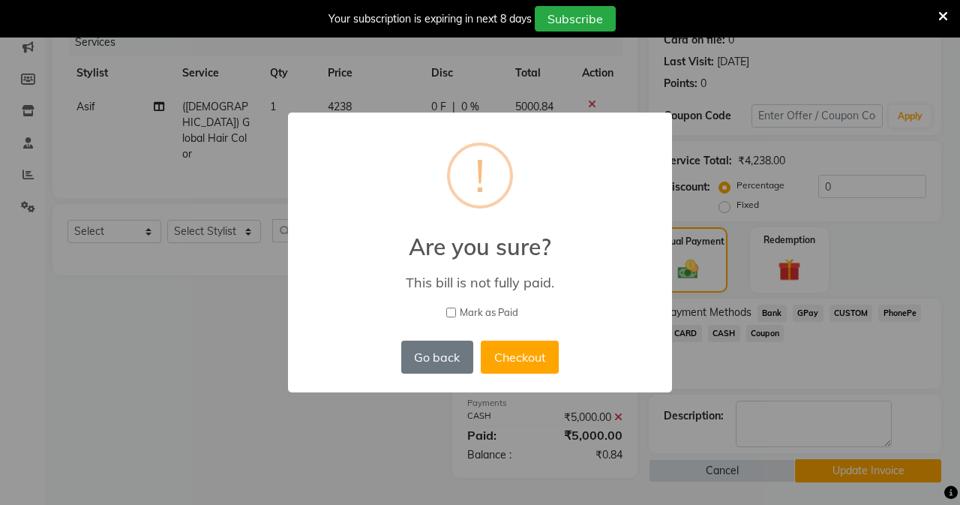
click at [444, 308] on label "Mark as Paid" at bounding box center [480, 312] width 345 height 15
click at [446, 308] on input "Mark as Paid" at bounding box center [451, 313] width 10 height 10
checkbox input "true"
click at [509, 355] on button "Checkout" at bounding box center [520, 357] width 78 height 33
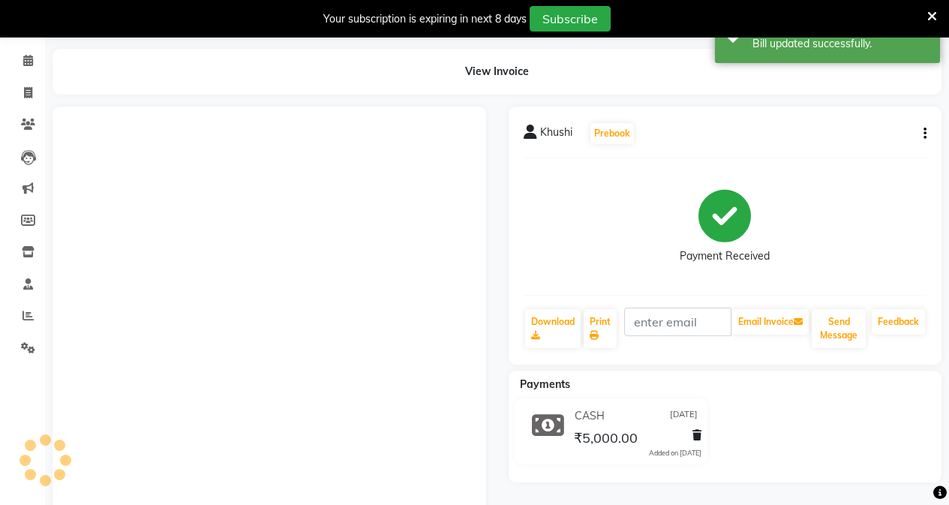
scroll to position [195, 0]
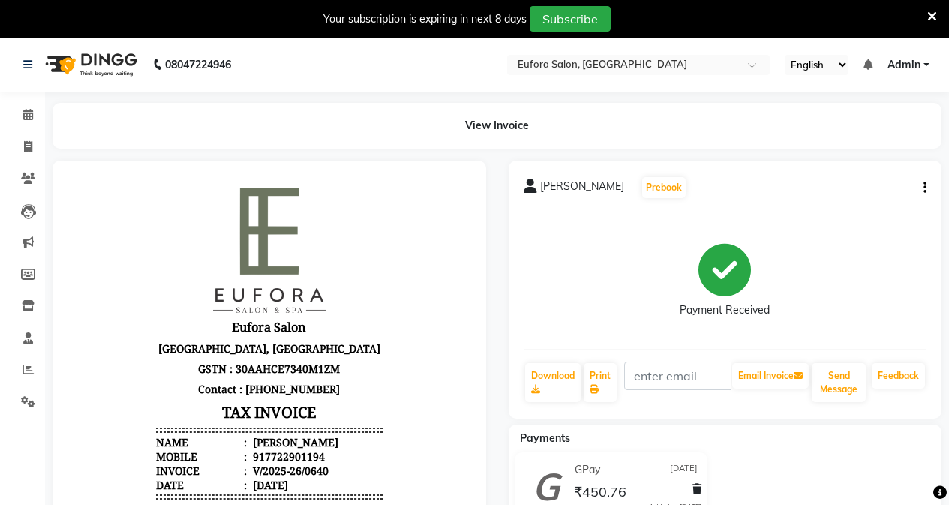
click at [921, 182] on button "button" at bounding box center [922, 188] width 9 height 16
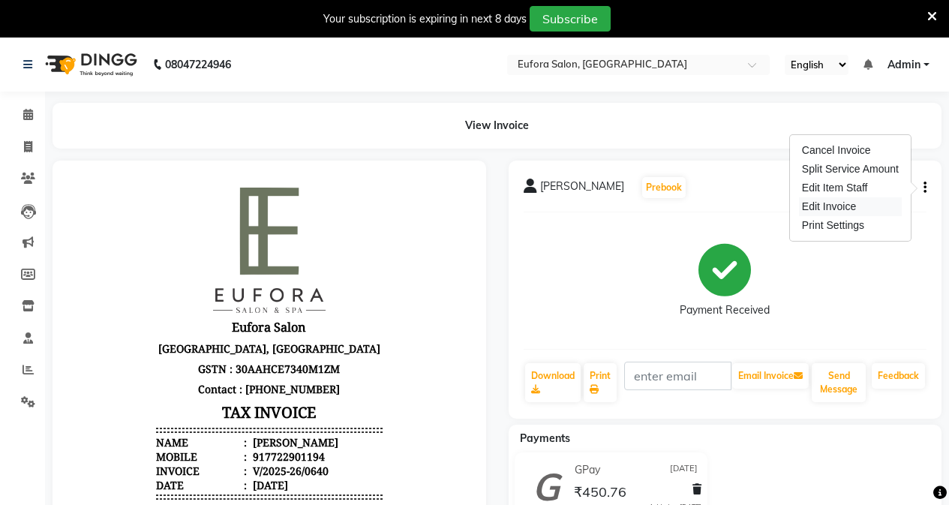
click at [847, 212] on div "Edit Invoice" at bounding box center [850, 206] width 103 height 19
select select "service"
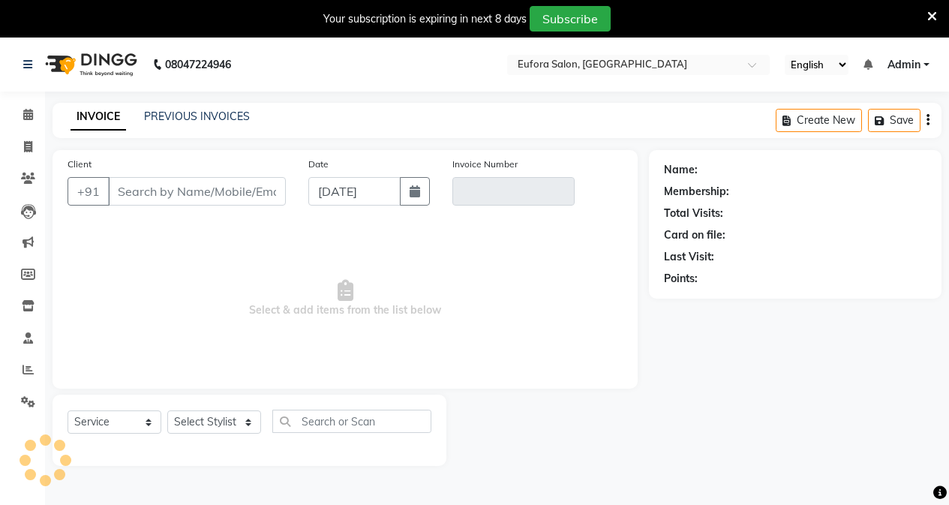
scroll to position [38, 0]
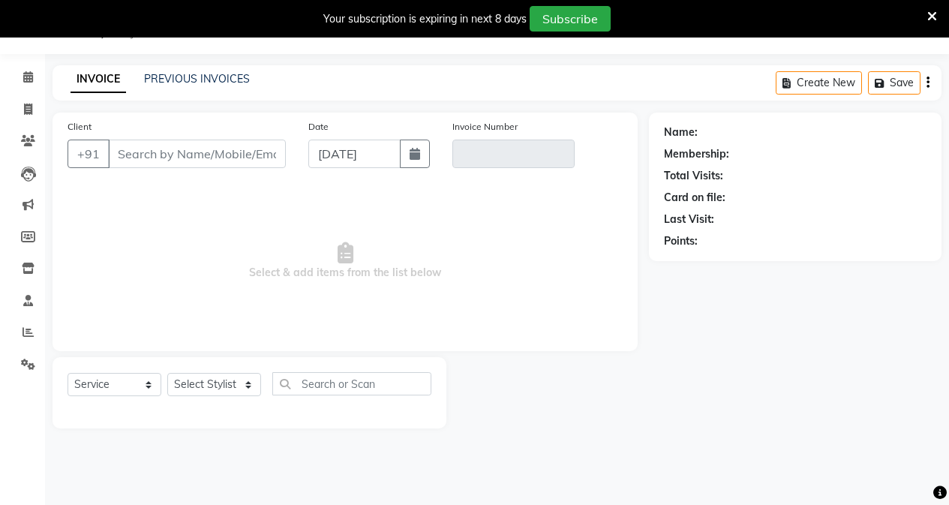
type input "7722901194"
type input "V/2025-26/0640"
type input "[DATE]"
select select "select"
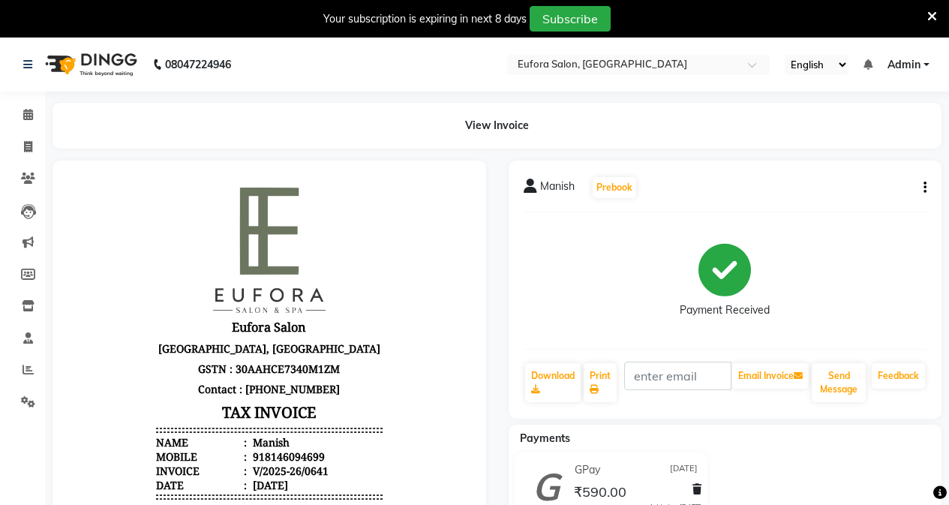
click at [921, 185] on button "button" at bounding box center [922, 188] width 9 height 16
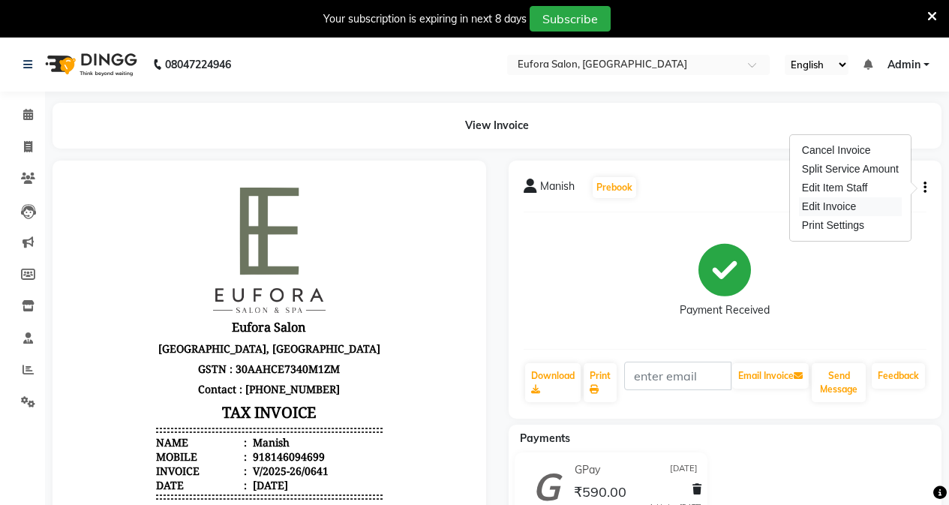
click at [827, 208] on div "Edit Invoice" at bounding box center [850, 206] width 103 height 19
select select "service"
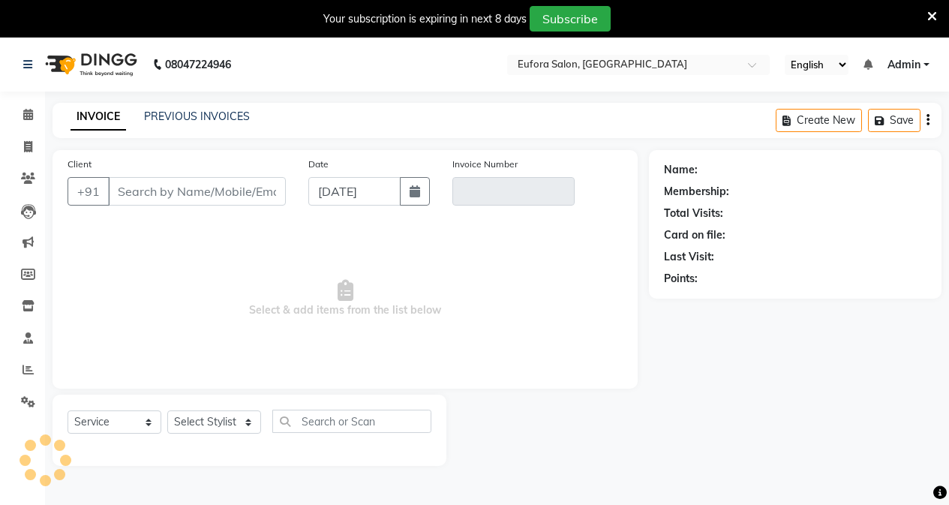
scroll to position [38, 0]
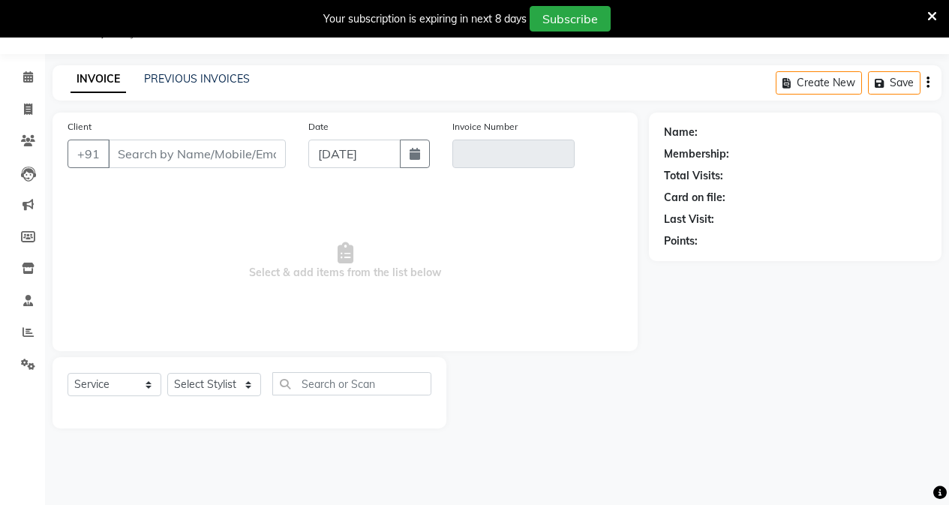
type input "8146094699"
type input "V/2025-26/0641"
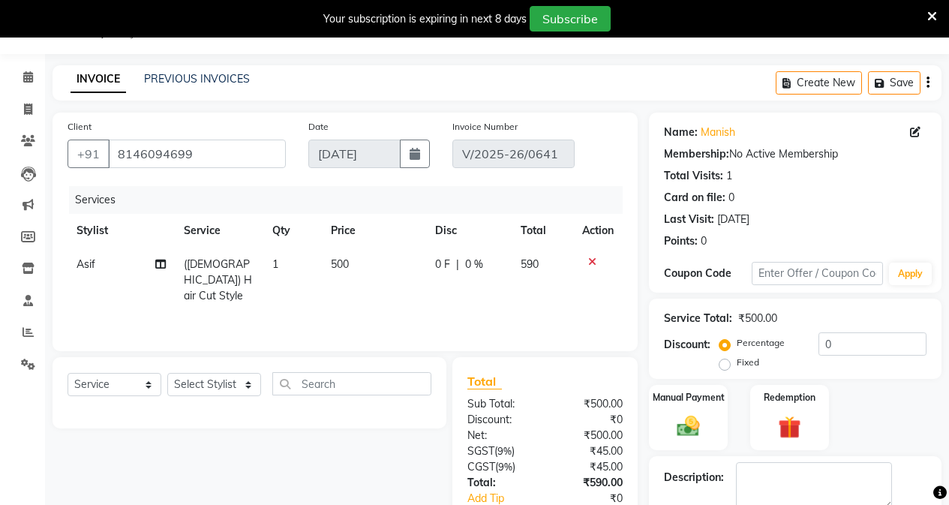
type input "[DATE]"
select select "select"
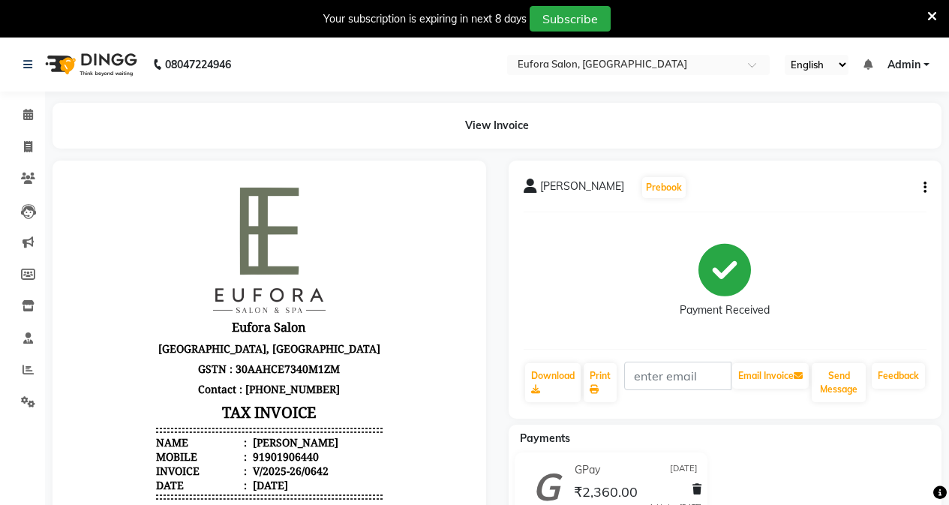
click at [927, 187] on div "[PERSON_NAME] Prebook Payment Received Download Print Email Invoice Send Messag…" at bounding box center [726, 290] width 434 height 258
click at [923, 190] on button "button" at bounding box center [922, 188] width 9 height 16
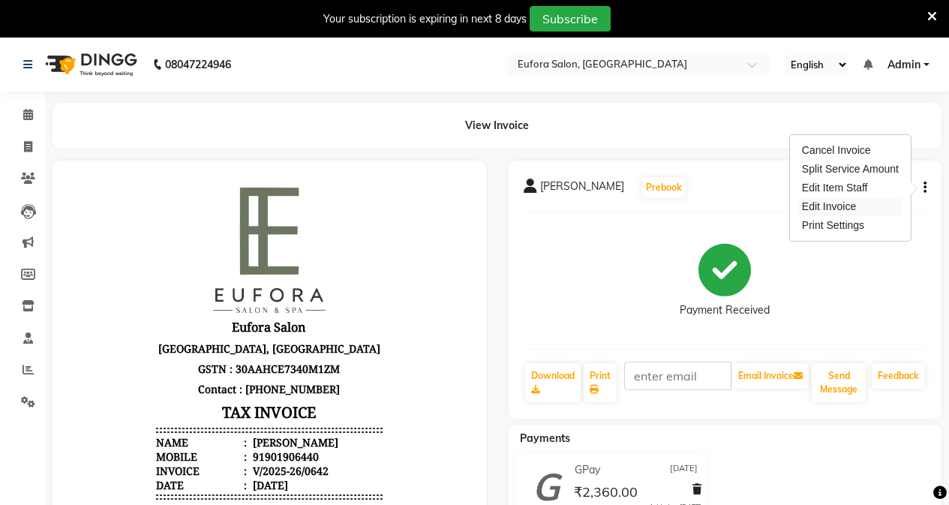
click at [845, 209] on div "Edit Invoice" at bounding box center [850, 206] width 103 height 19
select select "service"
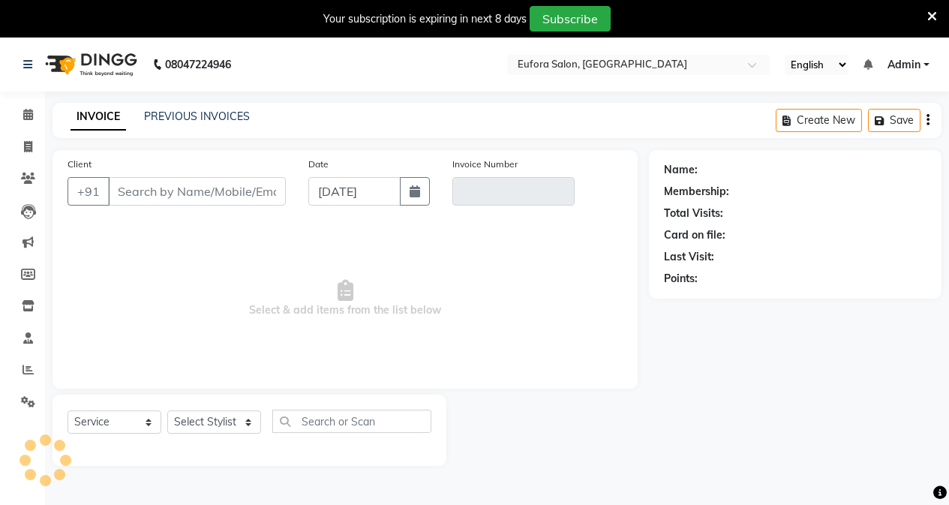
scroll to position [38, 0]
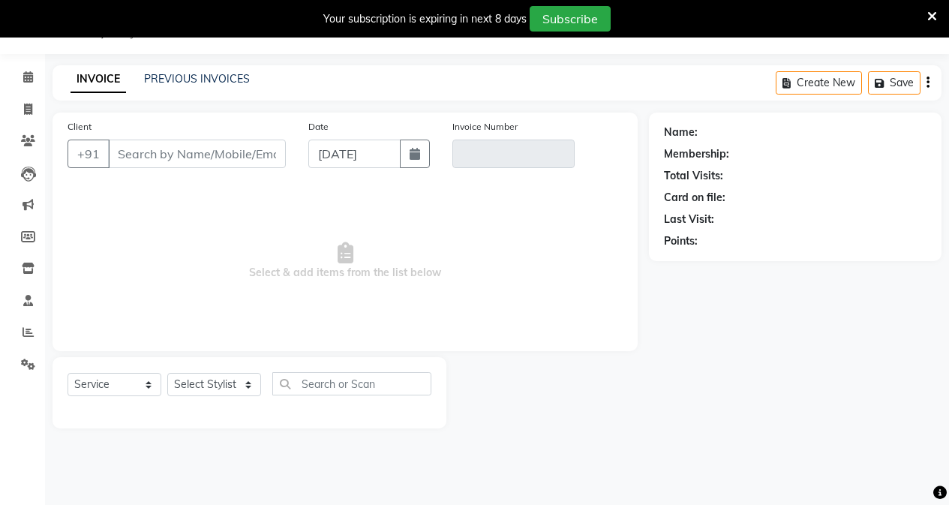
type input "901906440"
type input "V/2025-26/0642"
type input "[DATE]"
select select "select"
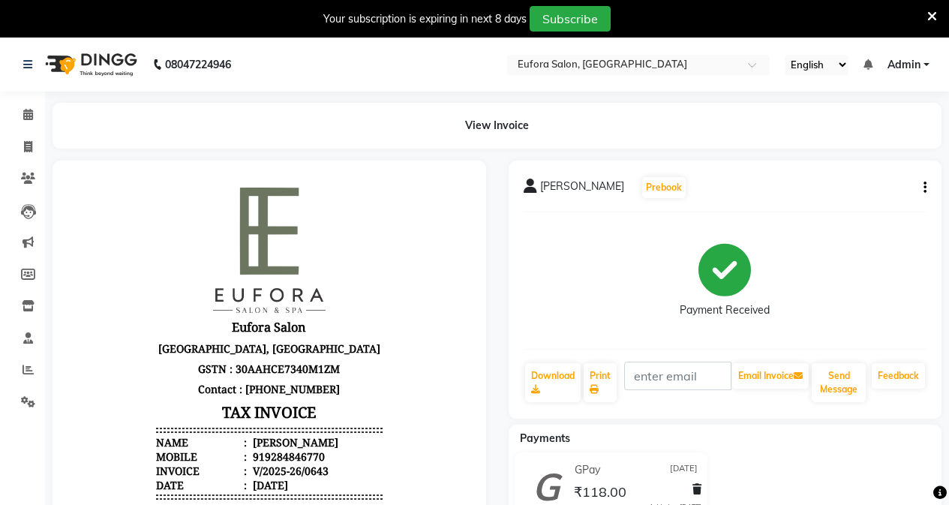
click at [923, 192] on button "button" at bounding box center [922, 188] width 9 height 16
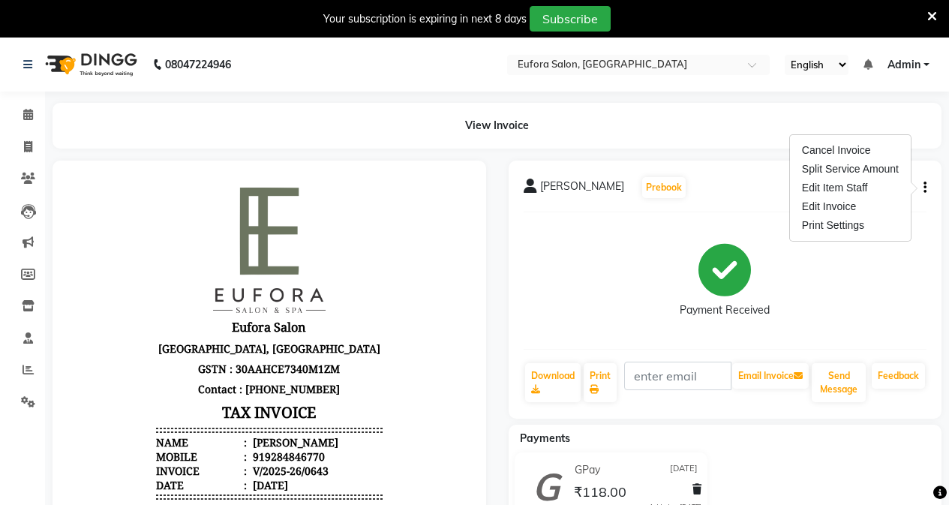
click at [867, 205] on div "Edit Invoice" at bounding box center [850, 206] width 103 height 19
select select "service"
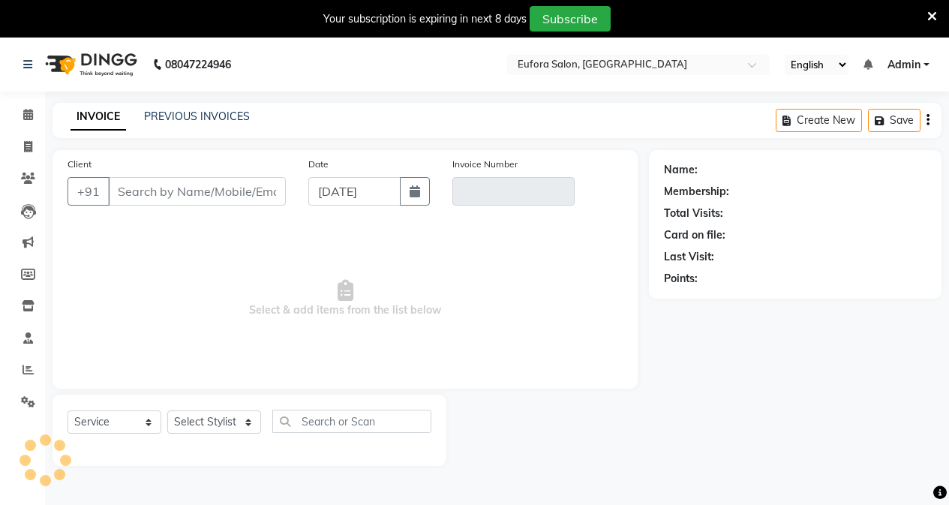
scroll to position [38, 0]
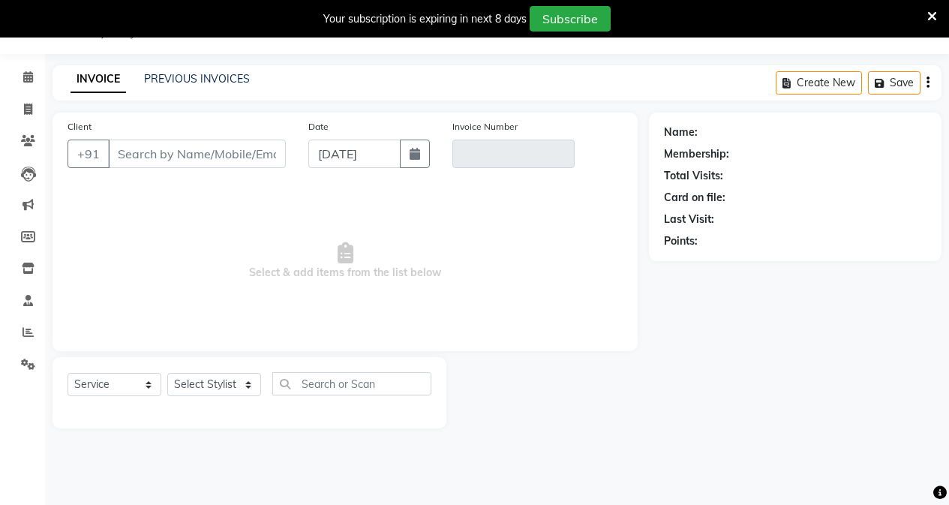
type input "9284846770"
type input "V/2025-26/0643"
type input "[DATE]"
select select "select"
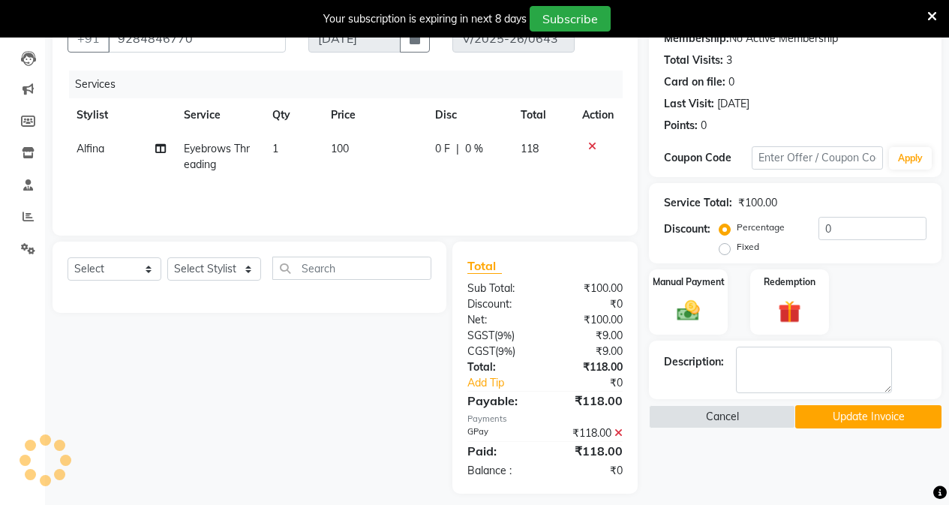
scroll to position [164, 0]
